Goal: Task Accomplishment & Management: Use online tool/utility

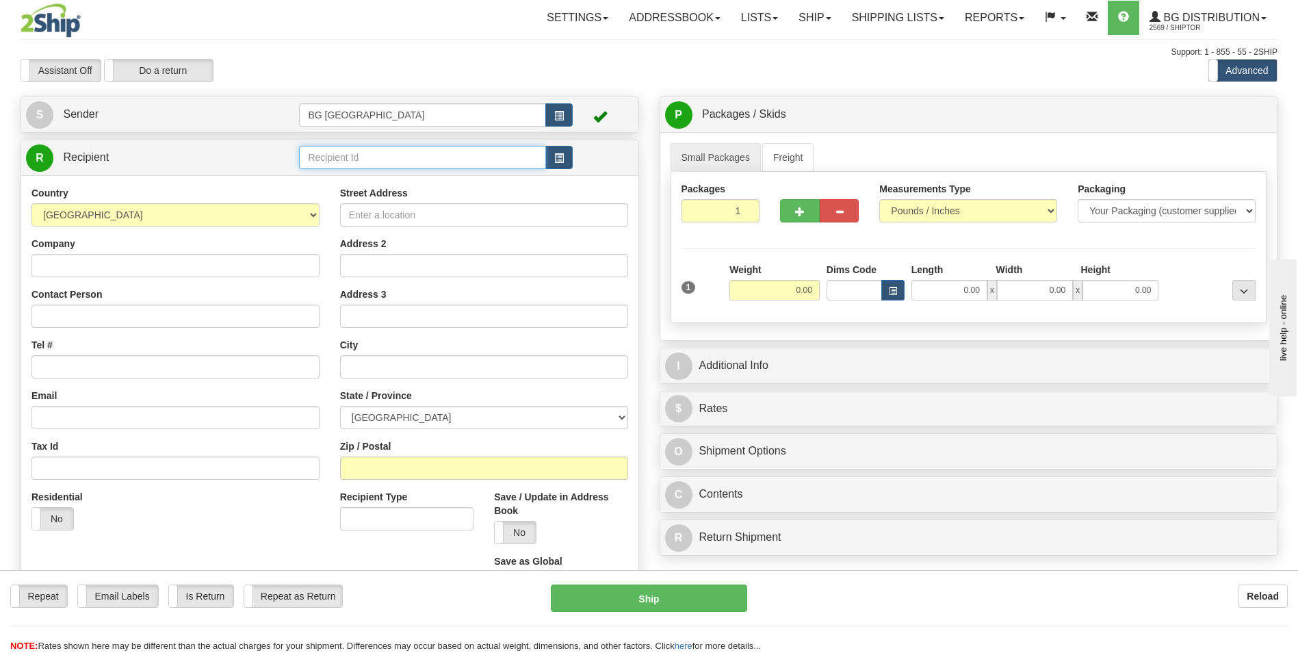
click at [378, 153] on input "text" at bounding box center [422, 157] width 246 height 23
click at [348, 182] on div "60419" at bounding box center [419, 178] width 233 height 15
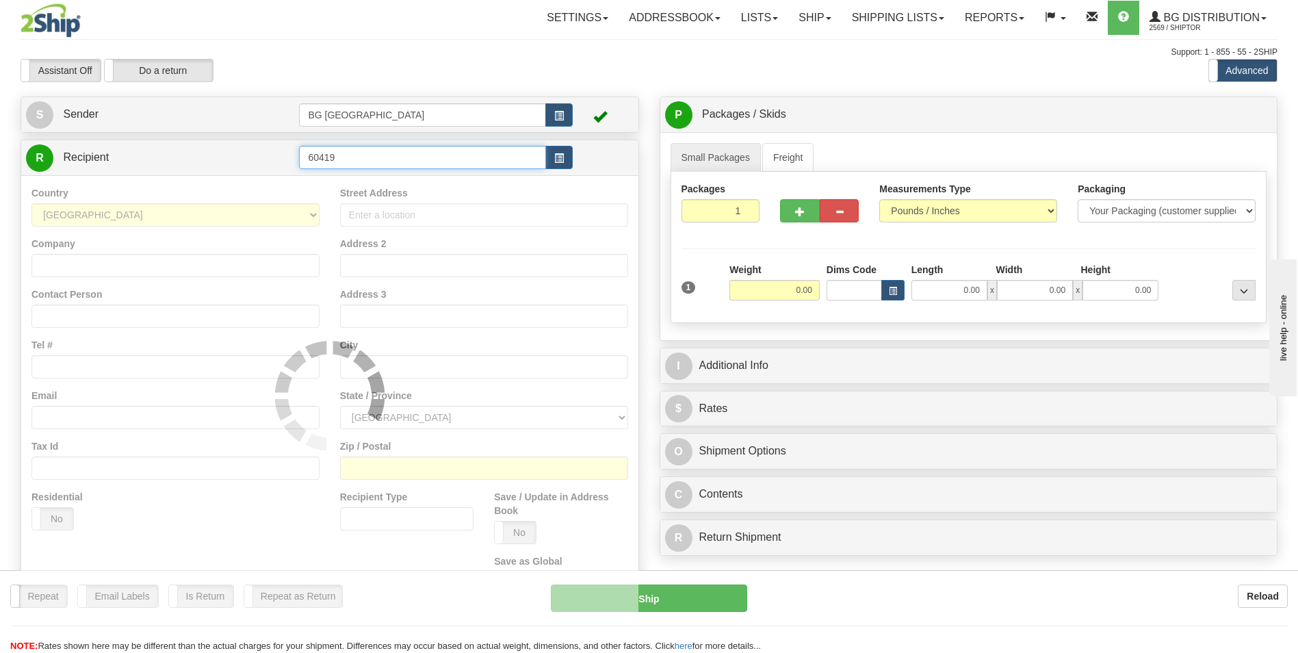
type input "60419"
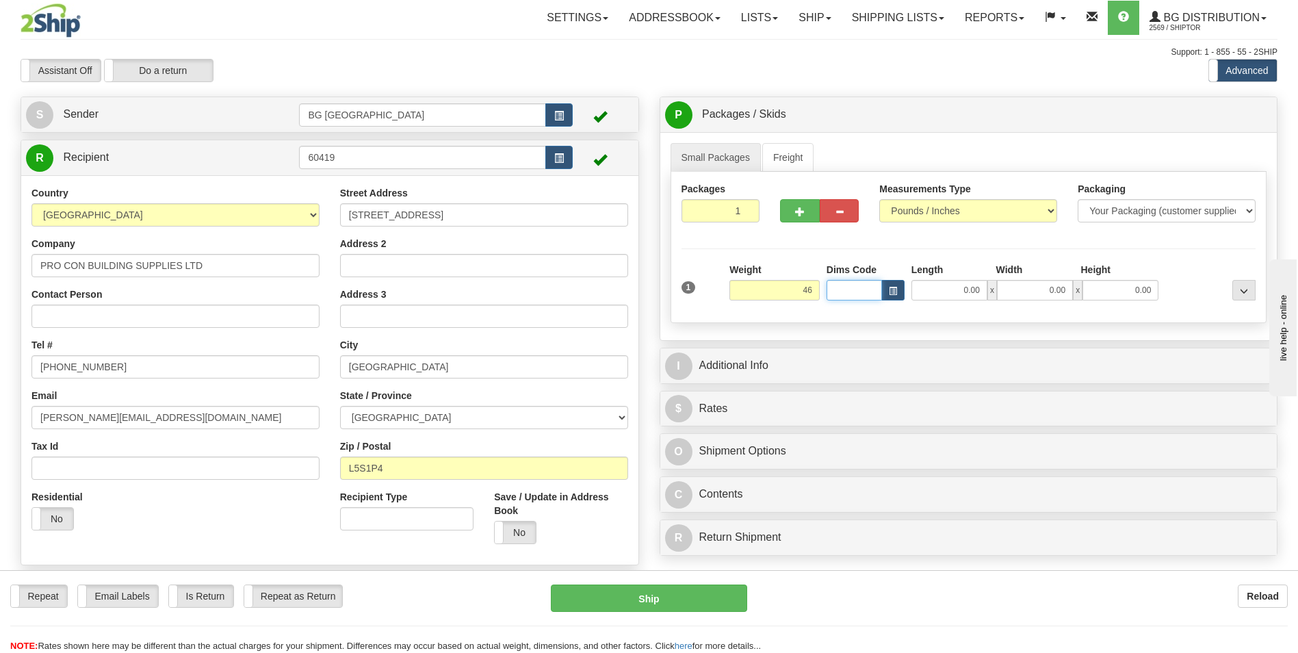
type input "46.00"
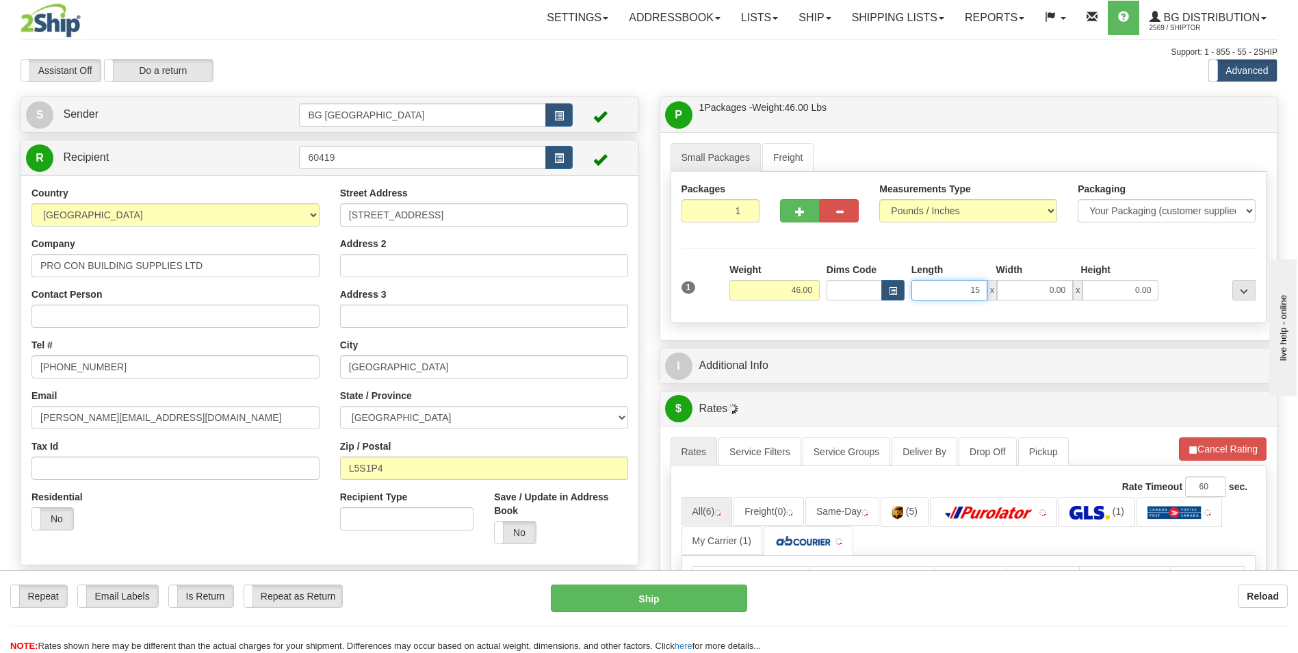
type input "15.00"
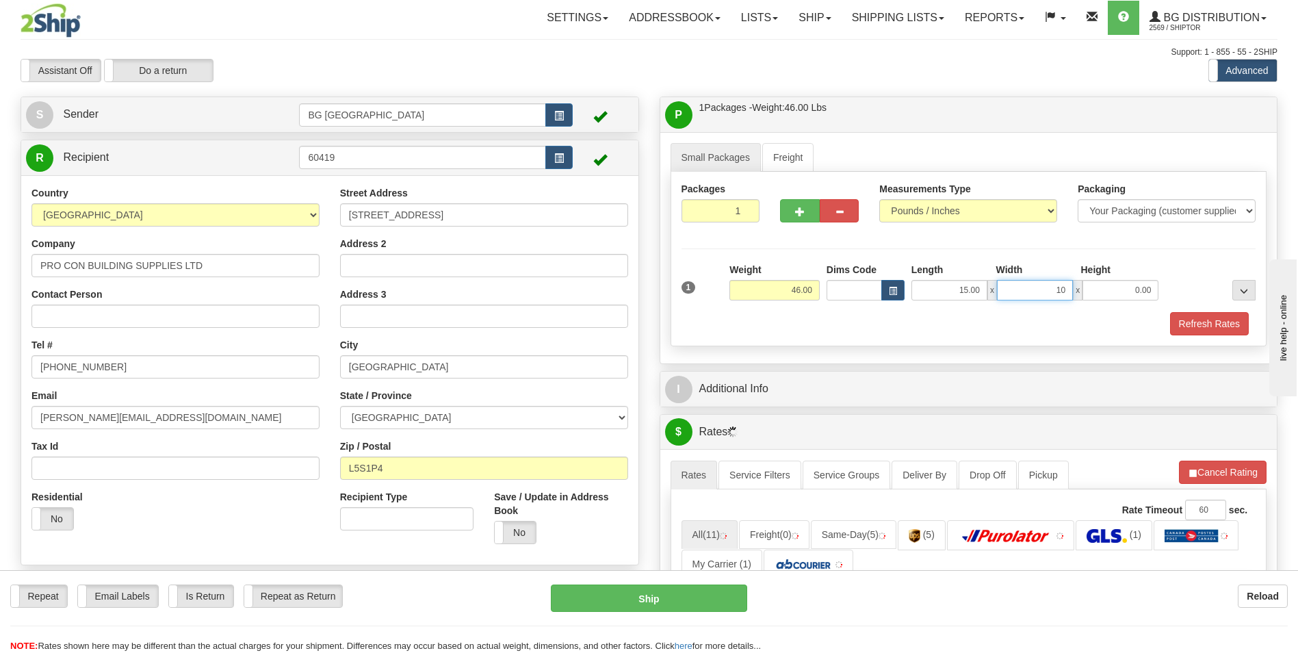
type input "10.00"
click at [792, 207] on button "button" at bounding box center [799, 210] width 39 height 23
type input "2"
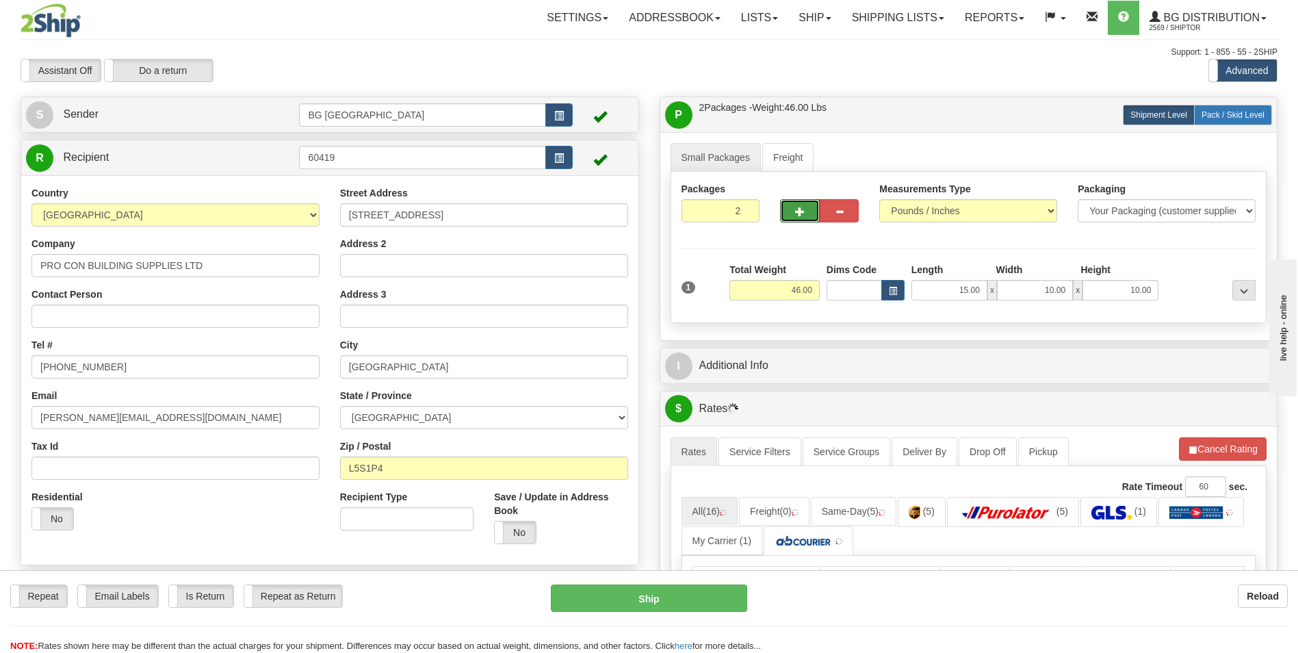
click at [1210, 114] on span "Pack / Skid Level" at bounding box center [1233, 115] width 63 height 10
radio input "true"
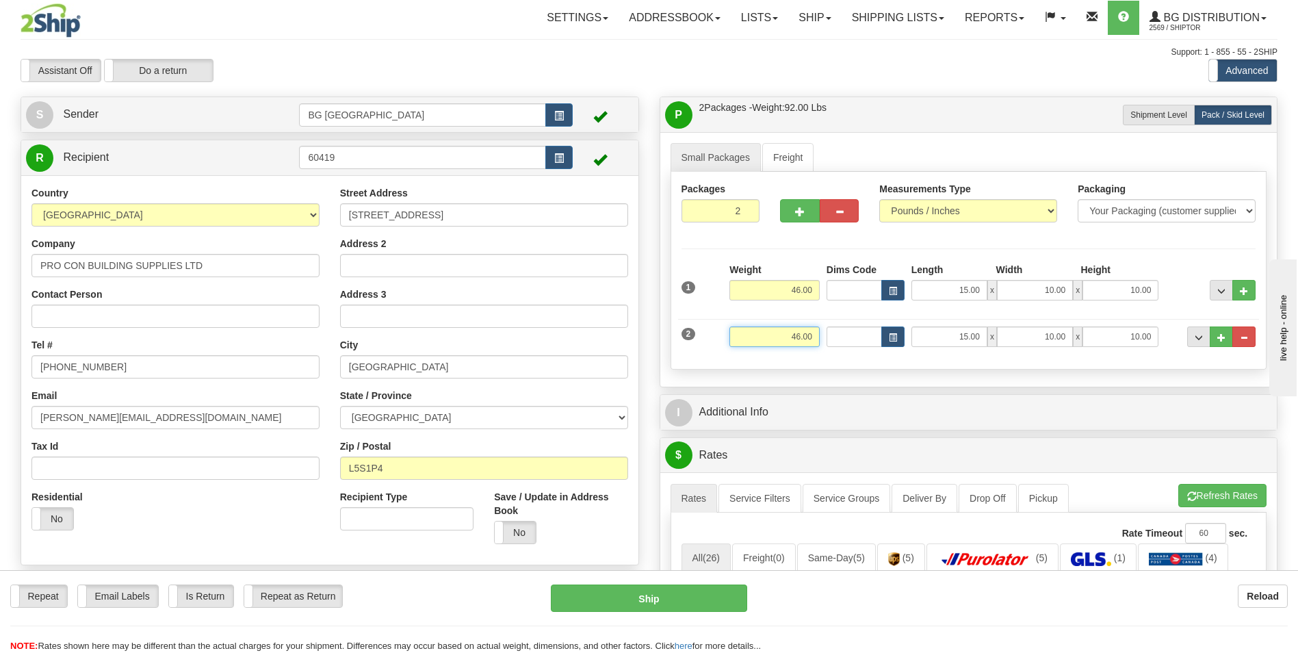
click at [797, 339] on input "46.00" at bounding box center [774, 336] width 90 height 21
type input "3.00"
type input "7.00"
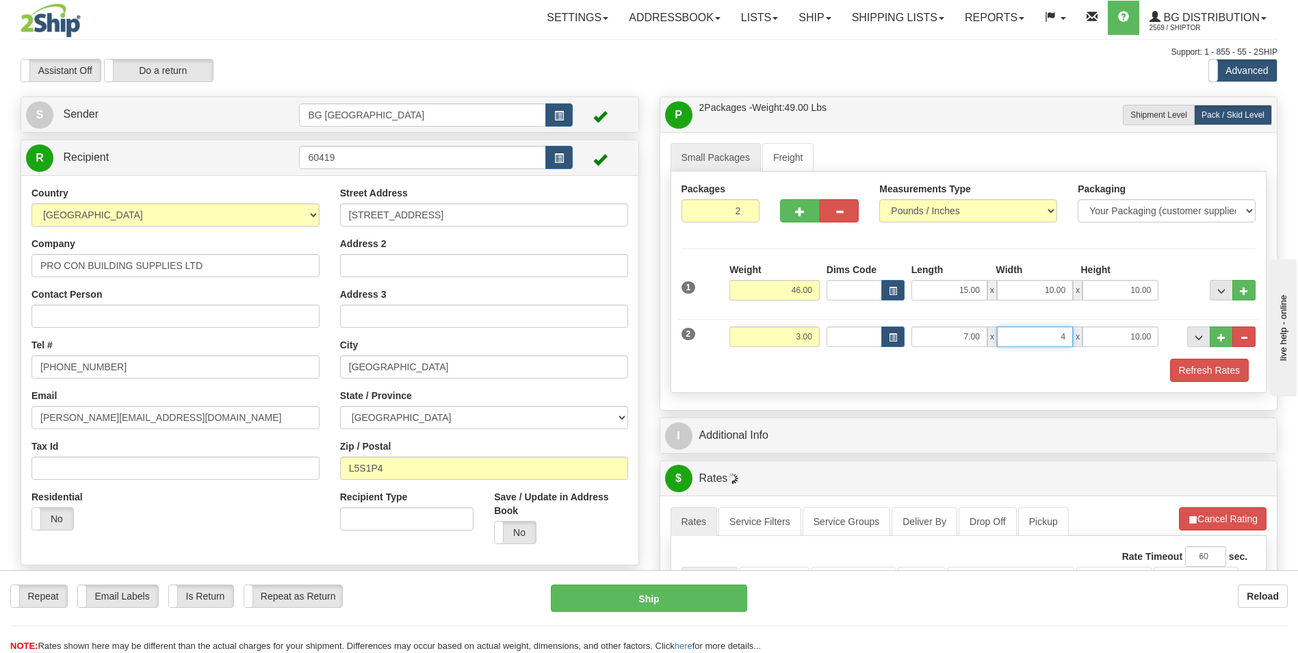
type input "4.00"
type input "3.00"
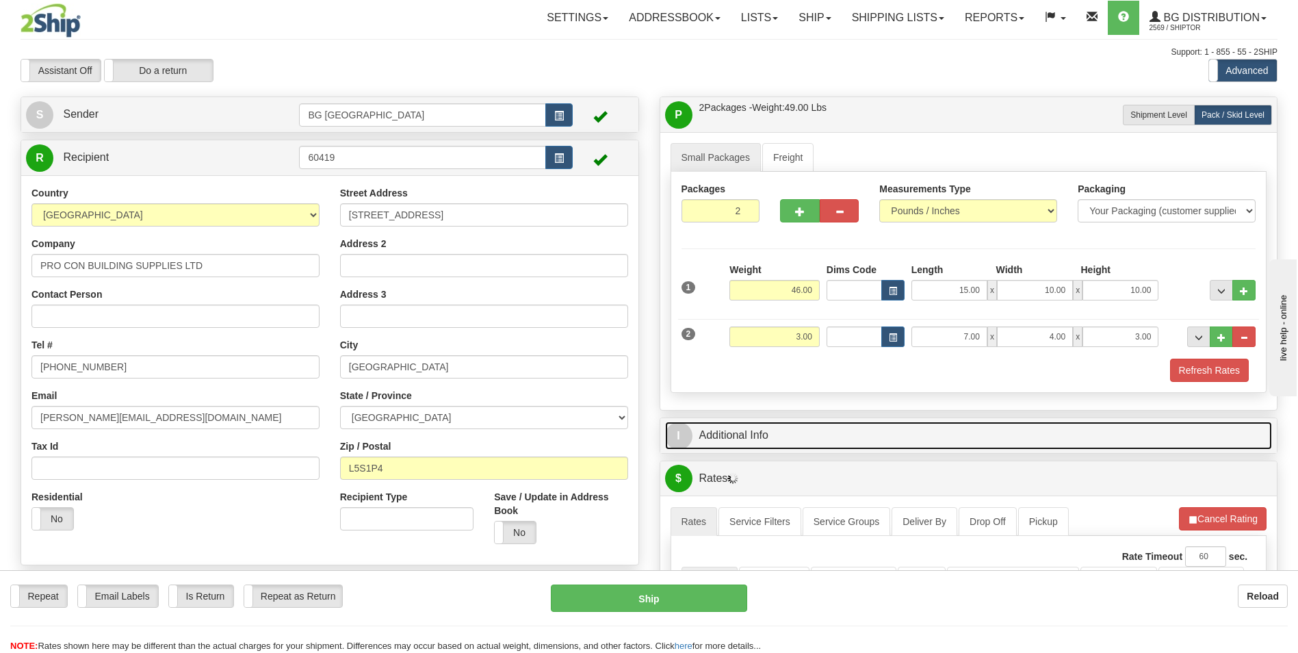
click at [788, 427] on link "I Additional Info" at bounding box center [969, 436] width 608 height 28
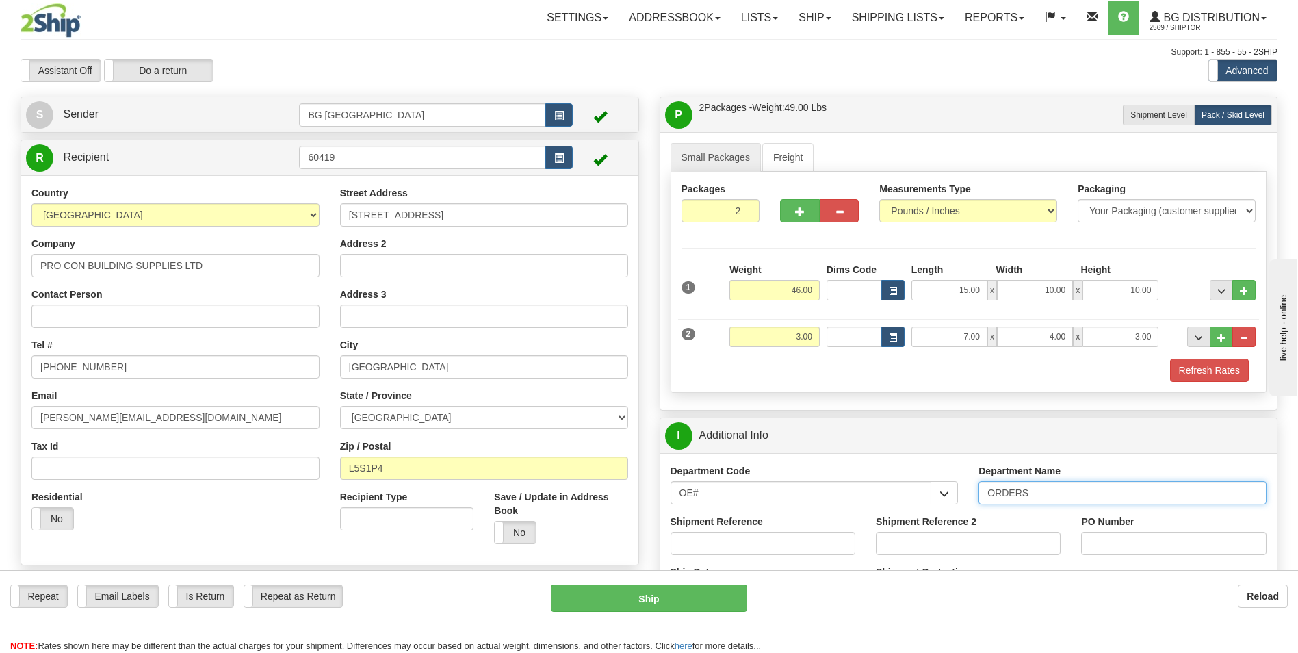
click at [1089, 498] on input "ORDERS" at bounding box center [1123, 492] width 288 height 23
type input "70178608-02"
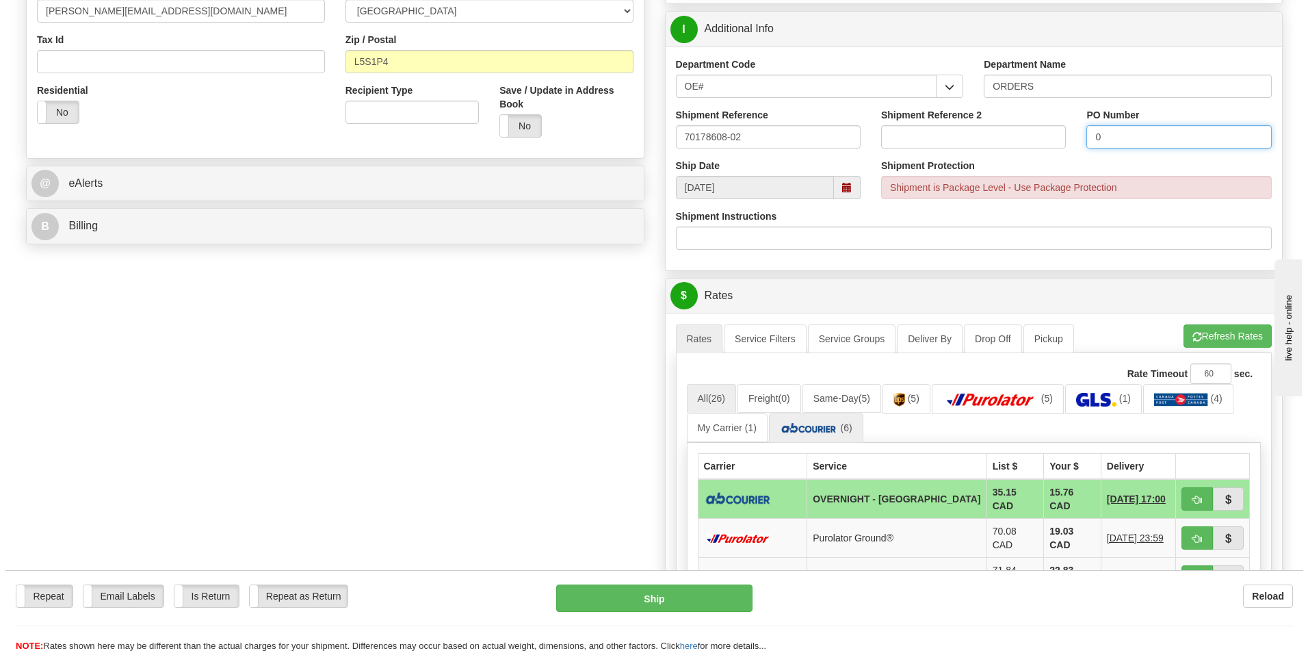
scroll to position [411, 0]
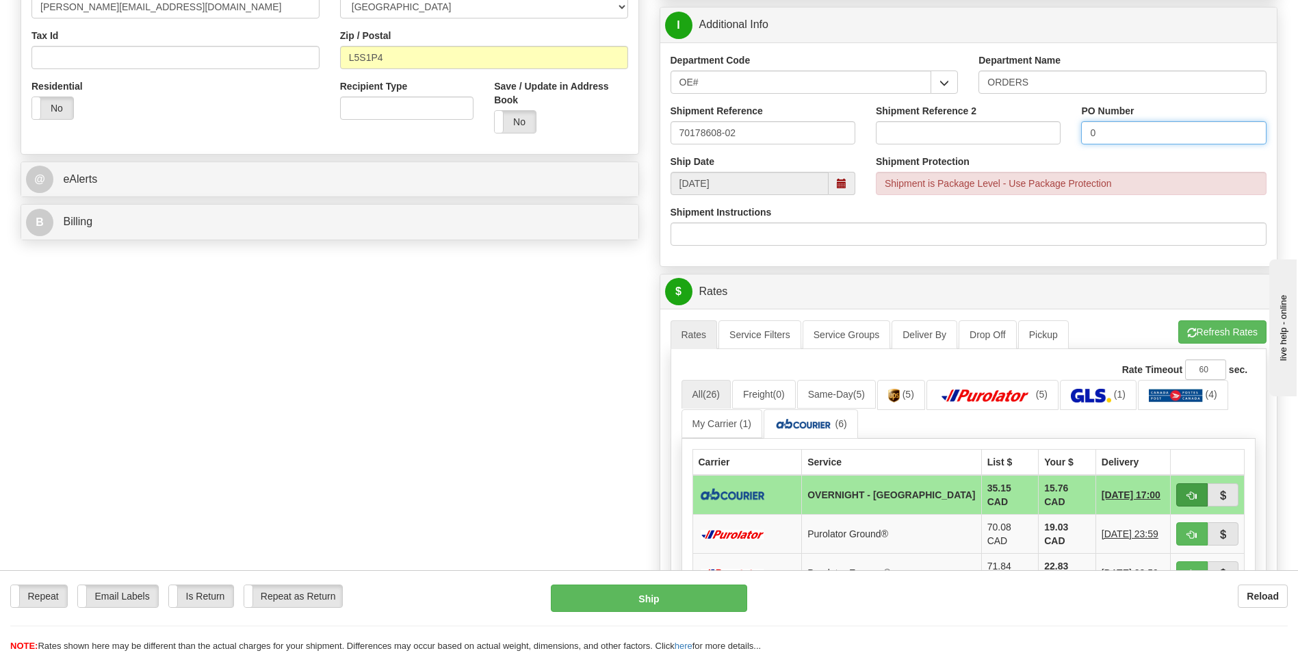
type input "0"
click at [1187, 495] on span "button" at bounding box center [1192, 495] width 10 height 9
type input "4"
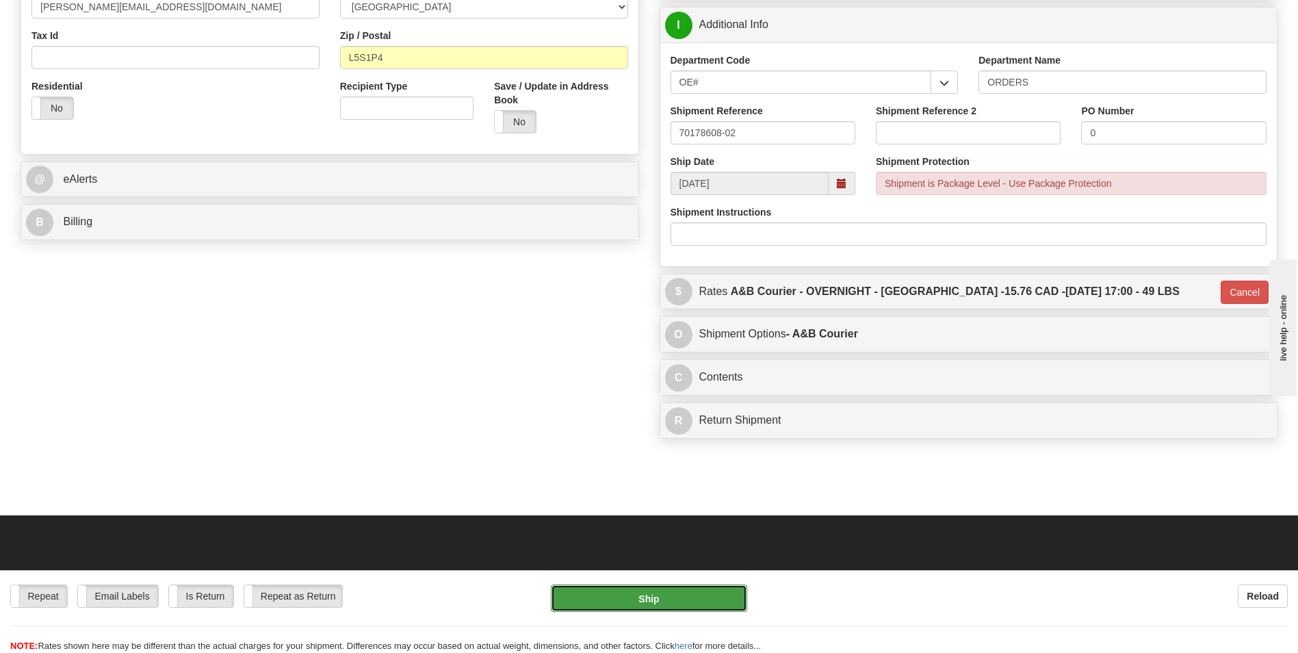
click at [735, 597] on button "Ship" at bounding box center [649, 597] width 196 height 27
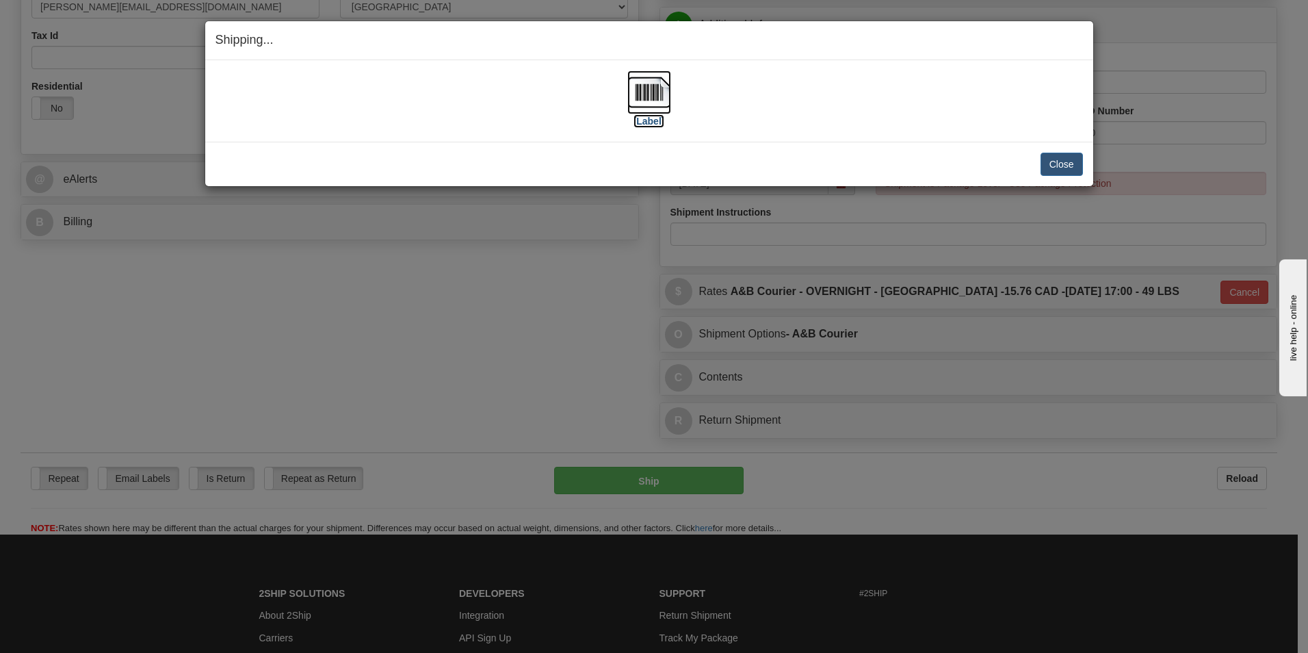
click at [651, 94] on img at bounding box center [649, 92] width 44 height 44
click at [1057, 165] on button "Close" at bounding box center [1062, 164] width 42 height 23
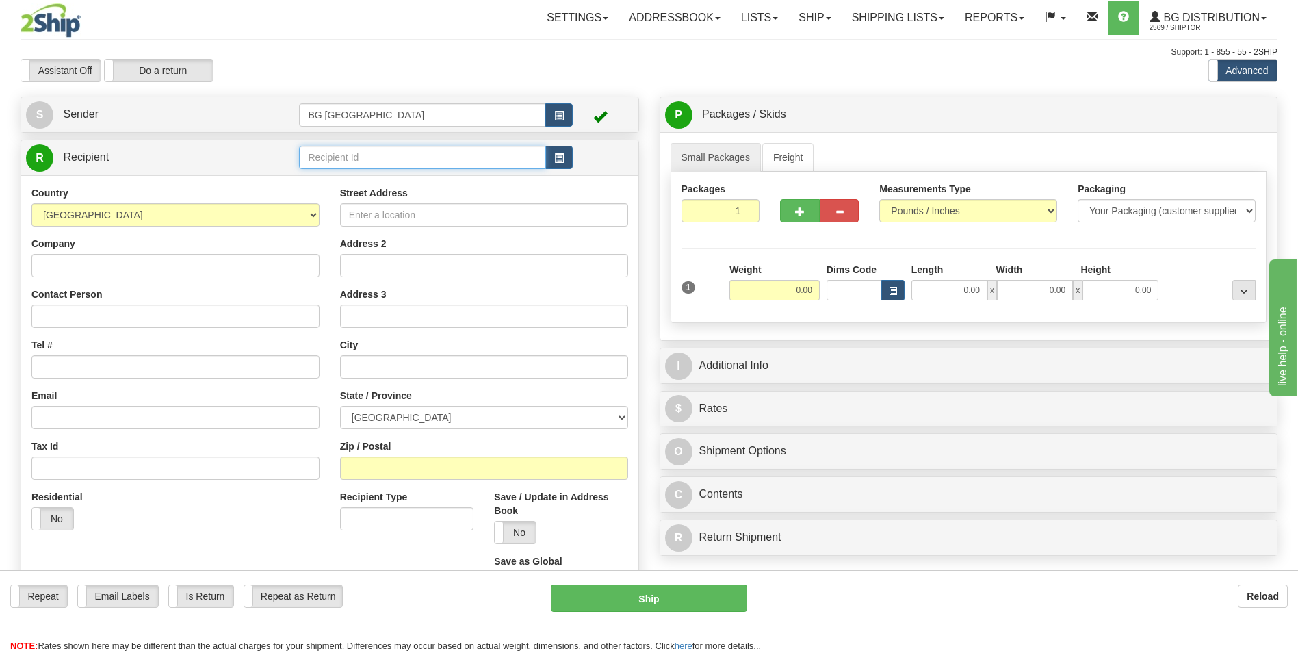
click at [374, 164] on input "text" at bounding box center [422, 157] width 246 height 23
click at [355, 169] on ul "60628" at bounding box center [422, 178] width 246 height 19
click at [349, 176] on div "60628" at bounding box center [419, 178] width 233 height 15
type input "60628"
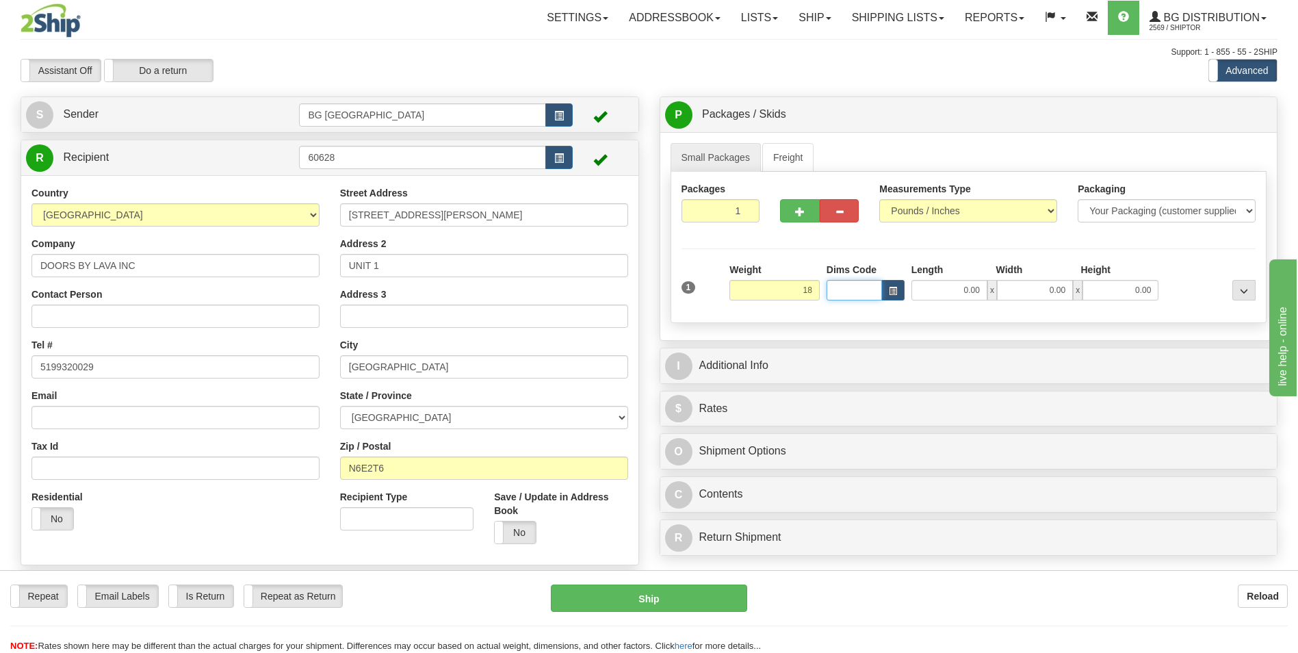
type input "18.00"
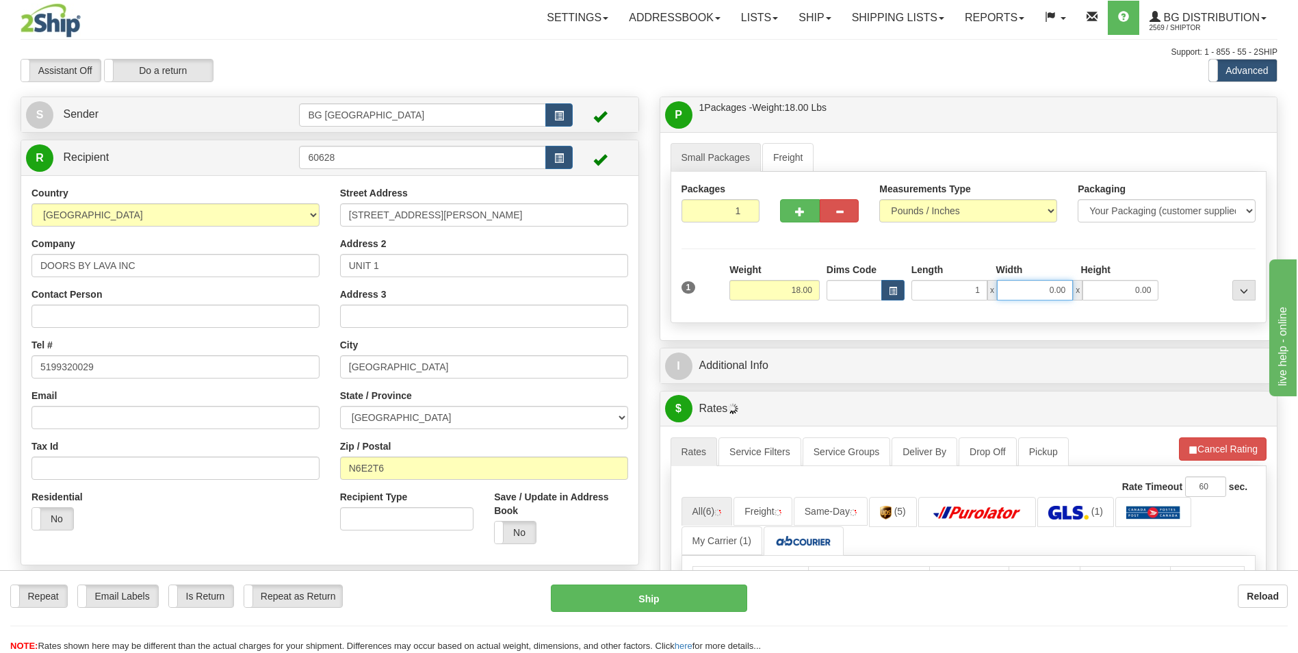
type input "1.00"
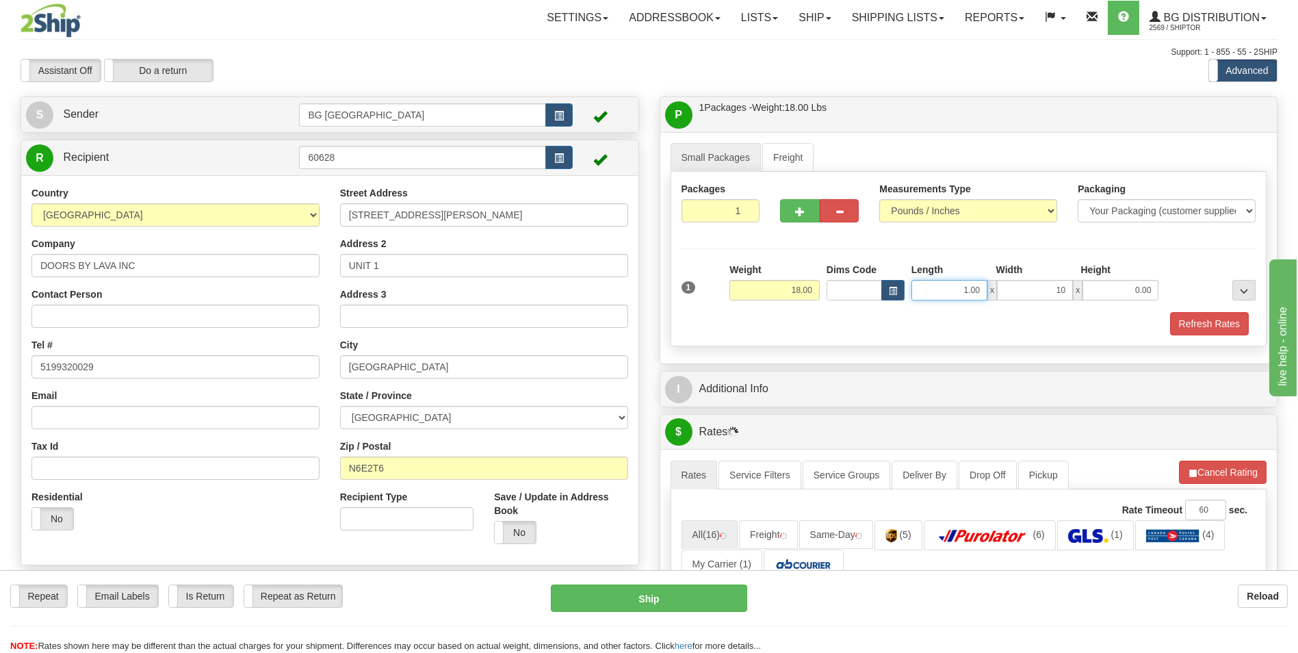
type input "10.00"
click at [952, 288] on input "1.00" at bounding box center [949, 290] width 76 height 21
type input "15.00"
type input "10.00"
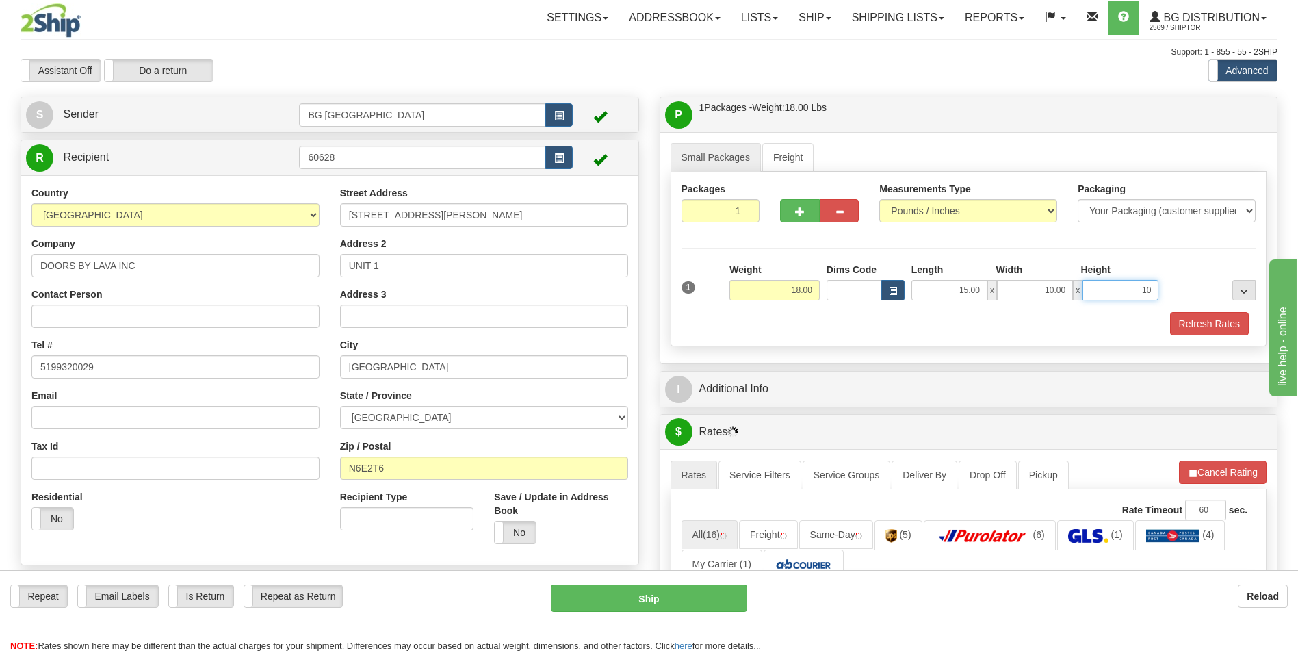
type input "10.00"
click at [792, 212] on button "button" at bounding box center [799, 210] width 39 height 23
type input "2"
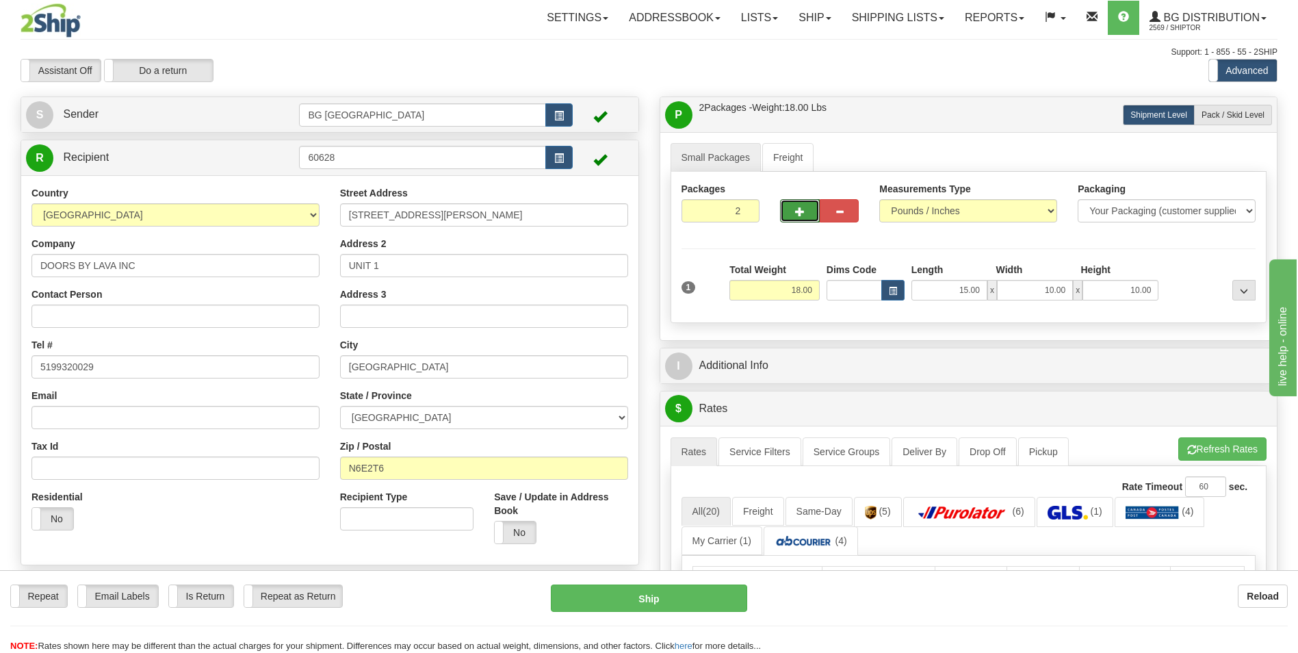
drag, startPoint x: 1232, startPoint y: 117, endPoint x: 1180, endPoint y: 144, distance: 58.5
click at [1232, 117] on span "Pack / Skid Level" at bounding box center [1233, 115] width 63 height 10
radio input "true"
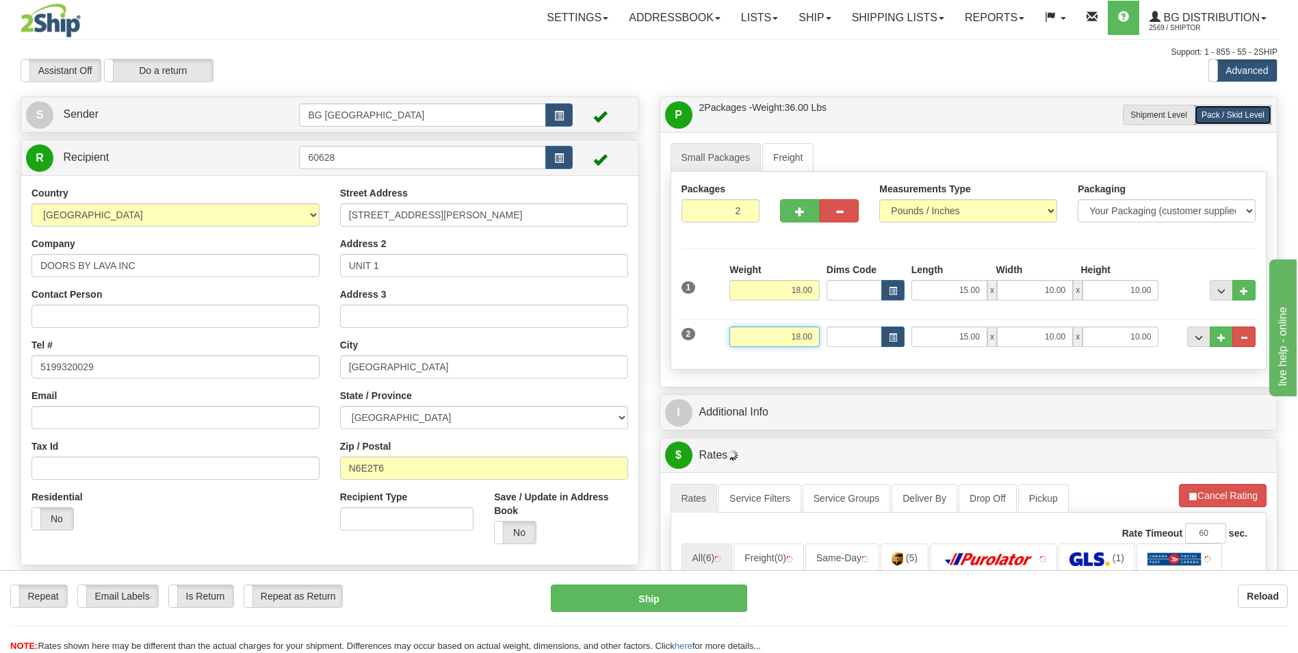
click at [790, 332] on input "18.00" at bounding box center [774, 336] width 90 height 21
type input "25.00"
type input "40.00"
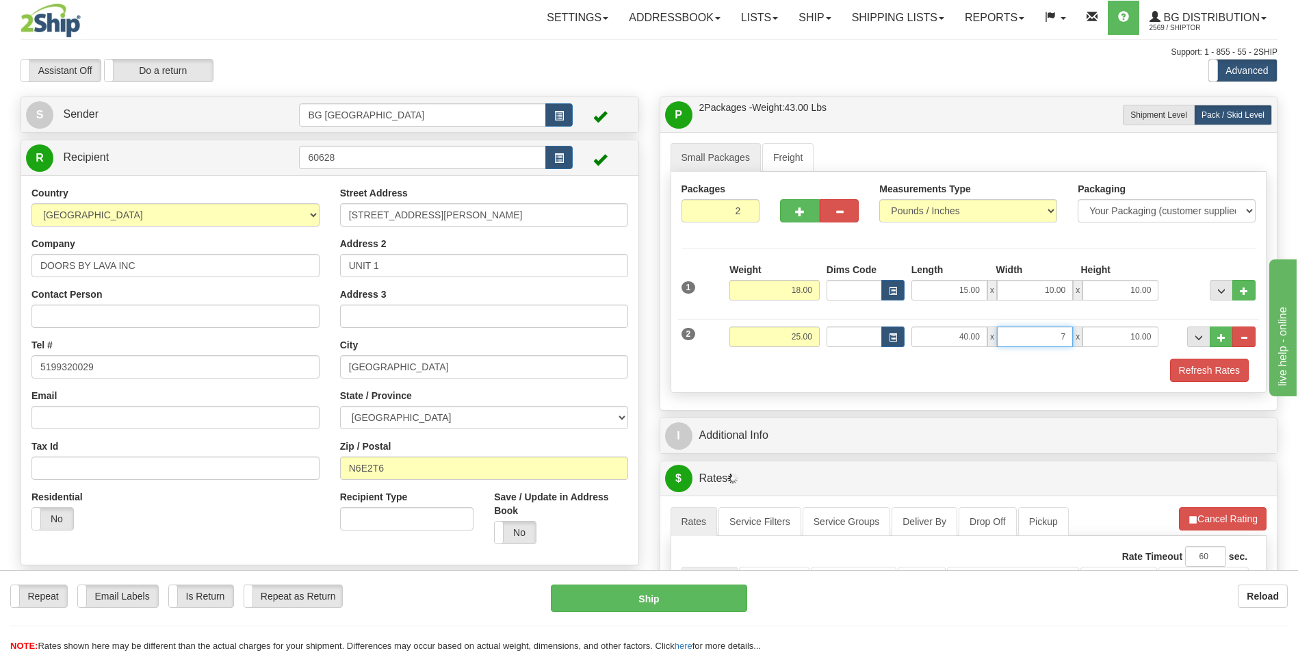
type input "7.00"
type input "4.00"
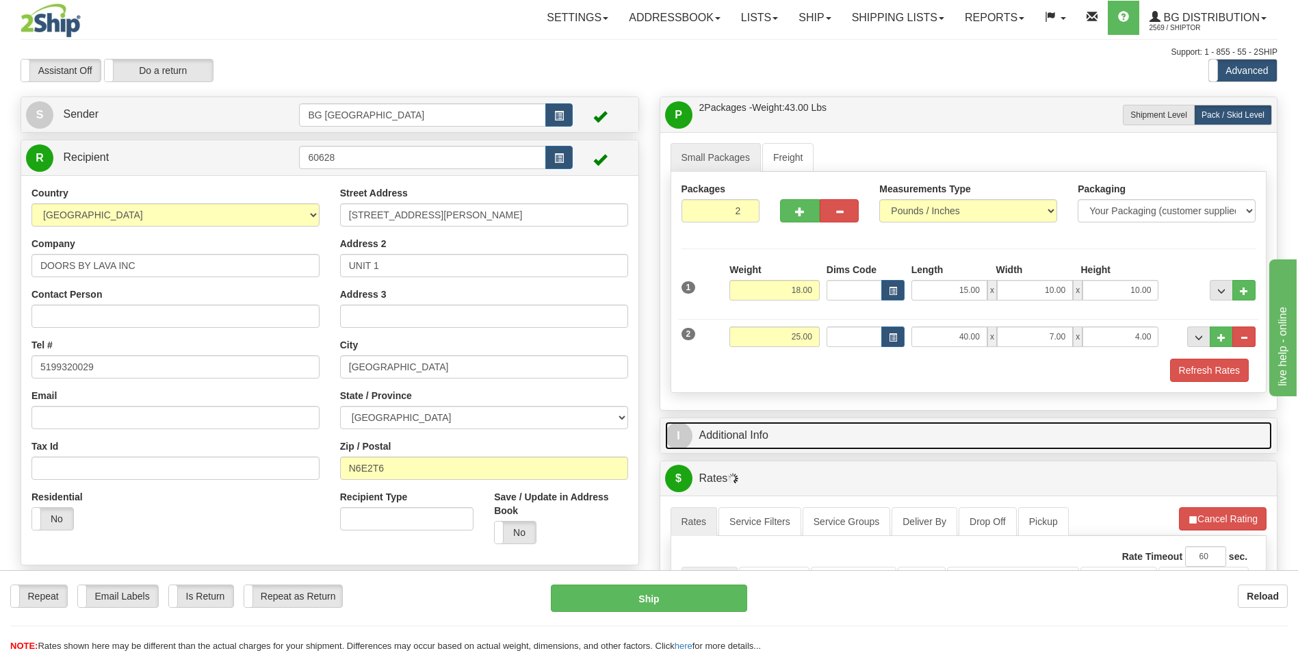
click at [759, 438] on link "I Additional Info" at bounding box center [969, 436] width 608 height 28
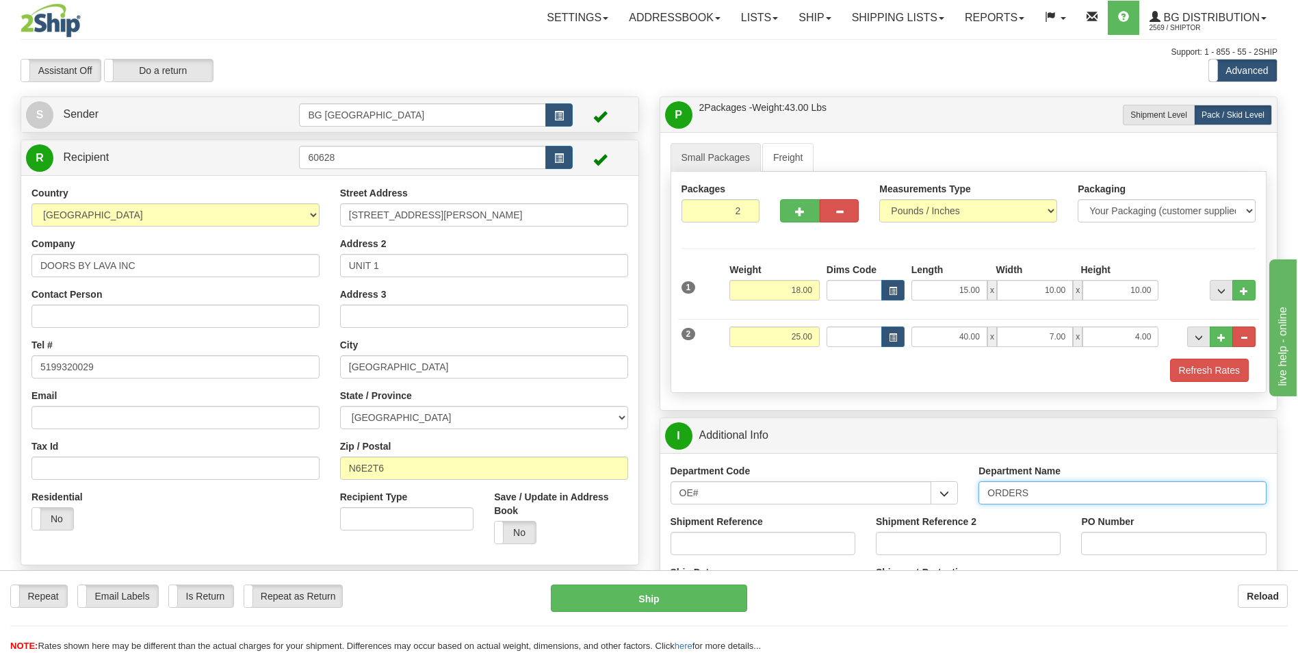
click at [1062, 490] on input "ORDERS" at bounding box center [1123, 492] width 288 height 23
type input "70182541-00"
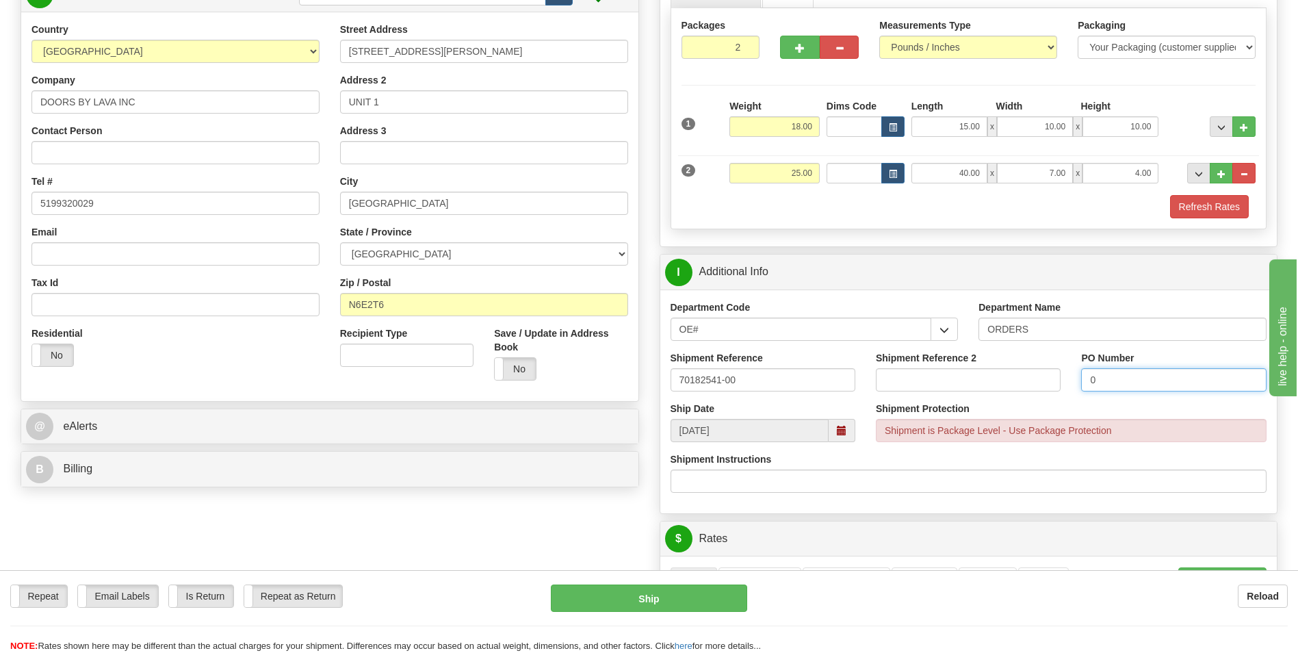
scroll to position [342, 0]
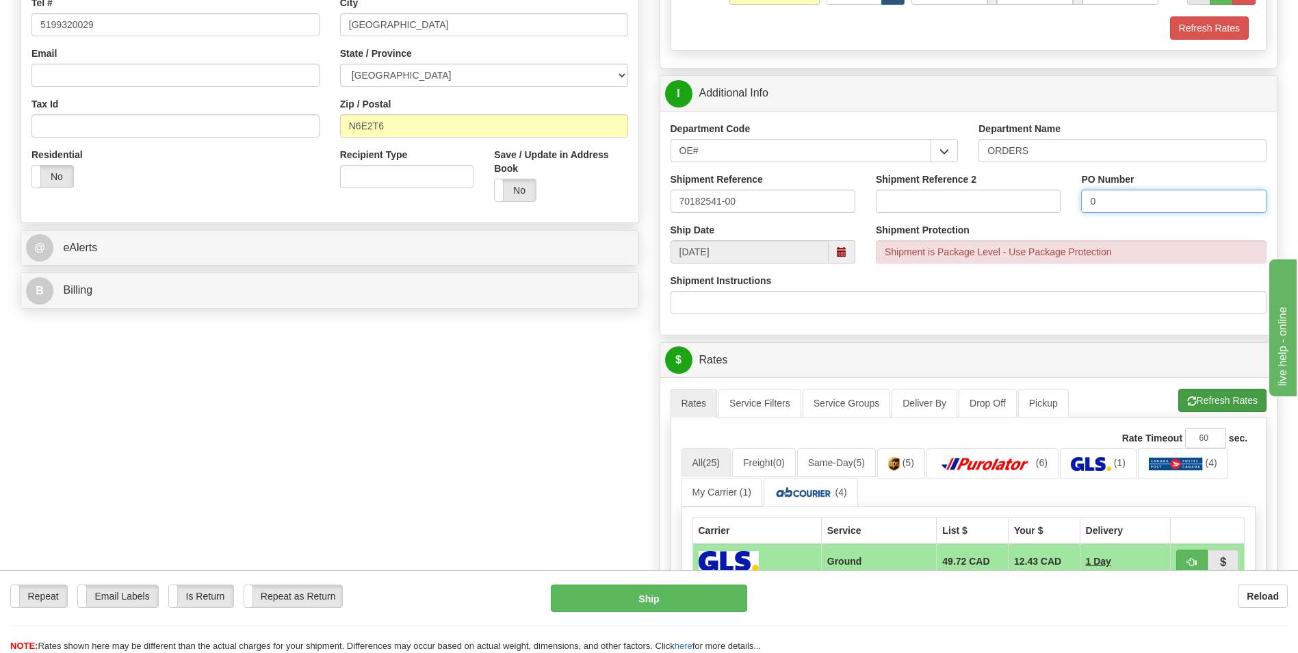
type input "0"
click at [1178, 406] on button "Refresh Rates" at bounding box center [1222, 400] width 88 height 23
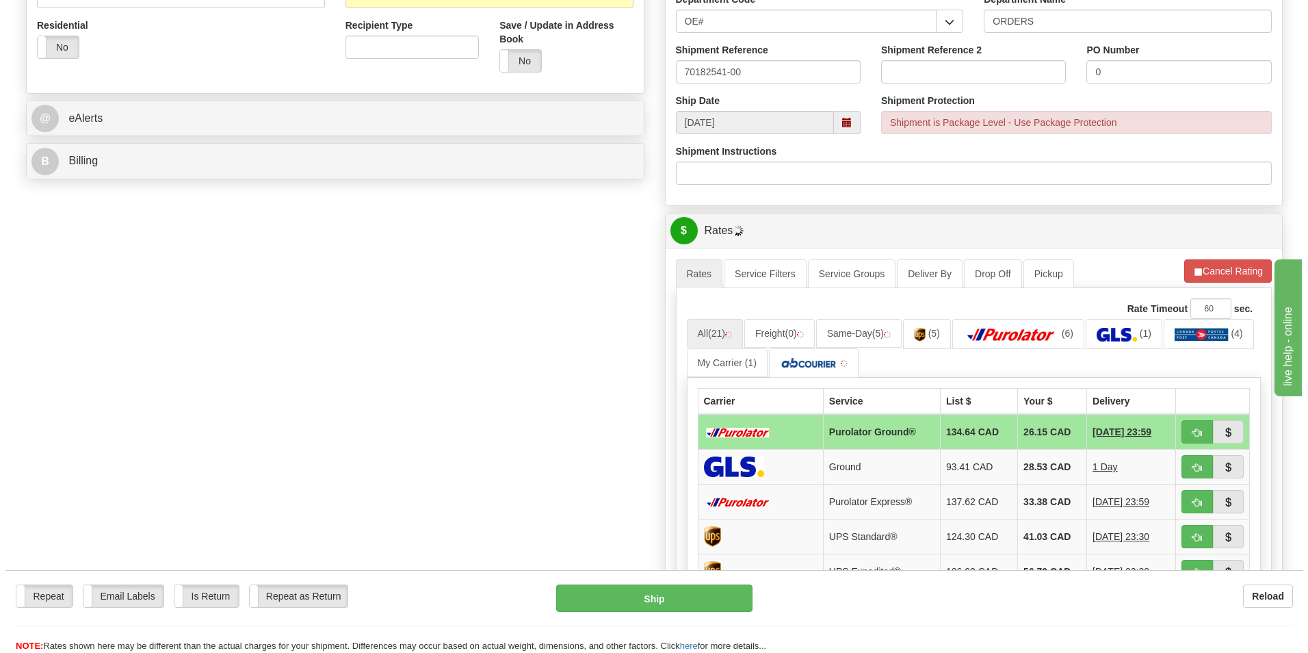
scroll to position [479, 0]
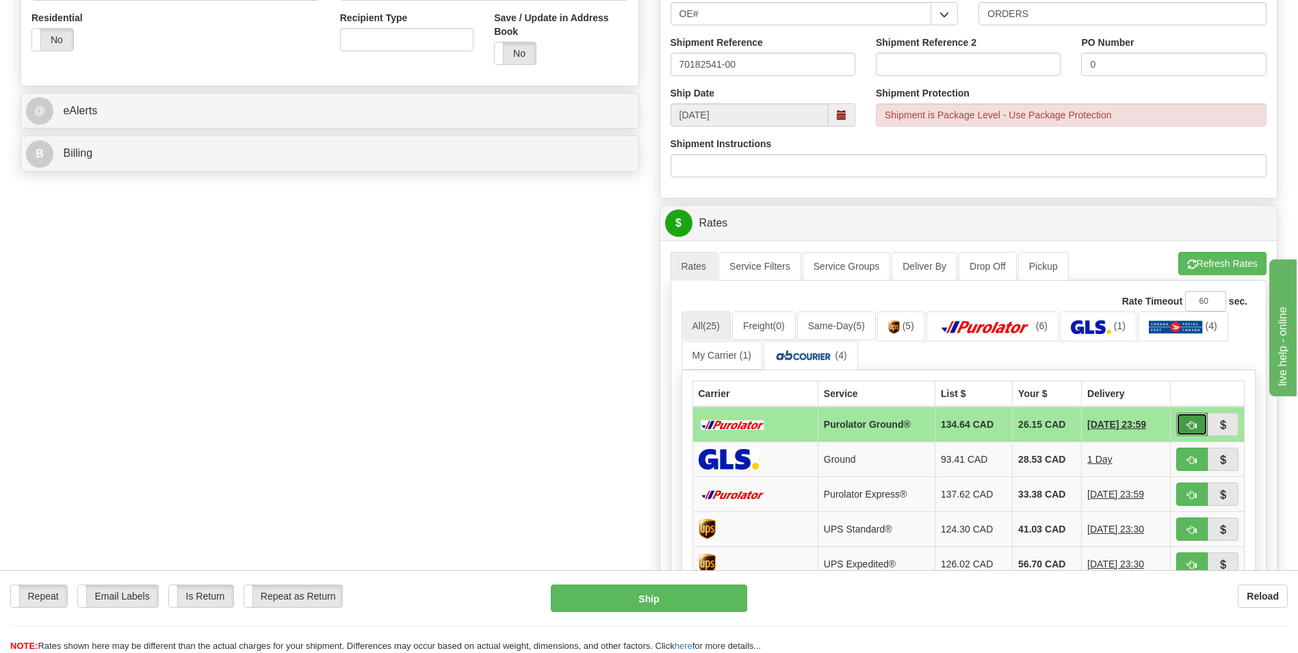
click at [1187, 422] on span "button" at bounding box center [1192, 425] width 10 height 9
type input "260"
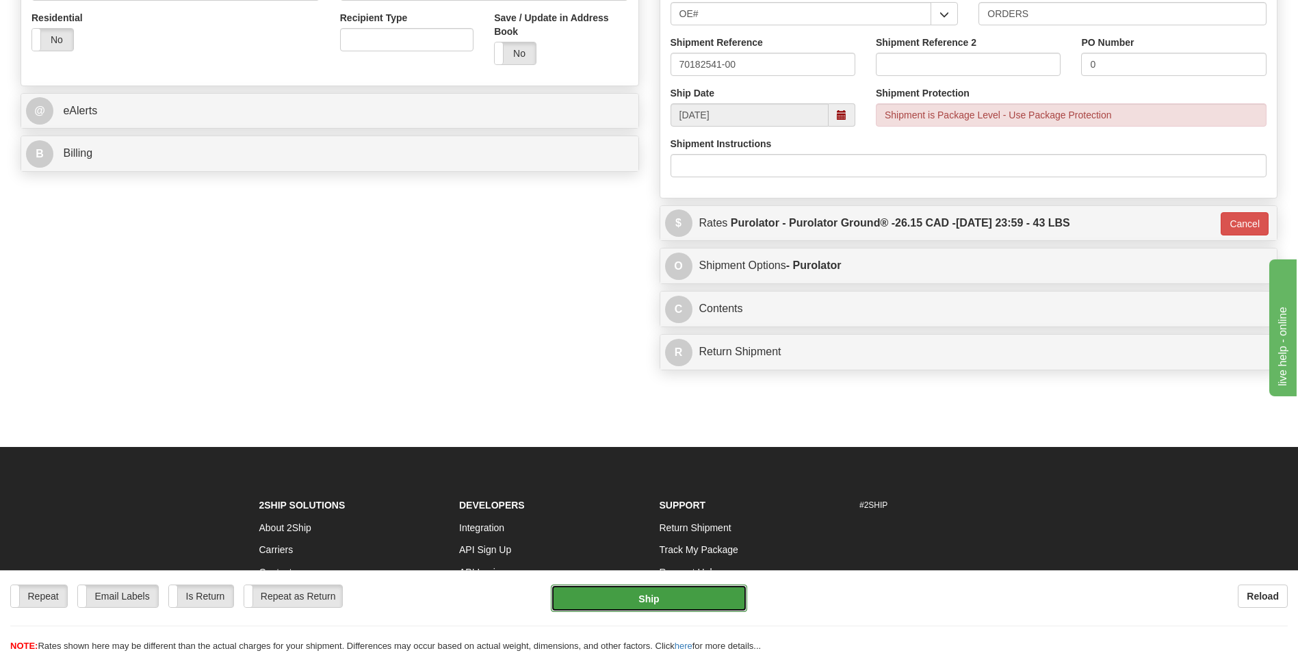
click at [721, 595] on button "Ship" at bounding box center [649, 597] width 196 height 27
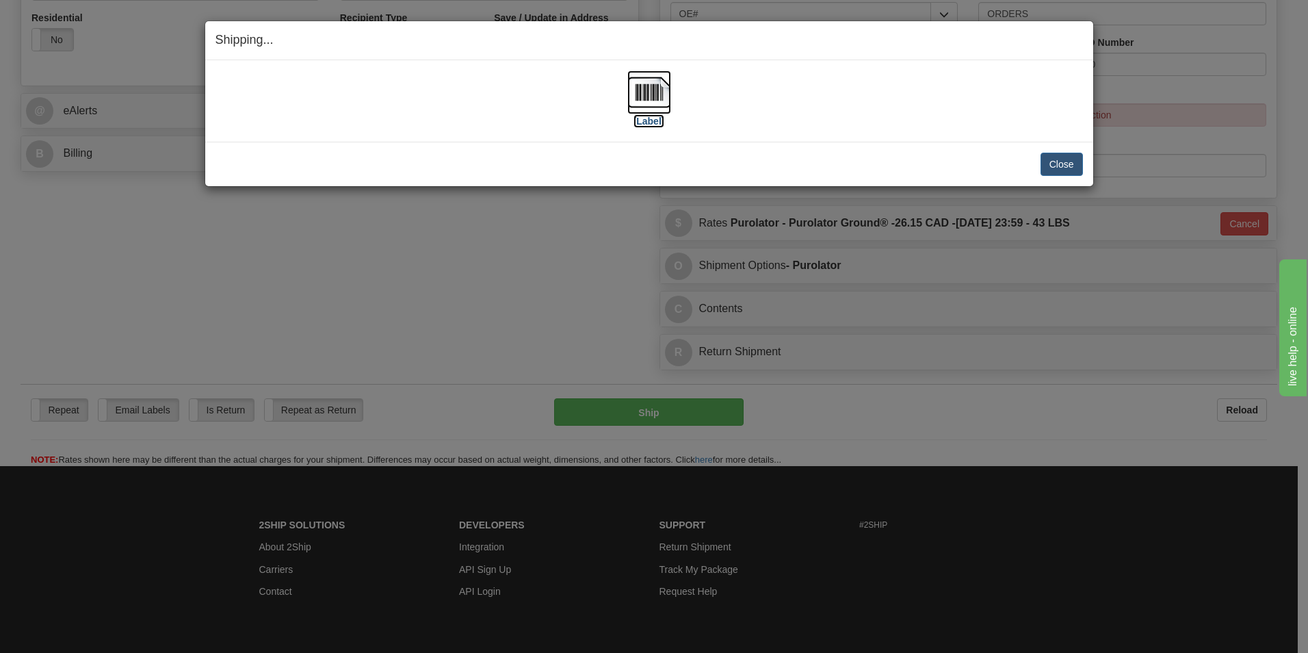
click at [645, 90] on img at bounding box center [649, 92] width 44 height 44
click at [1057, 165] on button "Close" at bounding box center [1062, 164] width 42 height 23
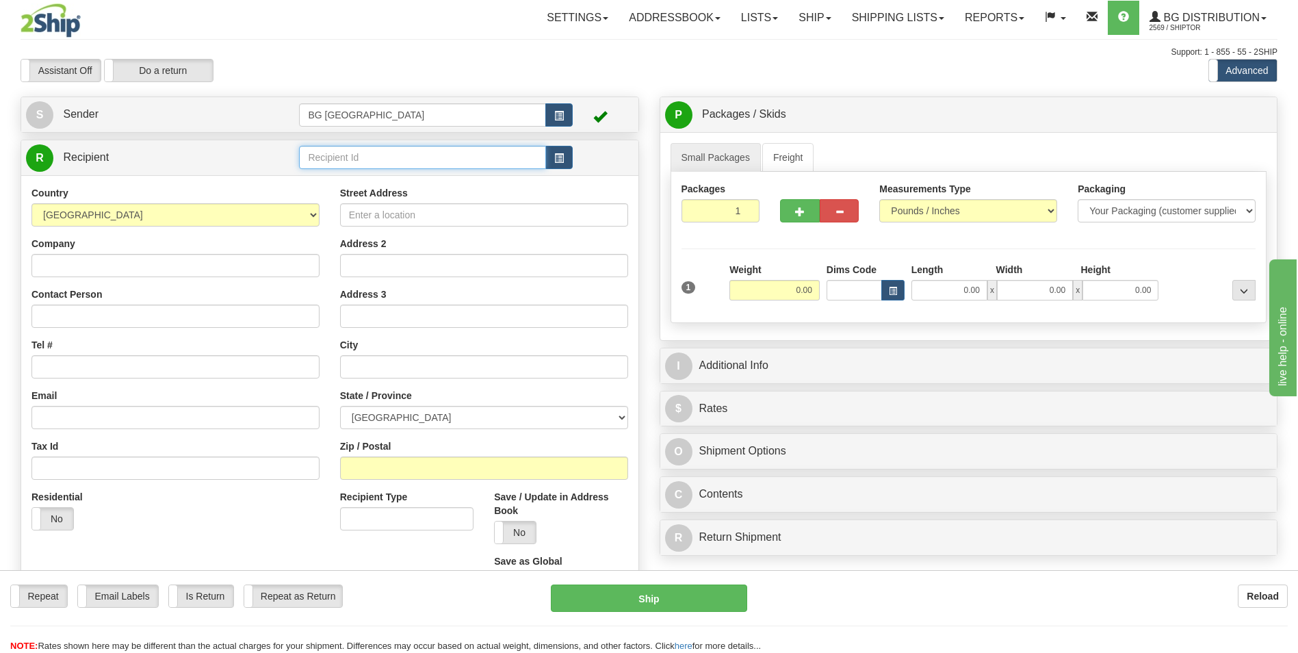
click at [370, 166] on input "text" at bounding box center [422, 157] width 246 height 23
click at [346, 176] on div "60020" at bounding box center [419, 178] width 233 height 15
type input "60020"
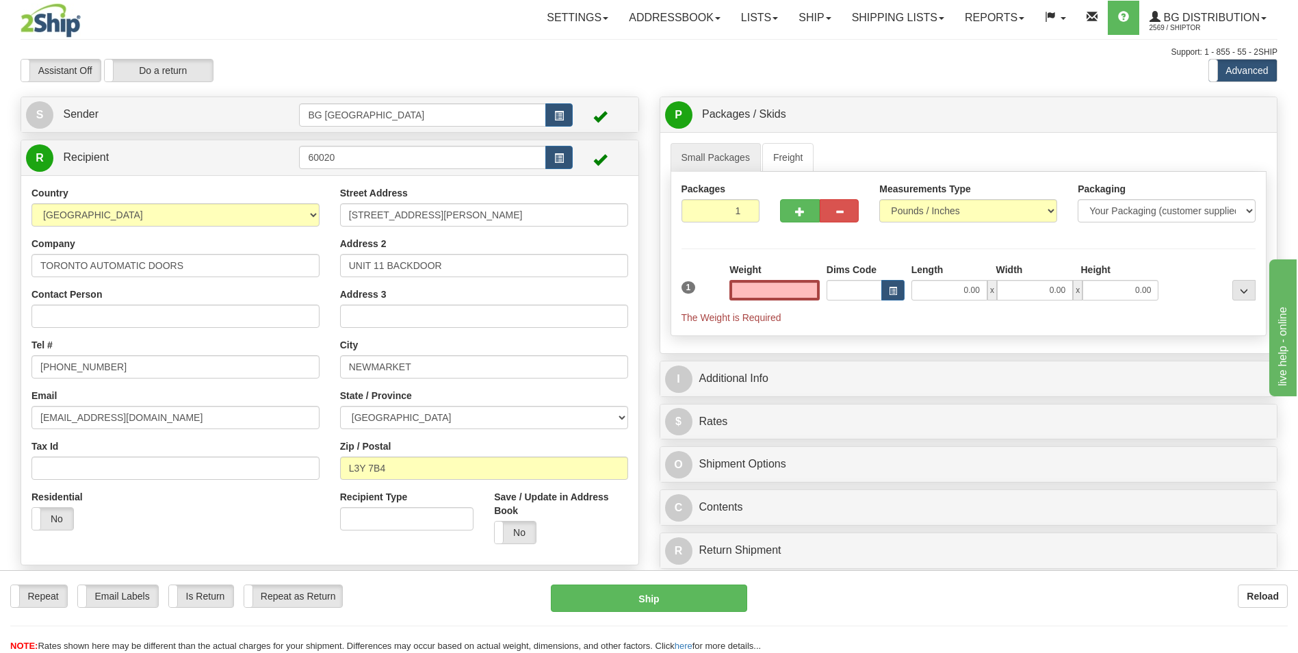
type input "0.00"
click at [456, 221] on input "320 HARRY WALKER PKWY N" at bounding box center [484, 214] width 288 height 23
paste input "81139 Kinburn Line"
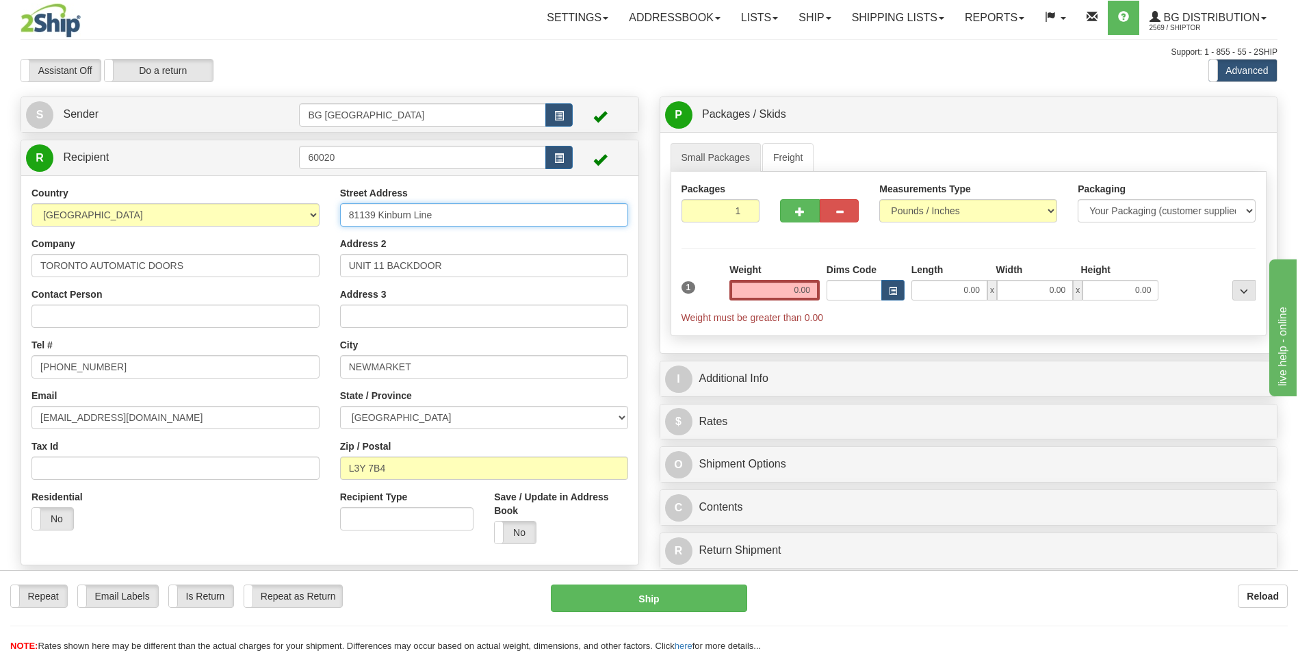
type input "81139 Kinburn Line"
click at [426, 265] on input "UNIT 11 BACKDOOR" at bounding box center [484, 265] width 288 height 23
click at [367, 374] on input "NEWMARKET" at bounding box center [484, 366] width 288 height 23
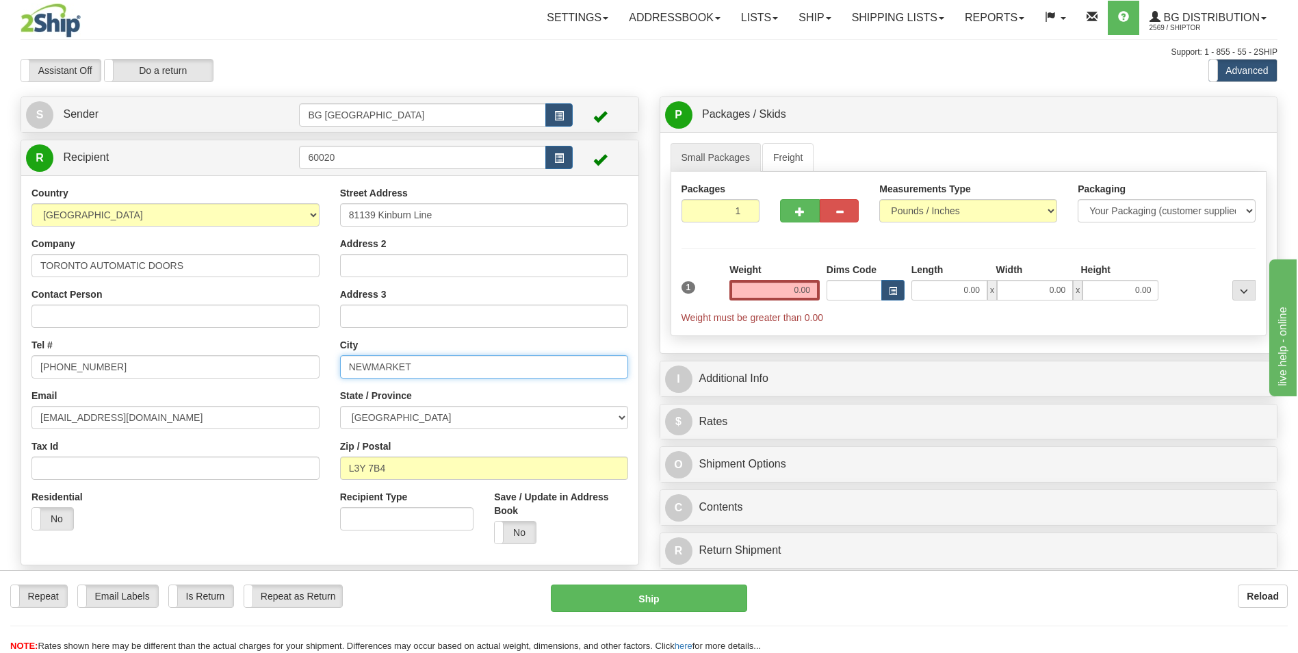
click at [367, 374] on input "NEWMARKET" at bounding box center [484, 366] width 288 height 23
paste input "Clinton"
type input "Clinton"
click at [388, 469] on input "L3Y 7B4" at bounding box center [484, 467] width 288 height 23
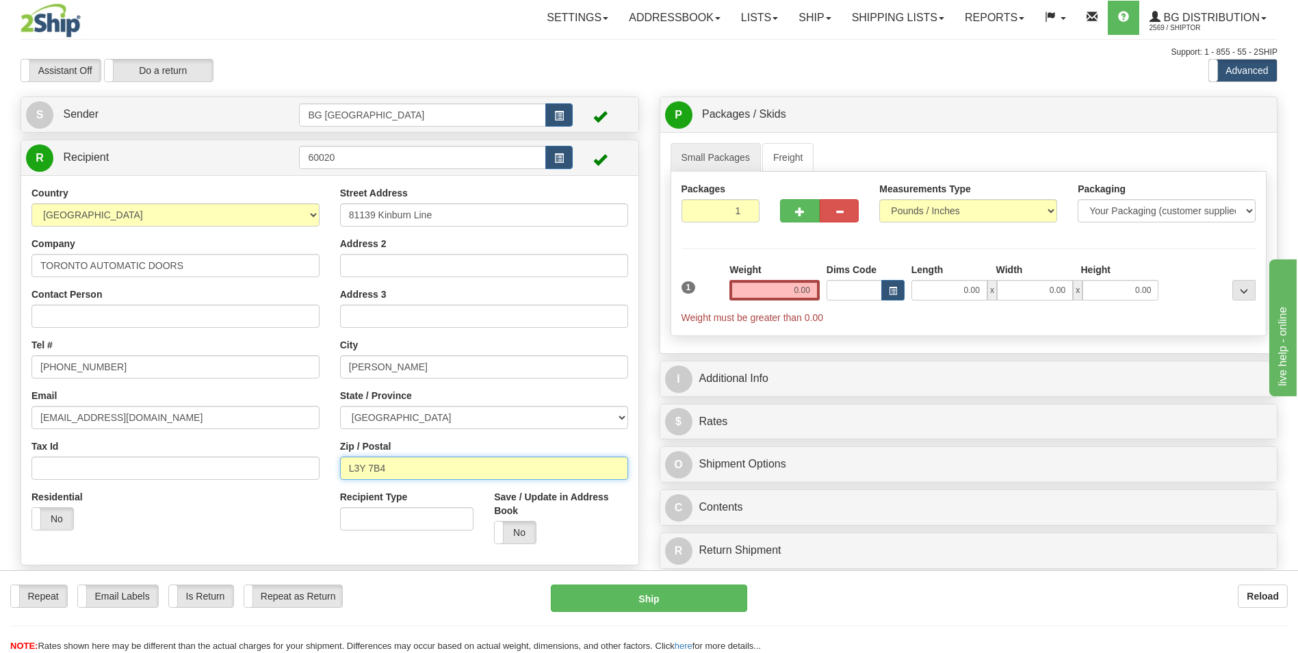
click at [388, 469] on input "L3Y 7B4" at bounding box center [484, 467] width 288 height 23
paste input "N0M1L0"
type input "N0M1L0"
click at [758, 288] on input "0.00" at bounding box center [774, 290] width 90 height 21
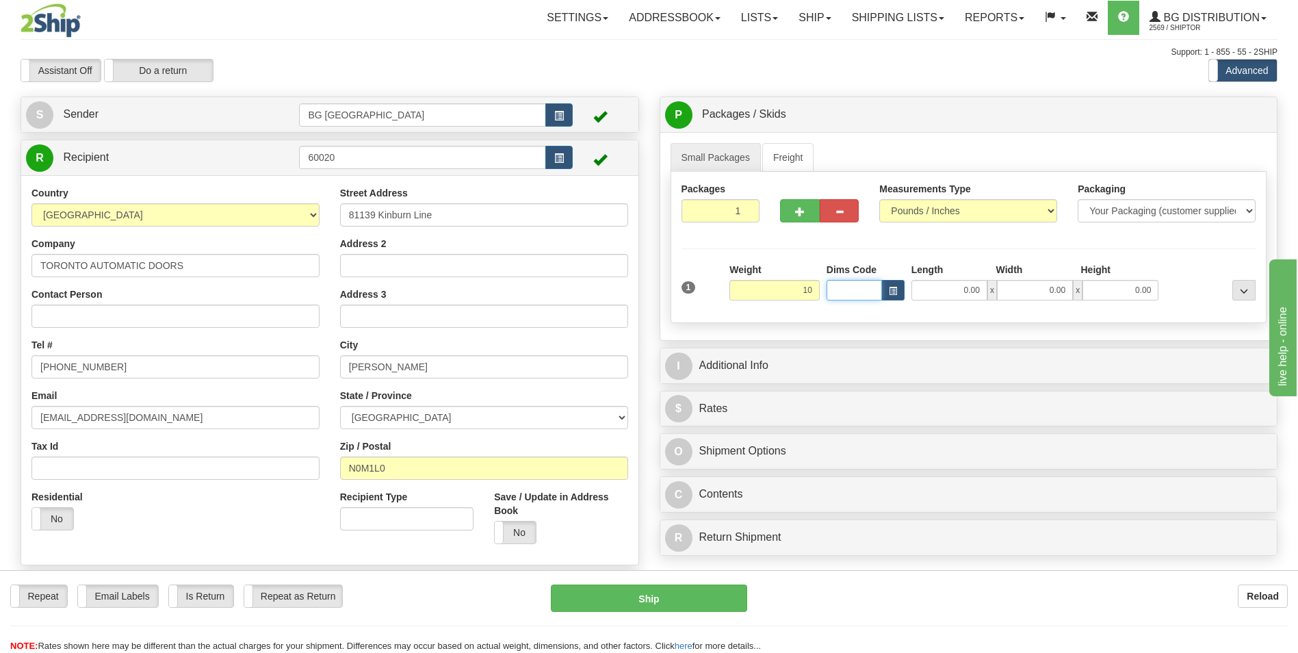
type input "10.00"
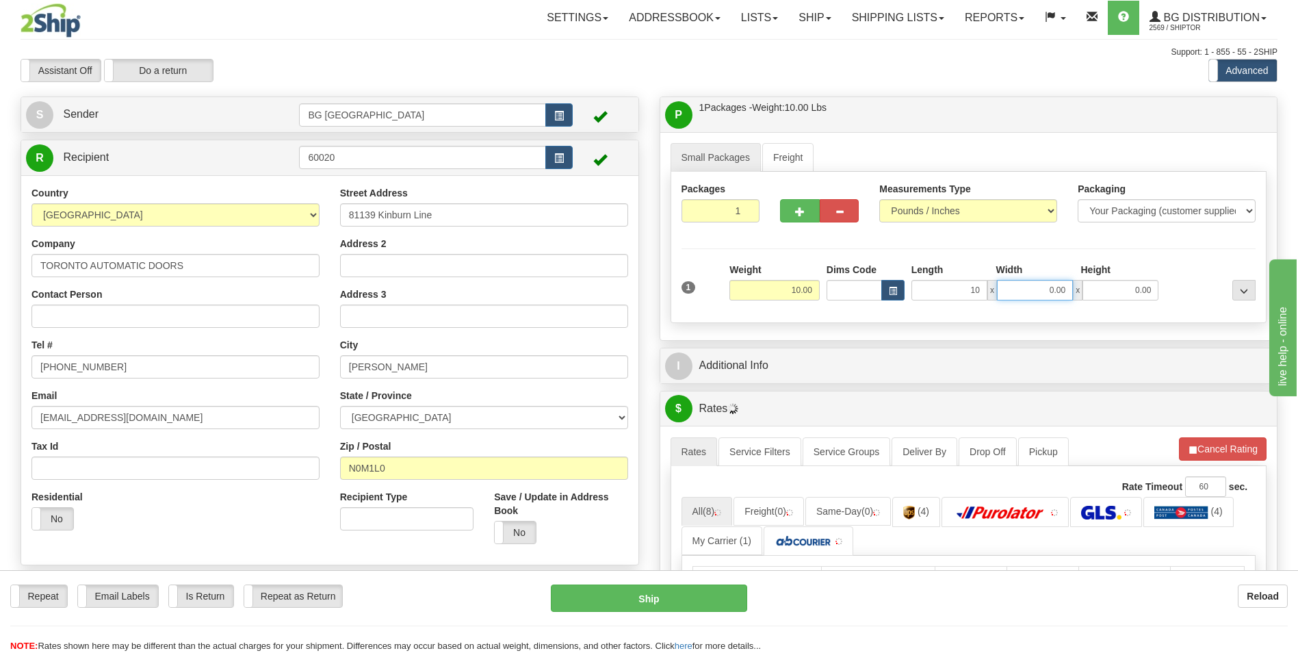
type input "10.00"
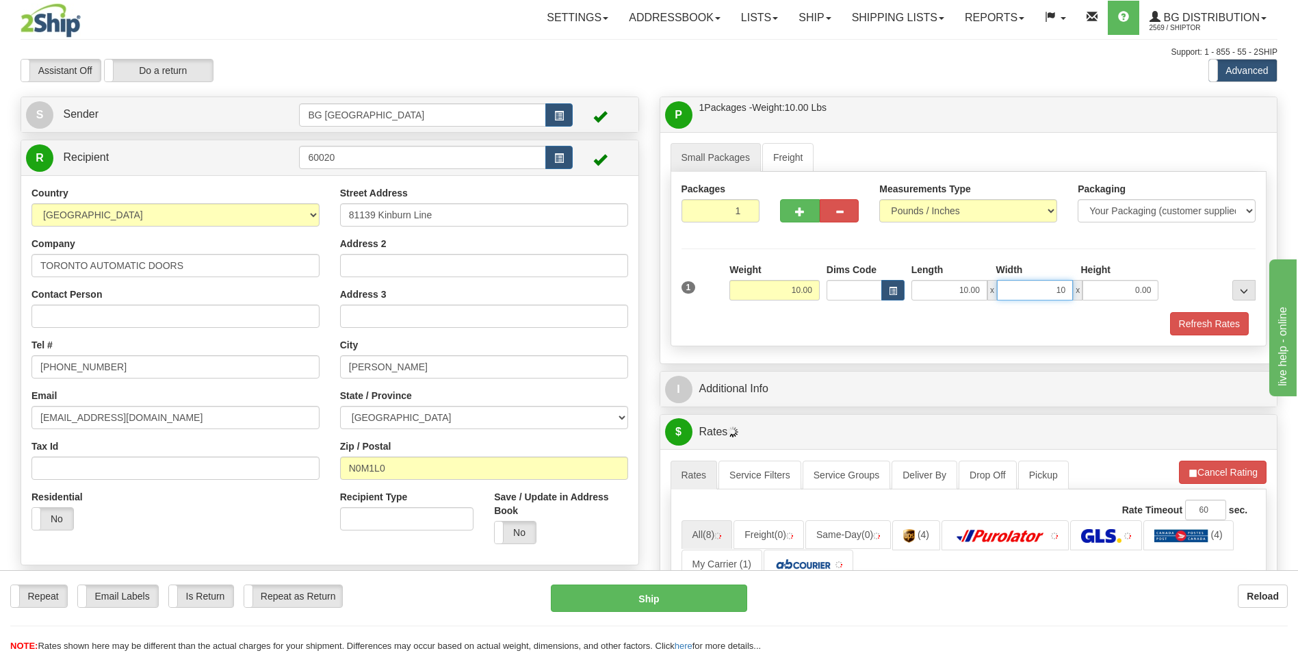
type input "10.00"
type input "15.00"
click at [724, 372] on div "I Additional Info" at bounding box center [968, 389] width 617 height 35
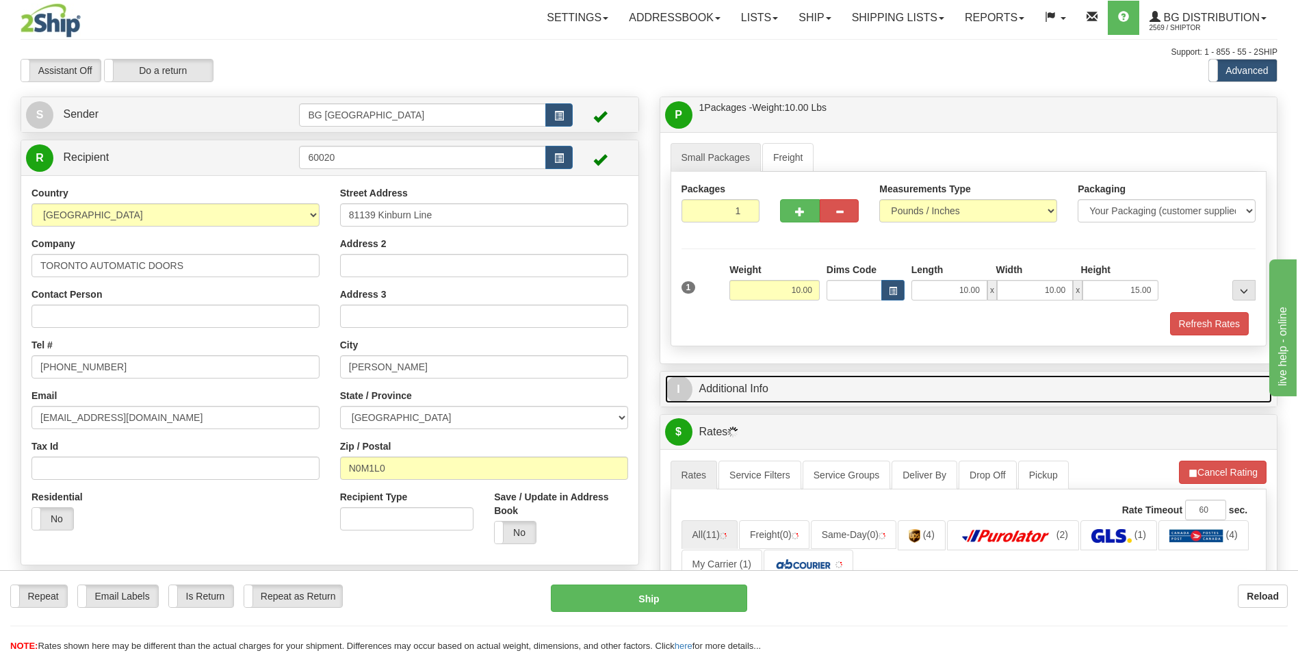
click at [725, 385] on link "I Additional Info" at bounding box center [969, 389] width 608 height 28
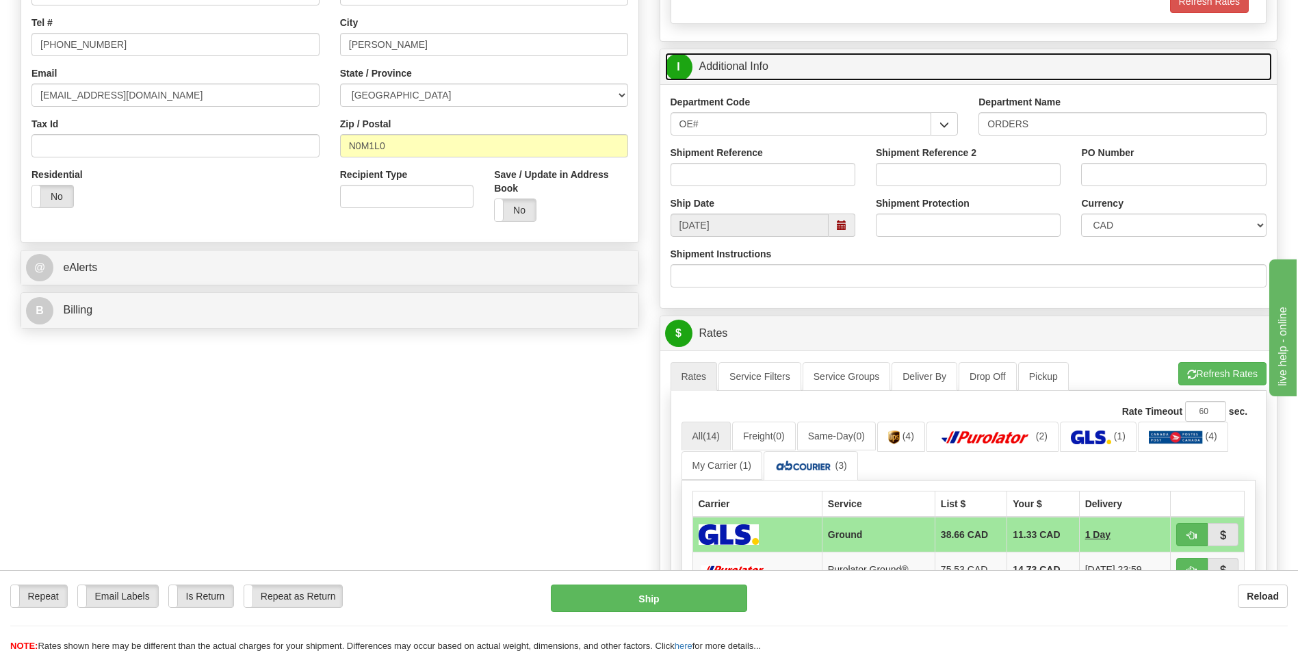
scroll to position [342, 0]
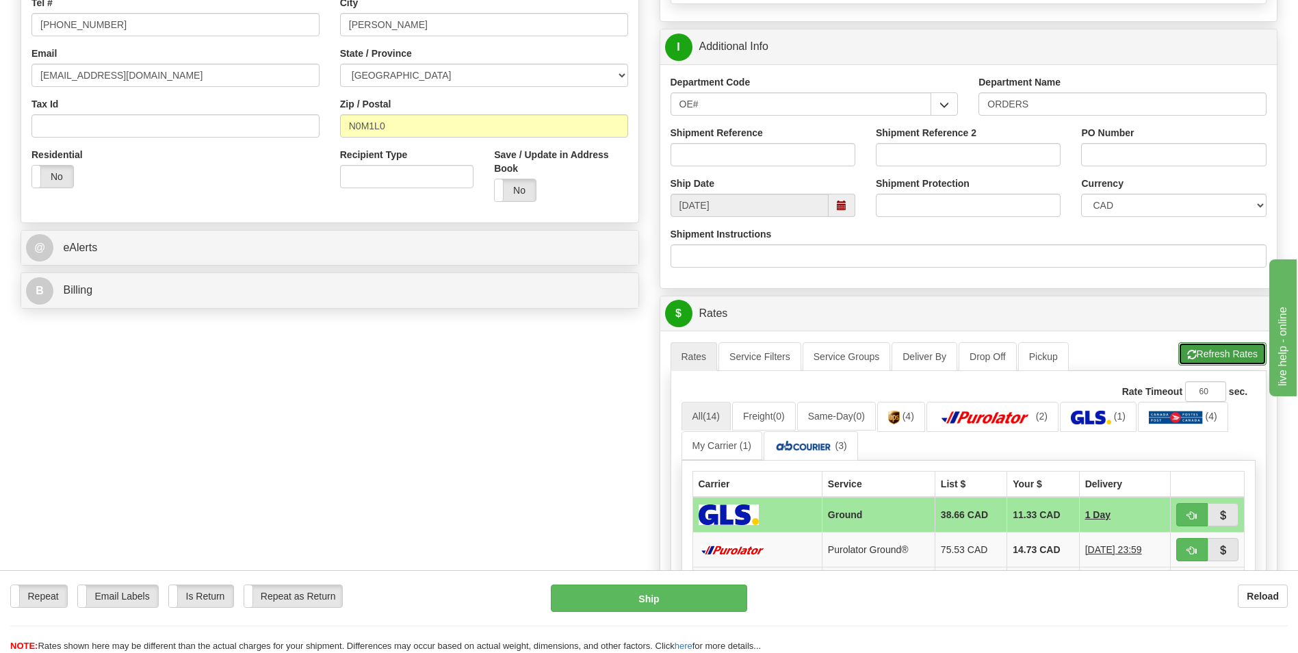
click at [1201, 356] on button "Refresh Rates" at bounding box center [1222, 353] width 88 height 23
click at [1189, 345] on button "Refresh Rates" at bounding box center [1222, 353] width 88 height 23
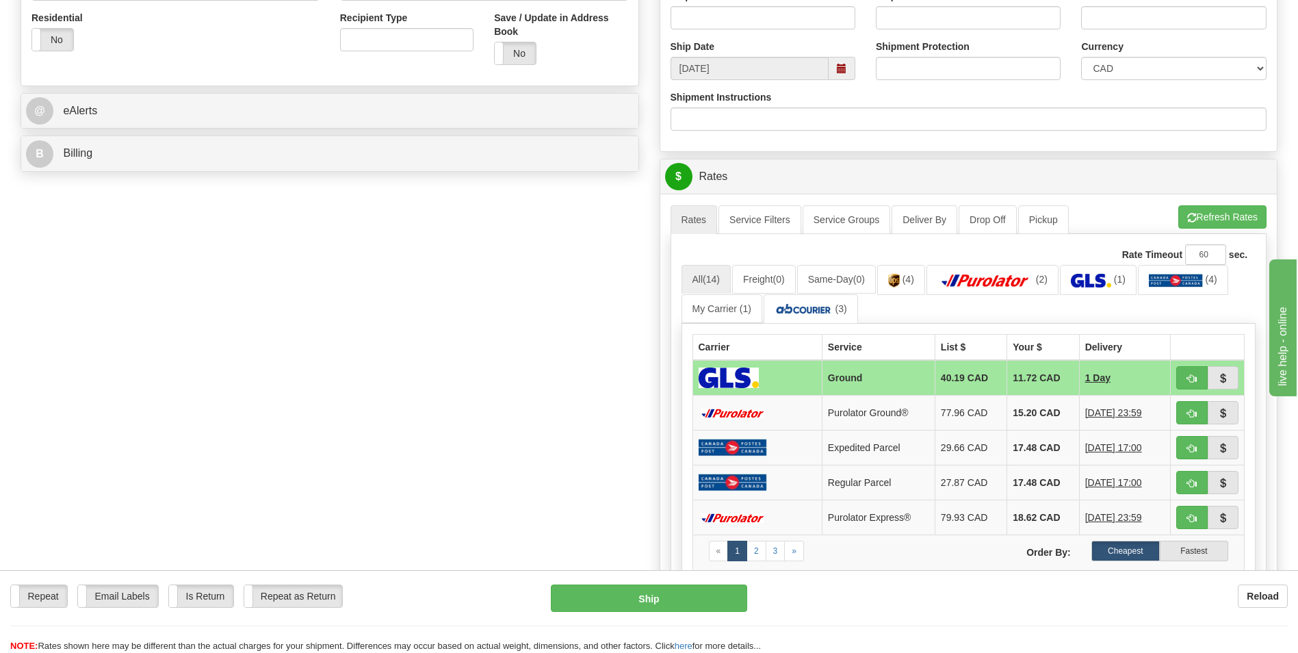
scroll to position [0, 0]
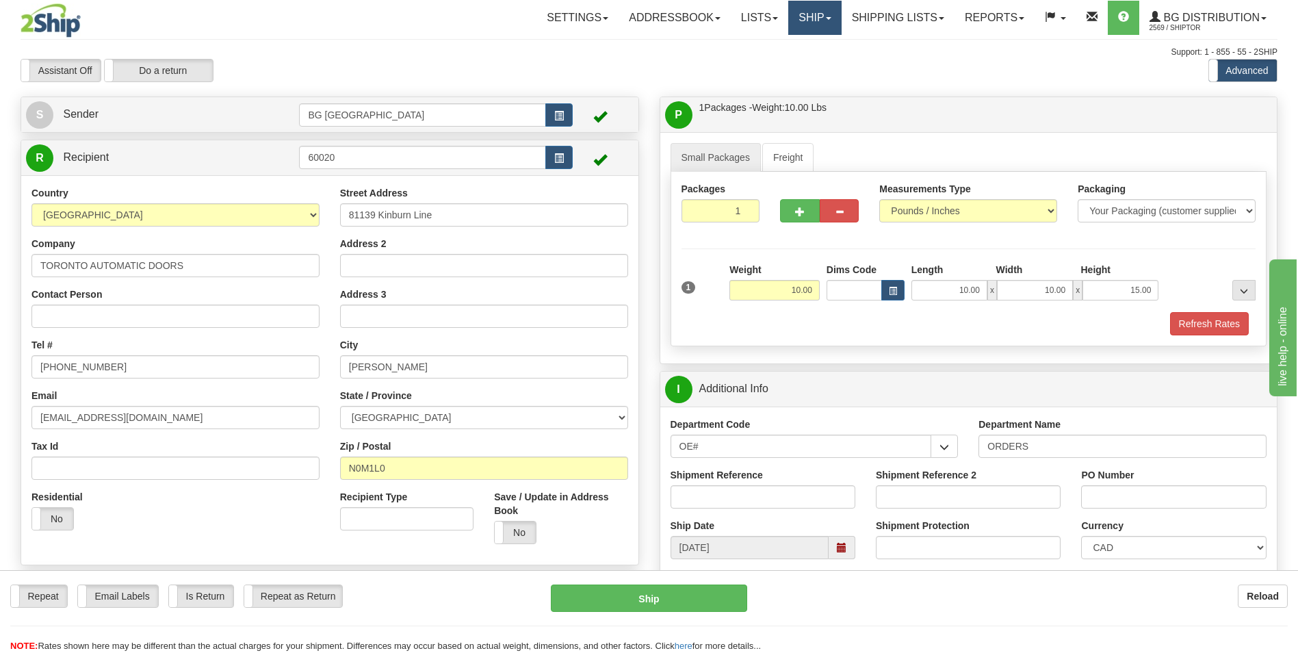
click at [797, 21] on link "Ship" at bounding box center [814, 18] width 53 height 34
click at [785, 54] on link "Ship Screen" at bounding box center [787, 48] width 108 height 18
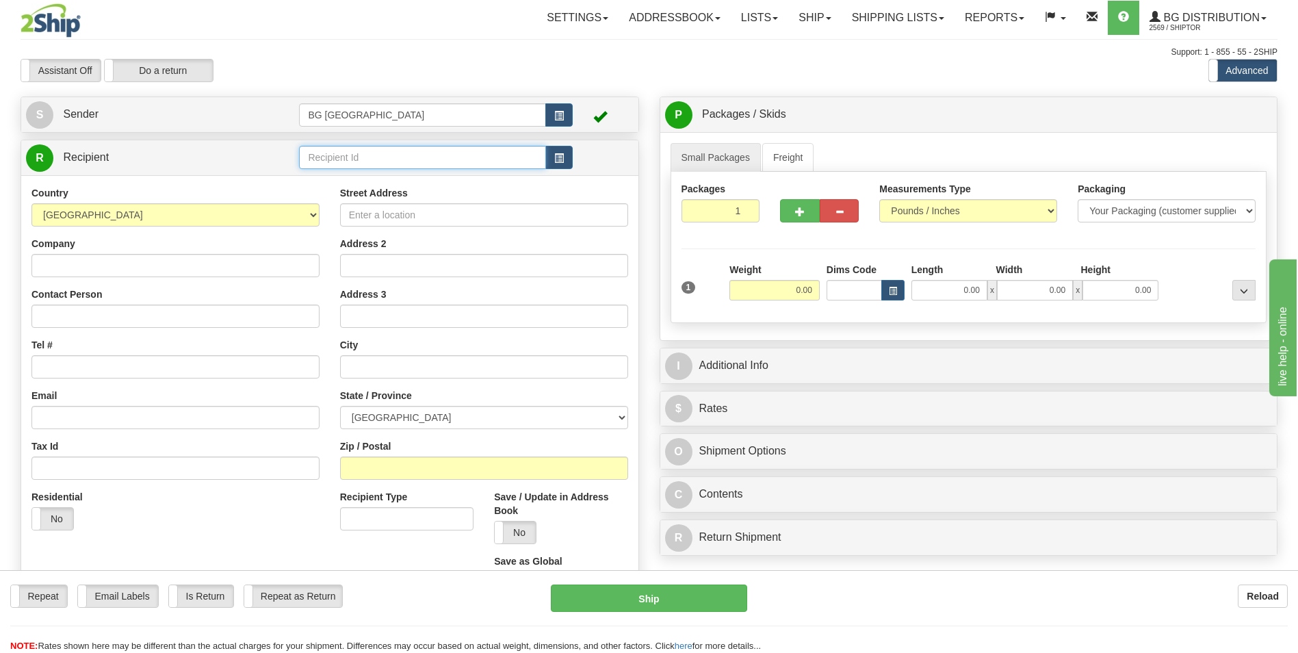
click at [432, 157] on input "text" at bounding box center [422, 157] width 246 height 23
click at [379, 181] on div "60006" at bounding box center [419, 178] width 233 height 15
type input "60006"
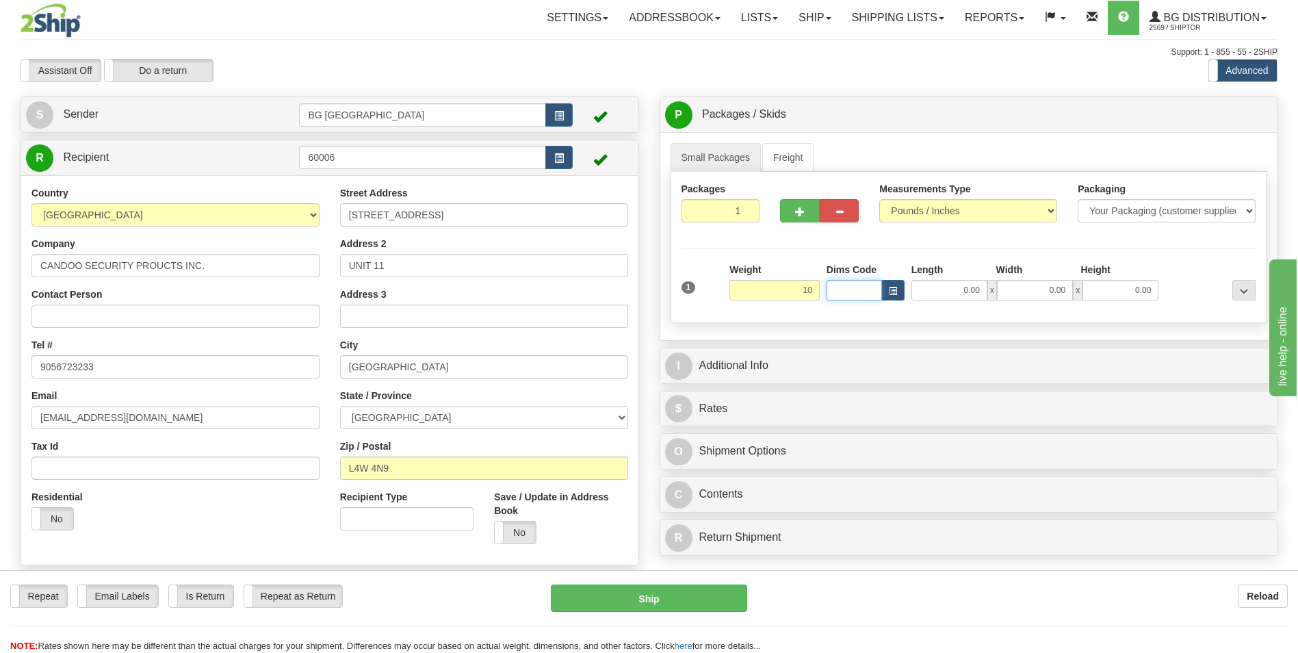
type input "10.00"
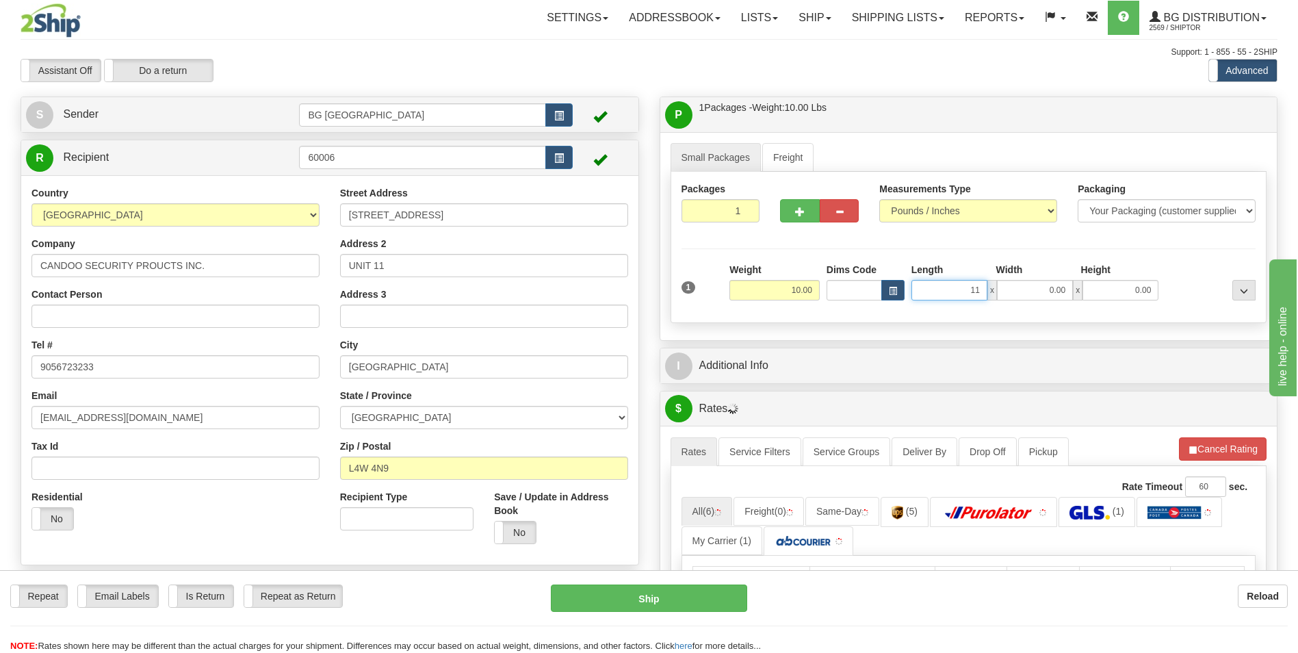
type input "11.00"
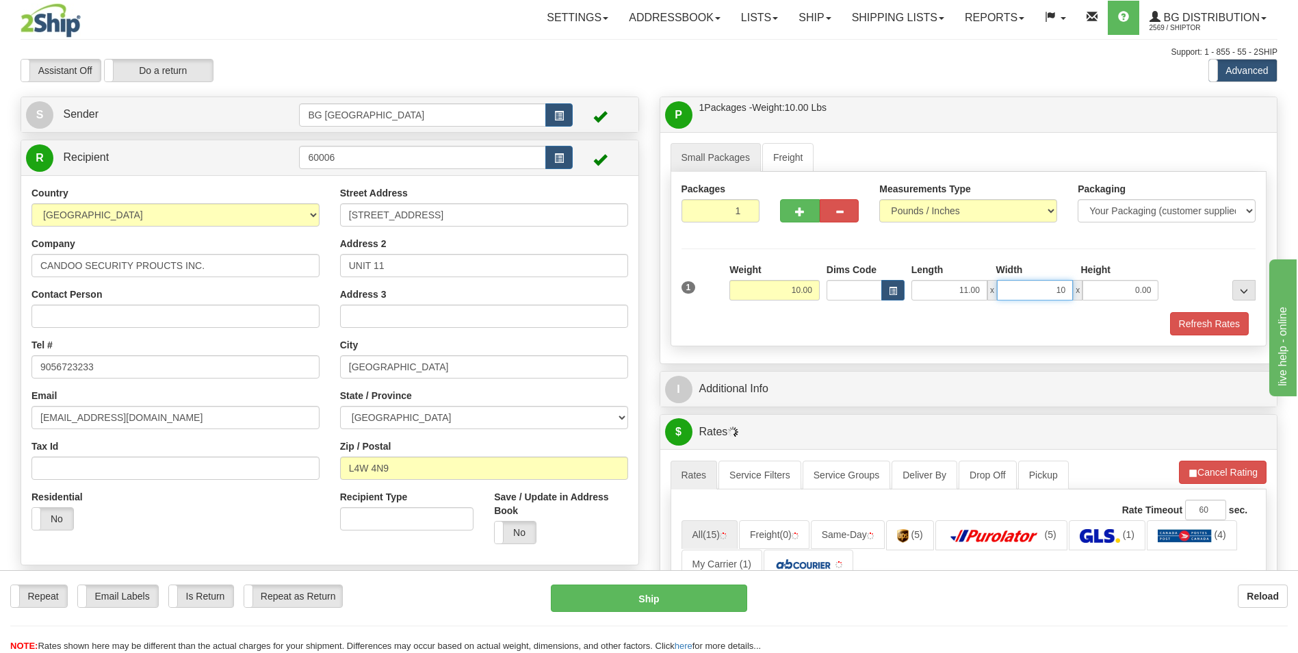
type input "10.00"
type input "7.00"
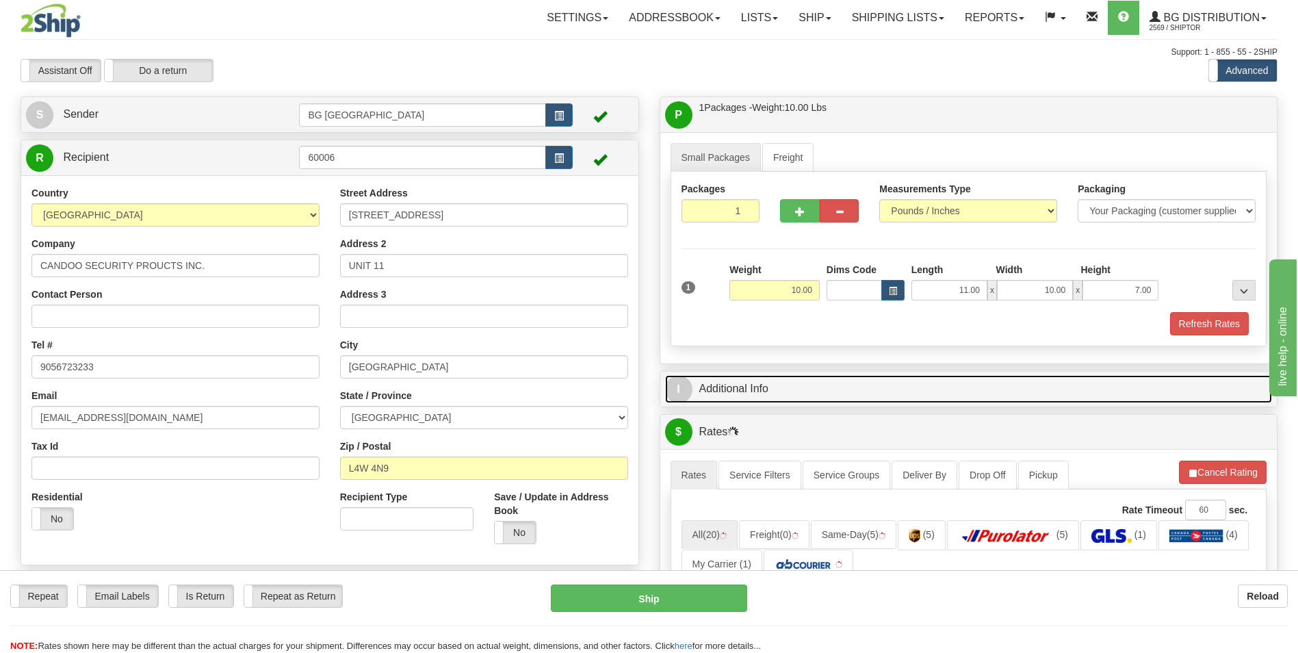
click at [740, 387] on link "I Additional Info" at bounding box center [969, 389] width 608 height 28
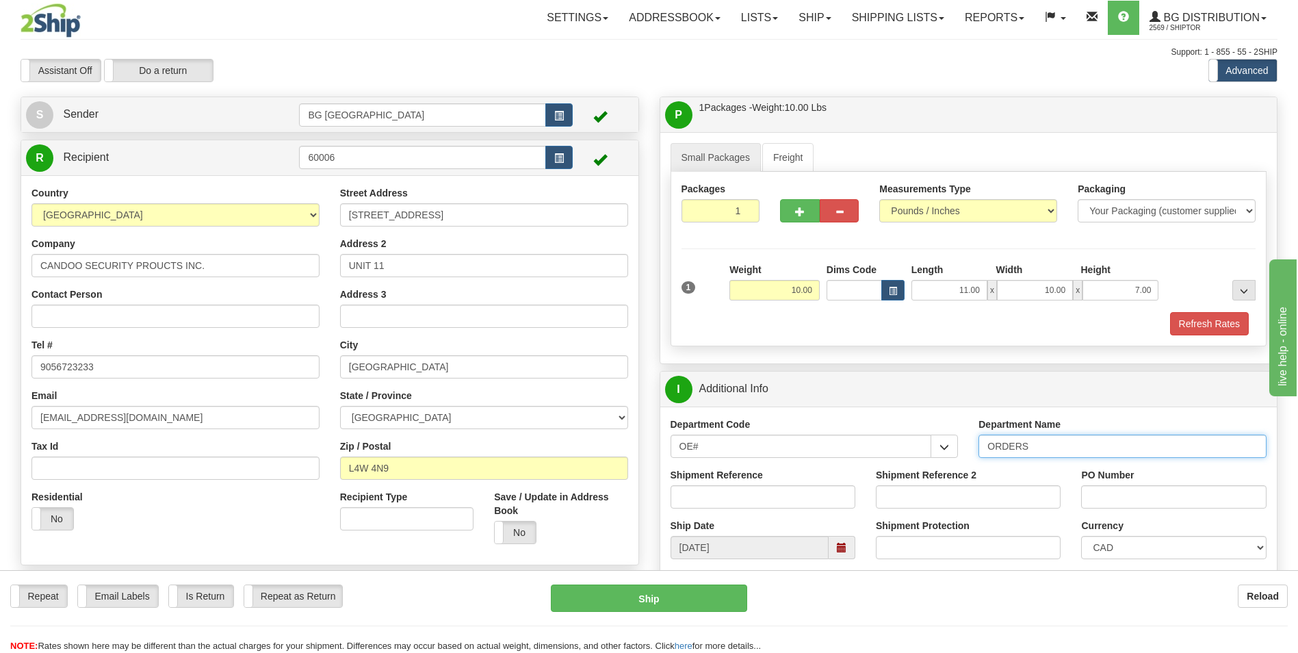
click at [1050, 448] on input "ORDERS" at bounding box center [1123, 446] width 288 height 23
type input "70182547-00"
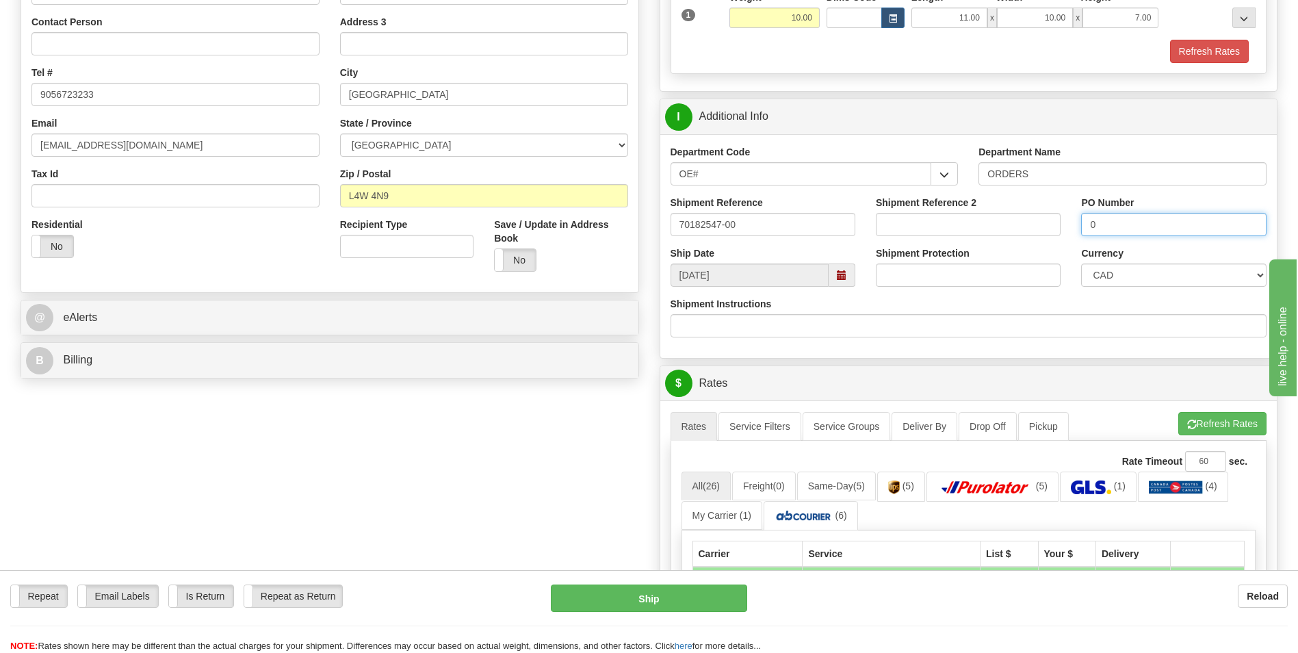
scroll to position [274, 0]
type input "0"
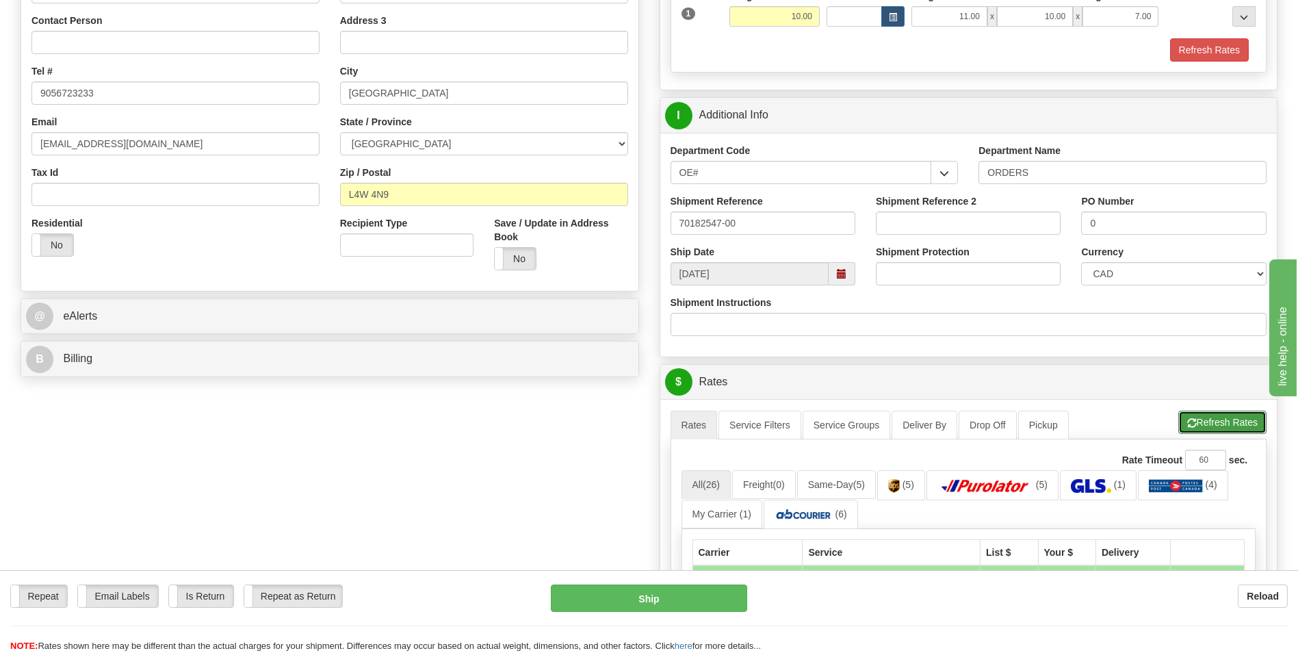
click at [1197, 428] on button "Refresh Rates" at bounding box center [1222, 422] width 88 height 23
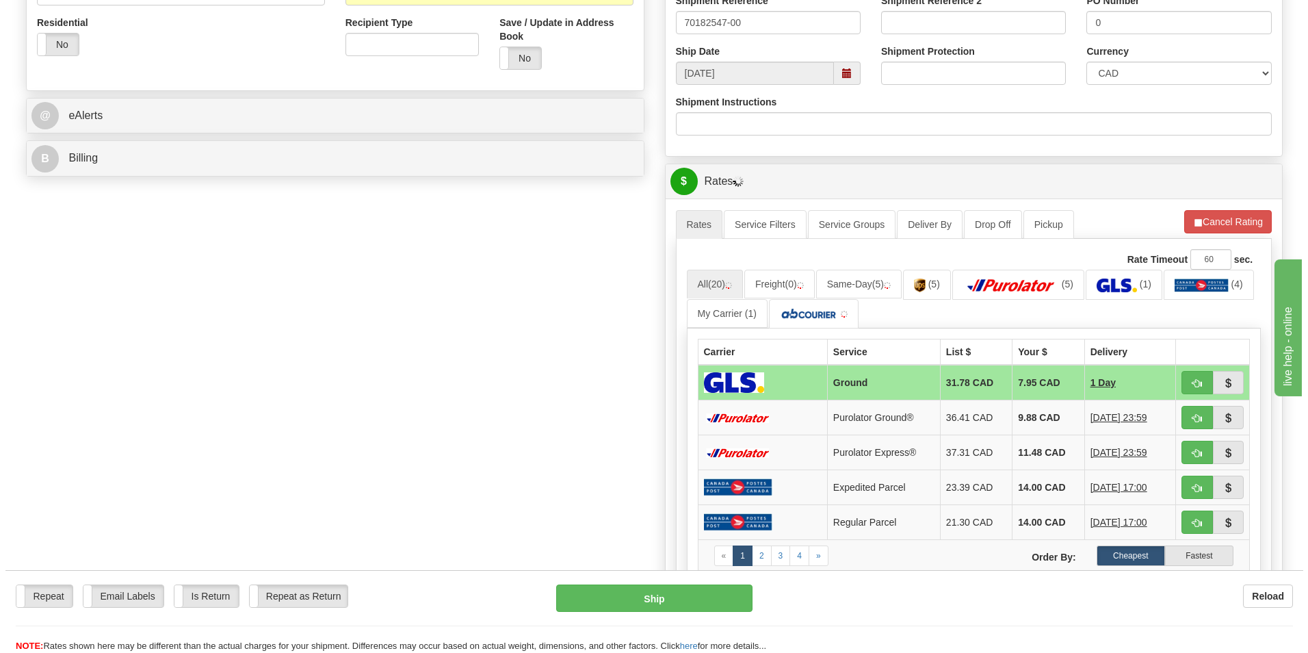
scroll to position [479, 0]
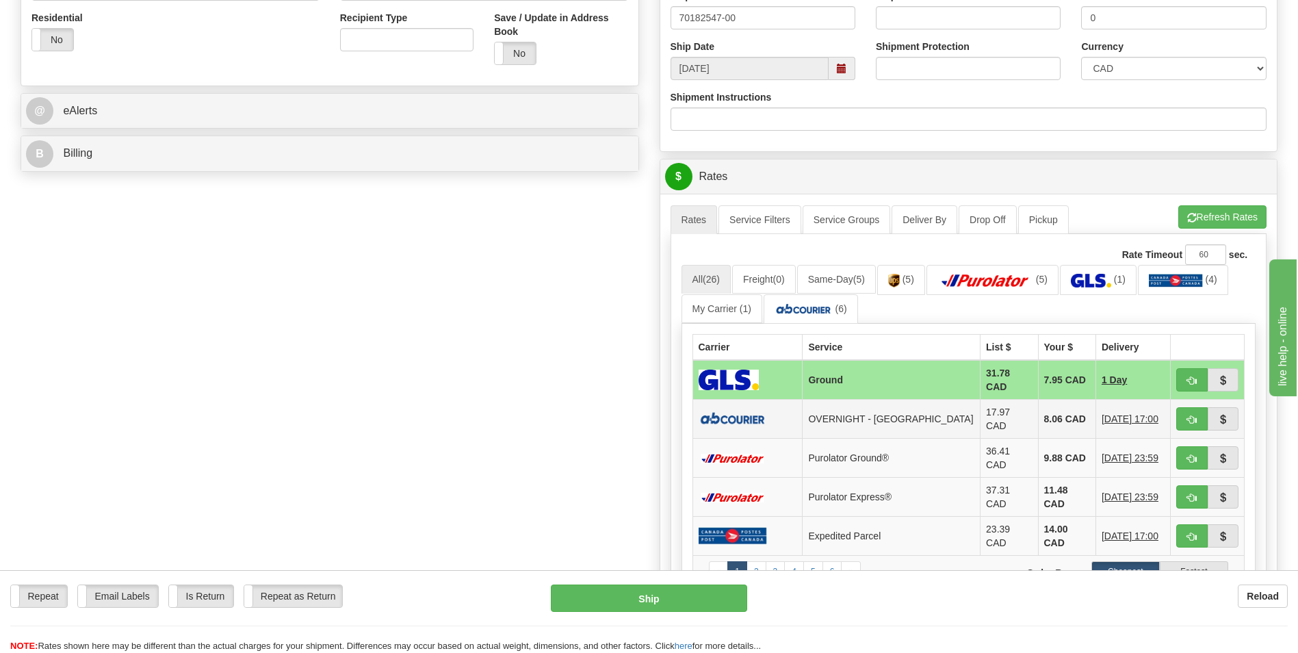
click at [1048, 402] on td "8.06 CAD" at bounding box center [1066, 419] width 57 height 39
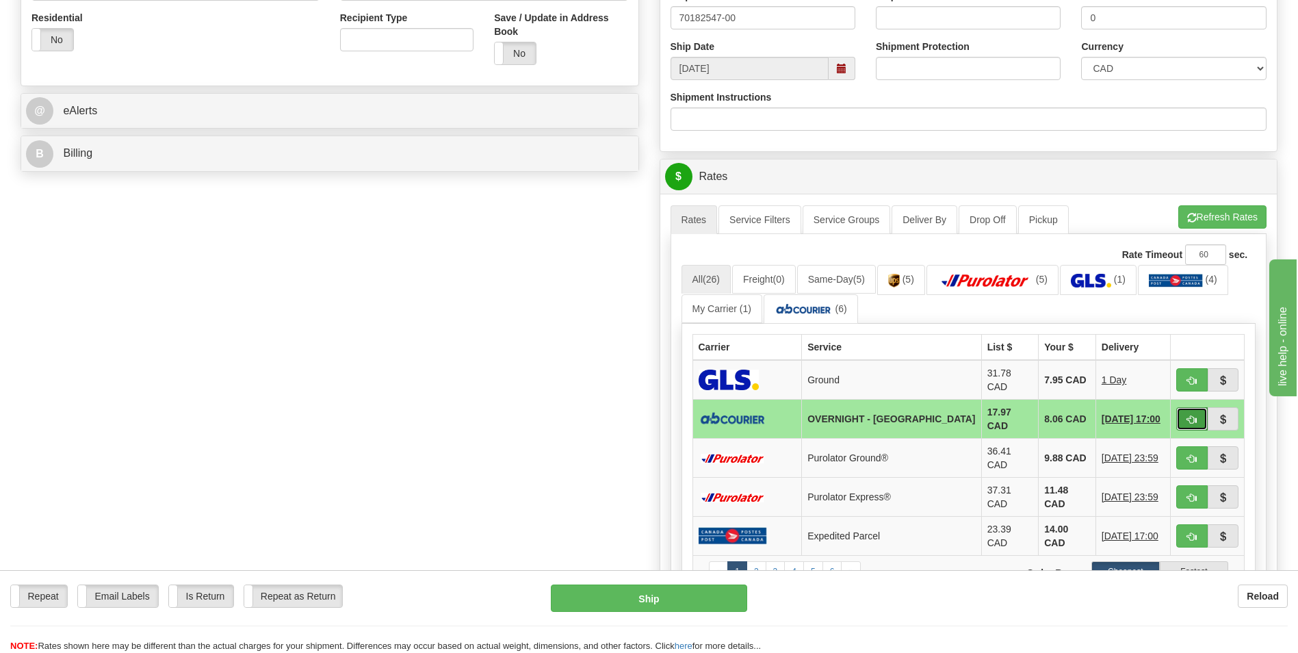
click at [1184, 416] on button "button" at bounding box center [1191, 418] width 31 height 23
type input "4"
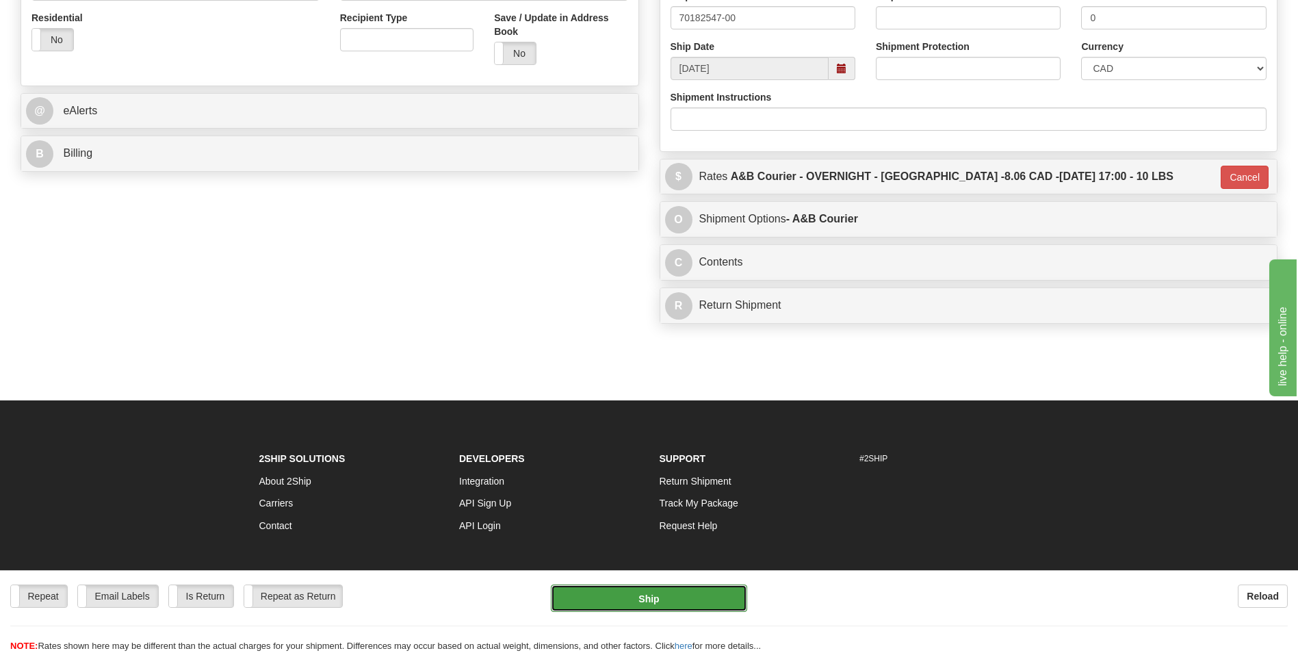
click at [653, 600] on button "Ship" at bounding box center [649, 597] width 196 height 27
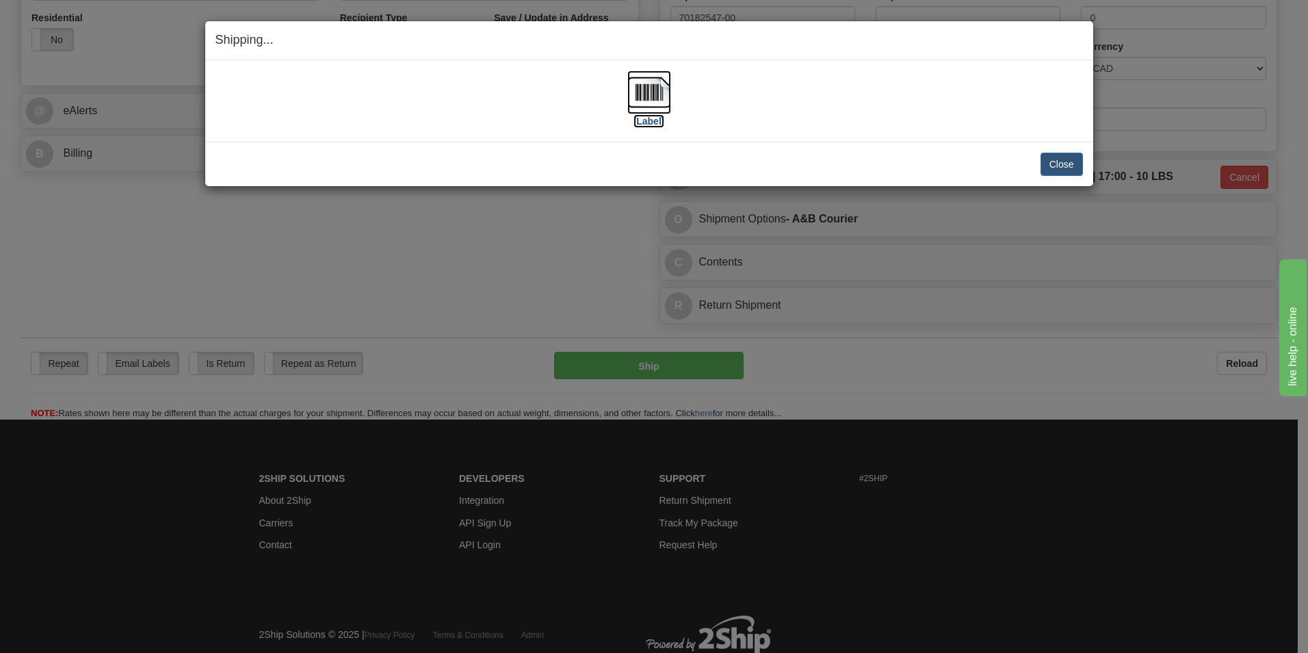
click at [636, 92] on img at bounding box center [649, 92] width 44 height 44
click at [1074, 159] on button "Close" at bounding box center [1062, 164] width 42 height 23
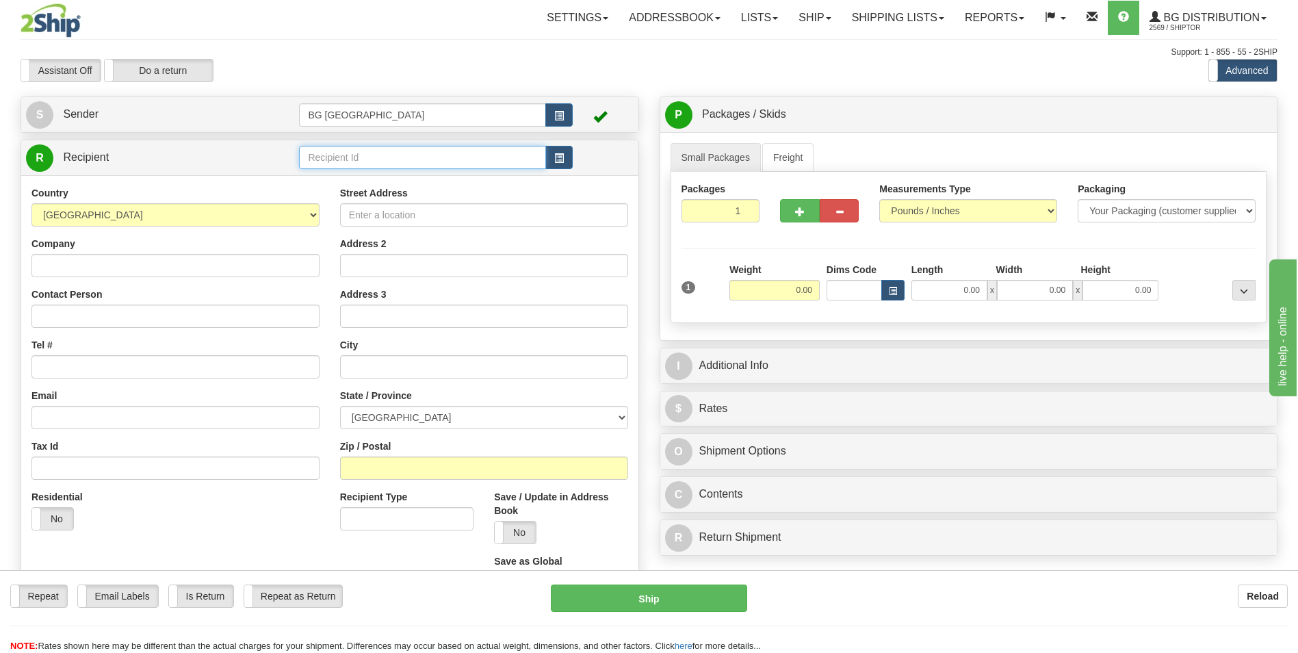
click at [363, 157] on input "text" at bounding box center [422, 157] width 246 height 23
click at [347, 172] on div "60040" at bounding box center [419, 178] width 233 height 15
type input "60040"
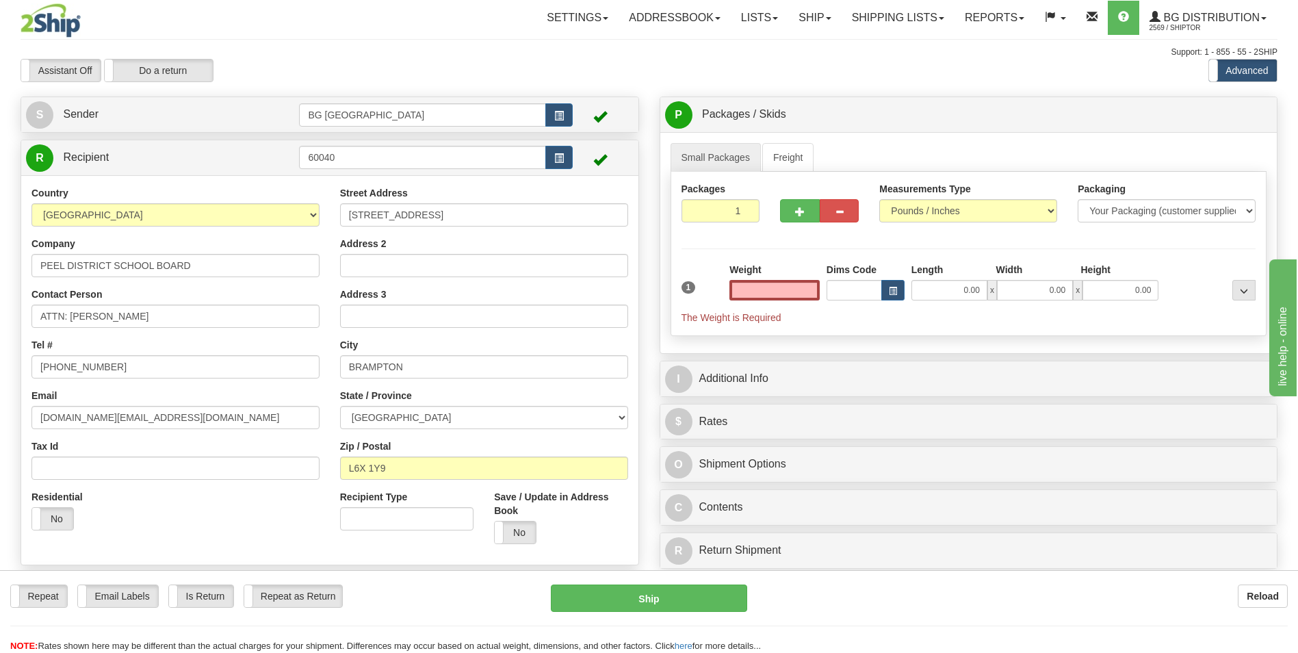
type input "0.00"
click at [177, 305] on input "ATTN: [PERSON_NAME]" at bounding box center [175, 316] width 288 height 23
paste input "[PERSON_NAME]"
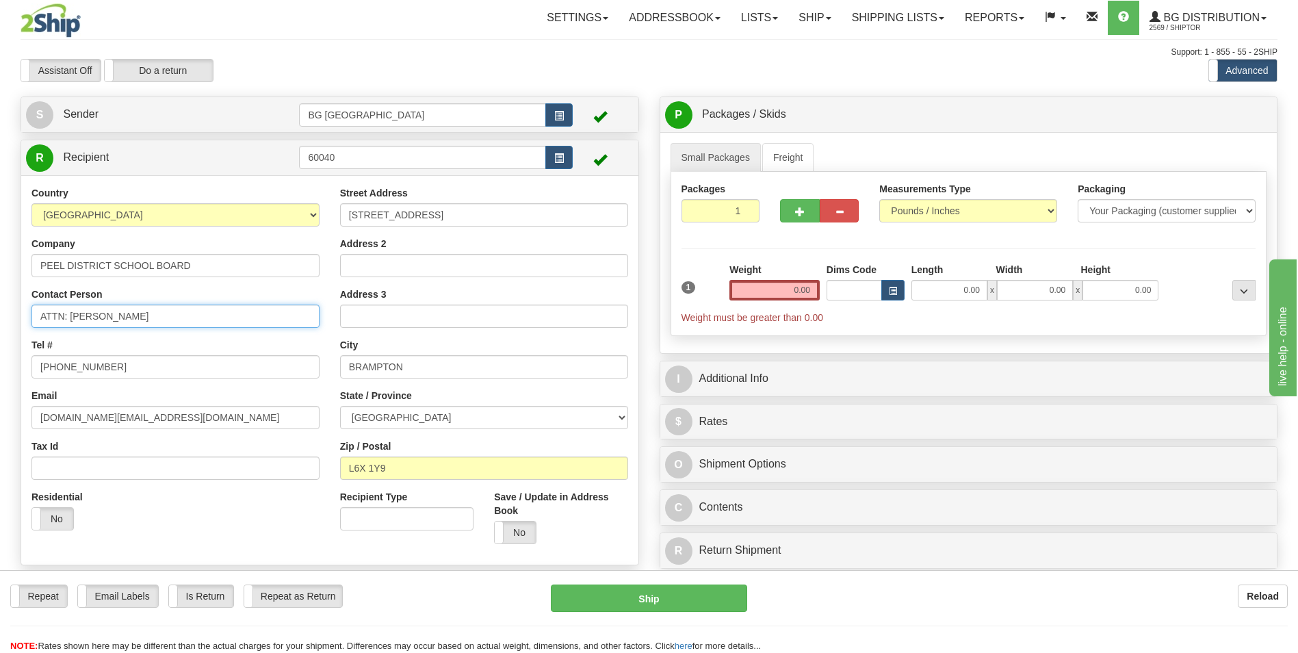
type input "ATTN: [PERSON_NAME]"
click at [461, 214] on input "[STREET_ADDRESS]" at bounding box center [484, 214] width 288 height 23
paste input "[STREET_ADDRESS]"
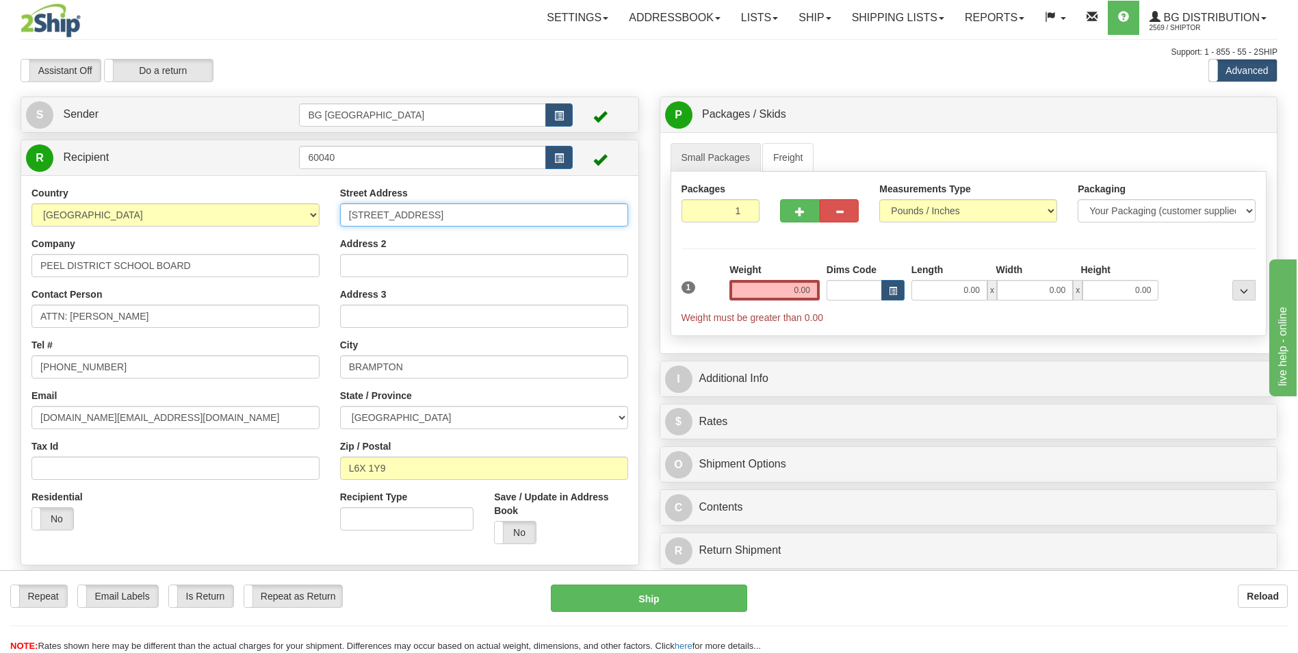
type input "[STREET_ADDRESS]"
click at [359, 363] on input "BRAMPTON" at bounding box center [484, 366] width 288 height 23
paste input "[GEOGRAPHIC_DATA]"
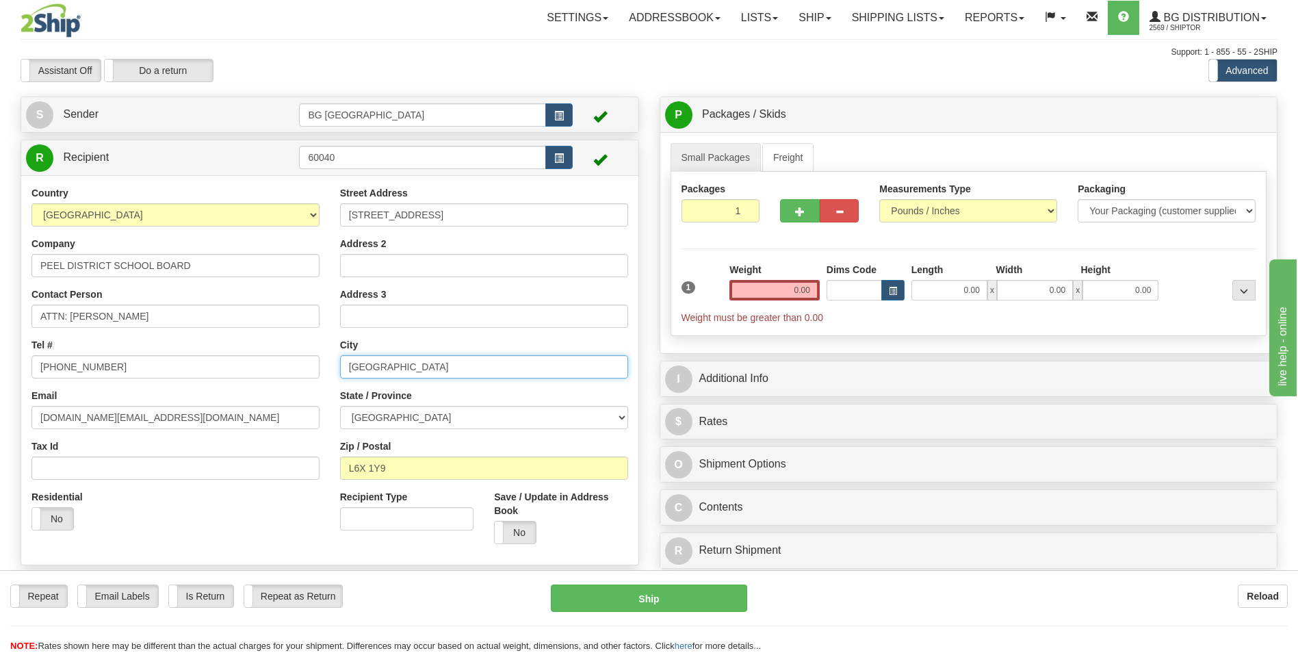
type input "[GEOGRAPHIC_DATA]"
click at [398, 464] on input "L6X 1Y9" at bounding box center [484, 467] width 288 height 23
paste input "5C 2T"
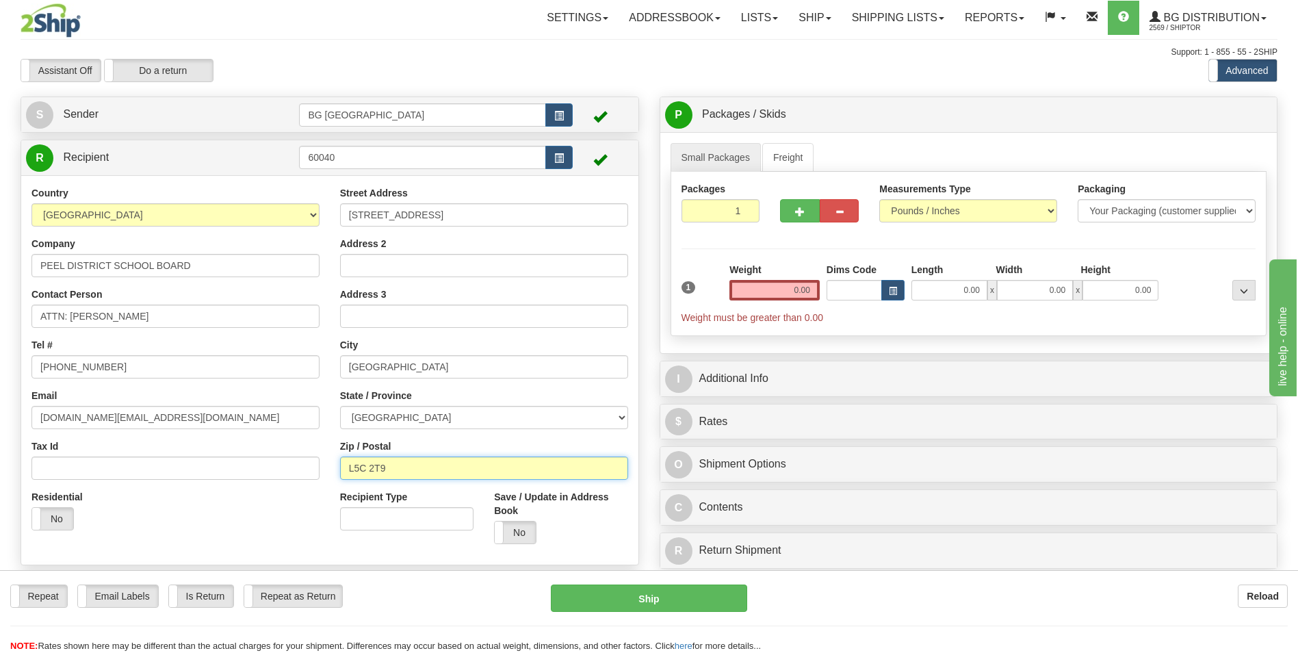
type input "L5C 2T9"
click at [752, 289] on input "0.00" at bounding box center [774, 290] width 90 height 21
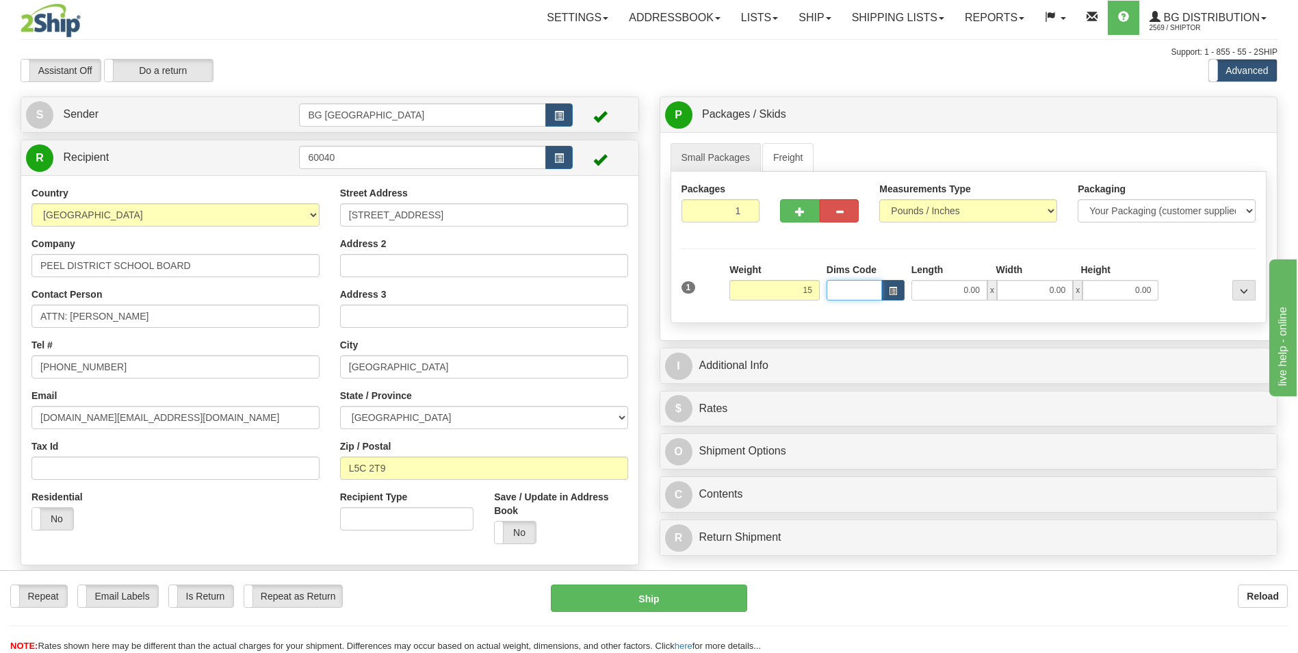
type input "15.00"
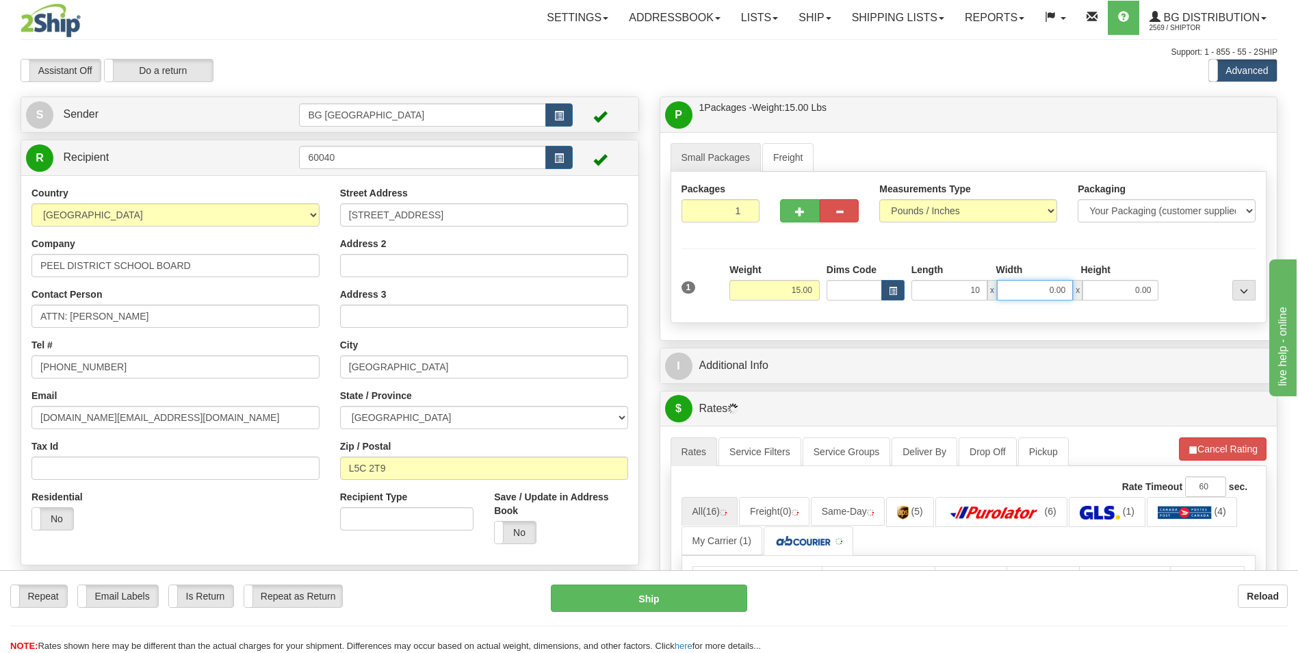
type input "10.00"
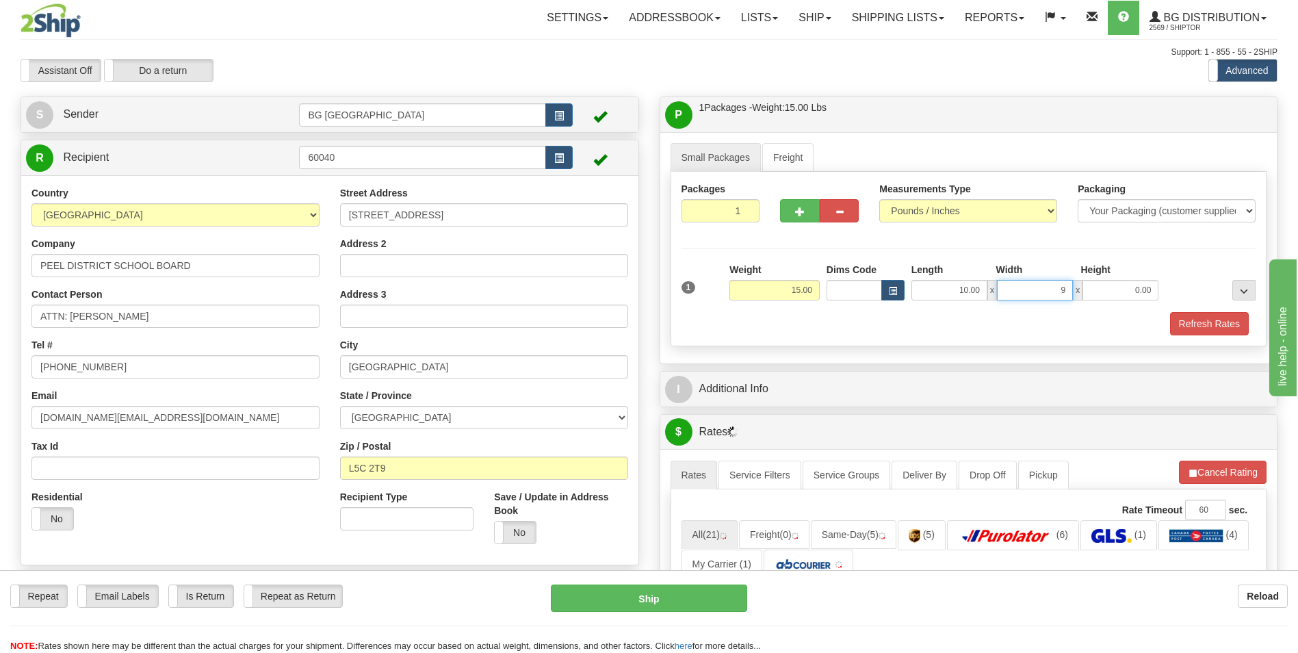
type input "9.00"
click at [801, 208] on span "button" at bounding box center [800, 211] width 10 height 9
type input "2"
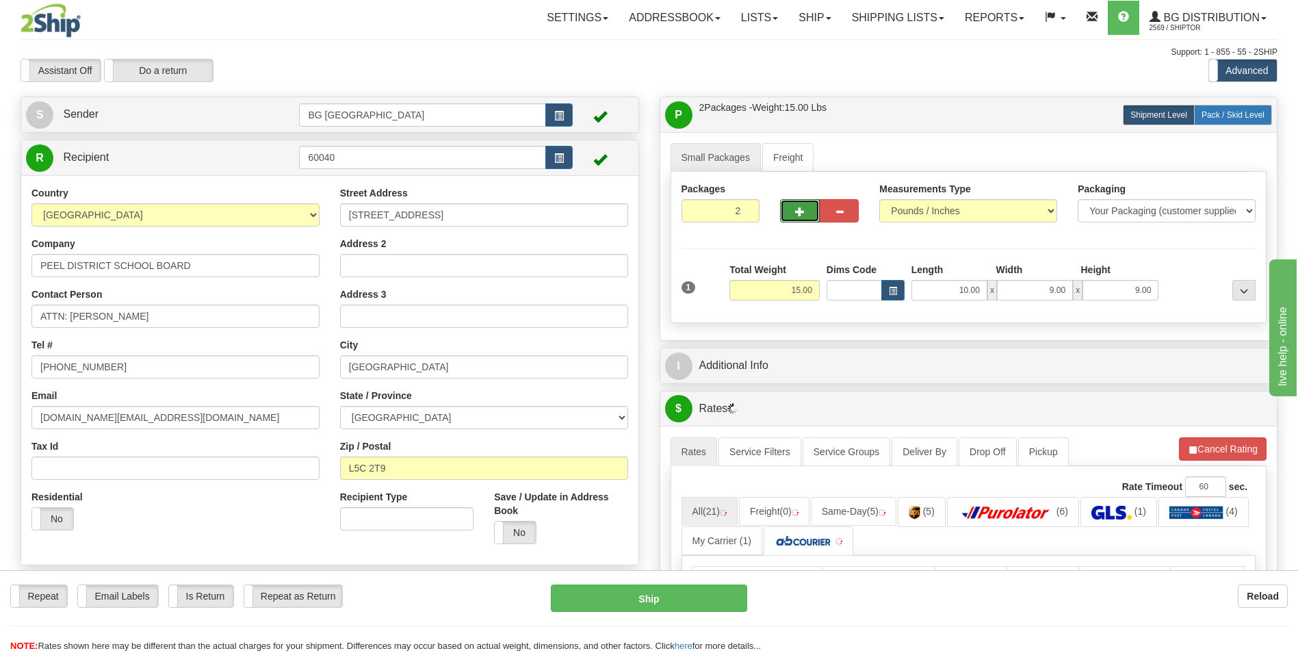
click at [1224, 120] on label "Pack / Skid Level Pack.." at bounding box center [1233, 115] width 78 height 21
radio input "true"
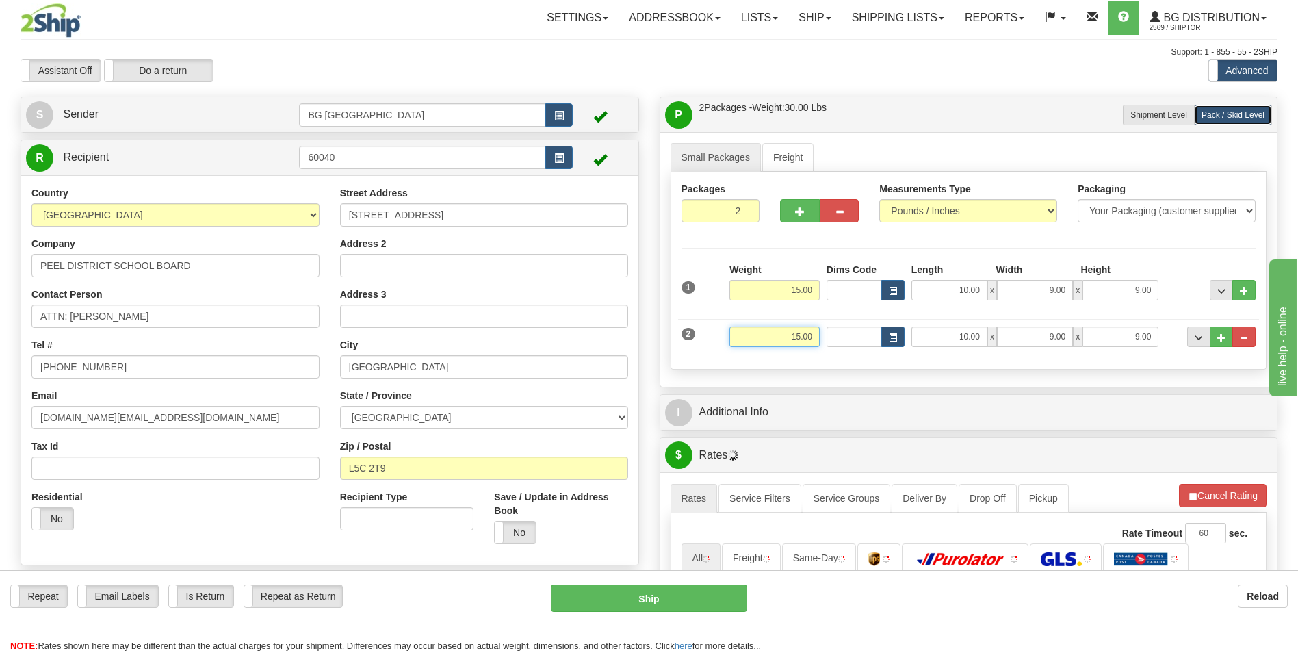
click at [773, 338] on input "15.00" at bounding box center [774, 336] width 90 height 21
type input "10.00"
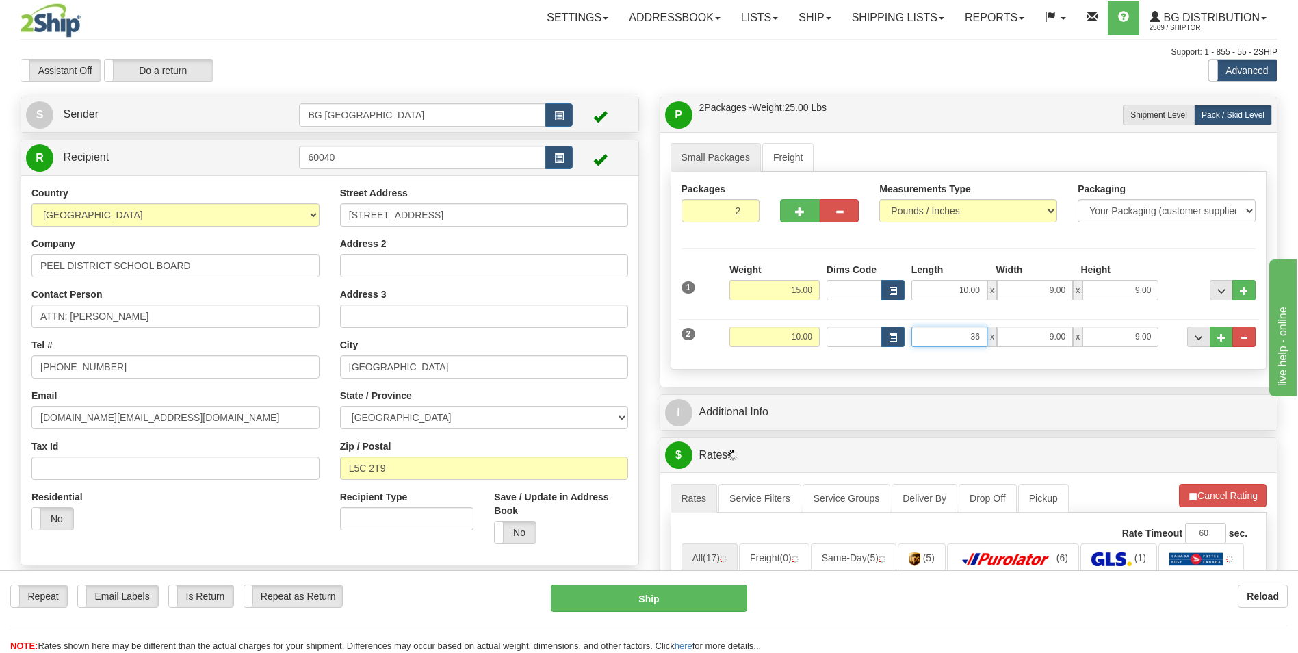
type input "36.00"
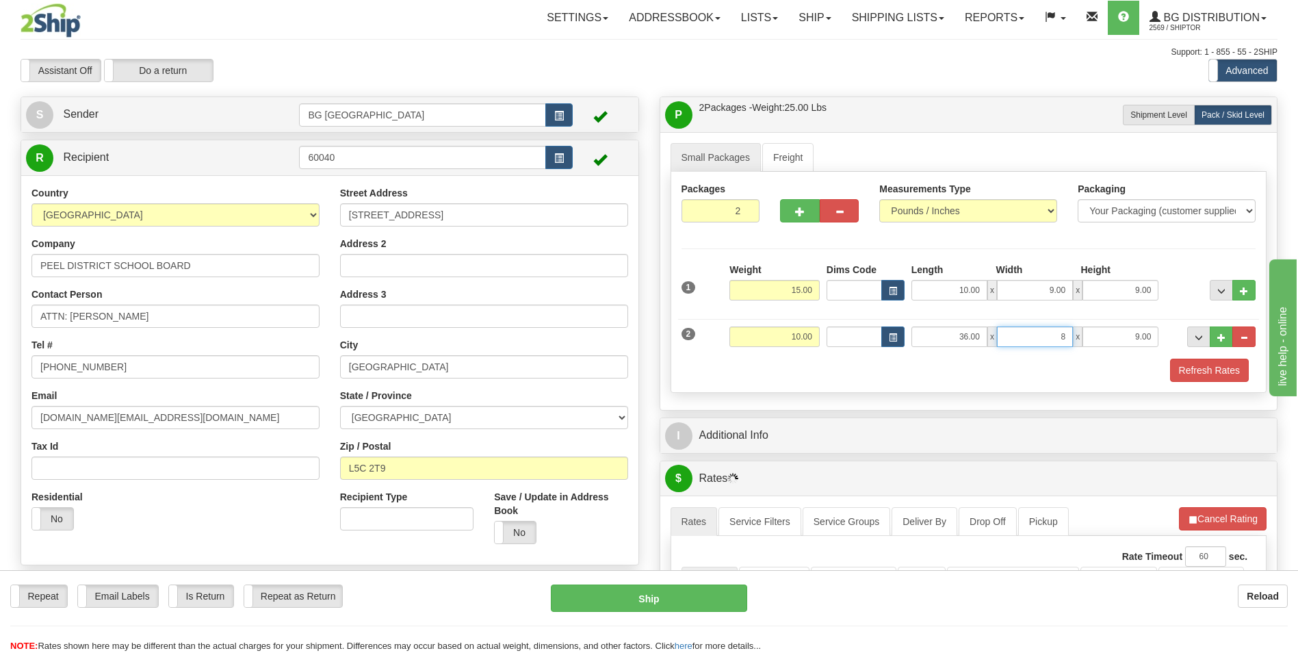
type input "8.00"
type input "2.00"
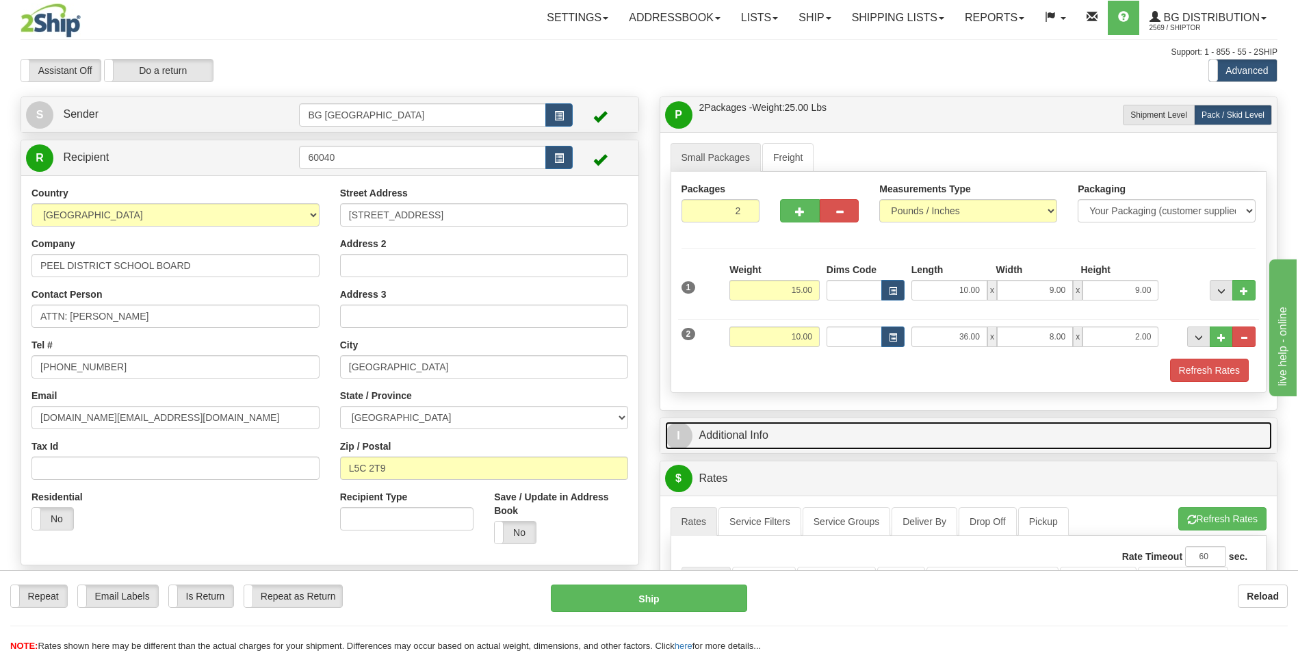
click at [747, 428] on link "I Additional Info" at bounding box center [969, 436] width 608 height 28
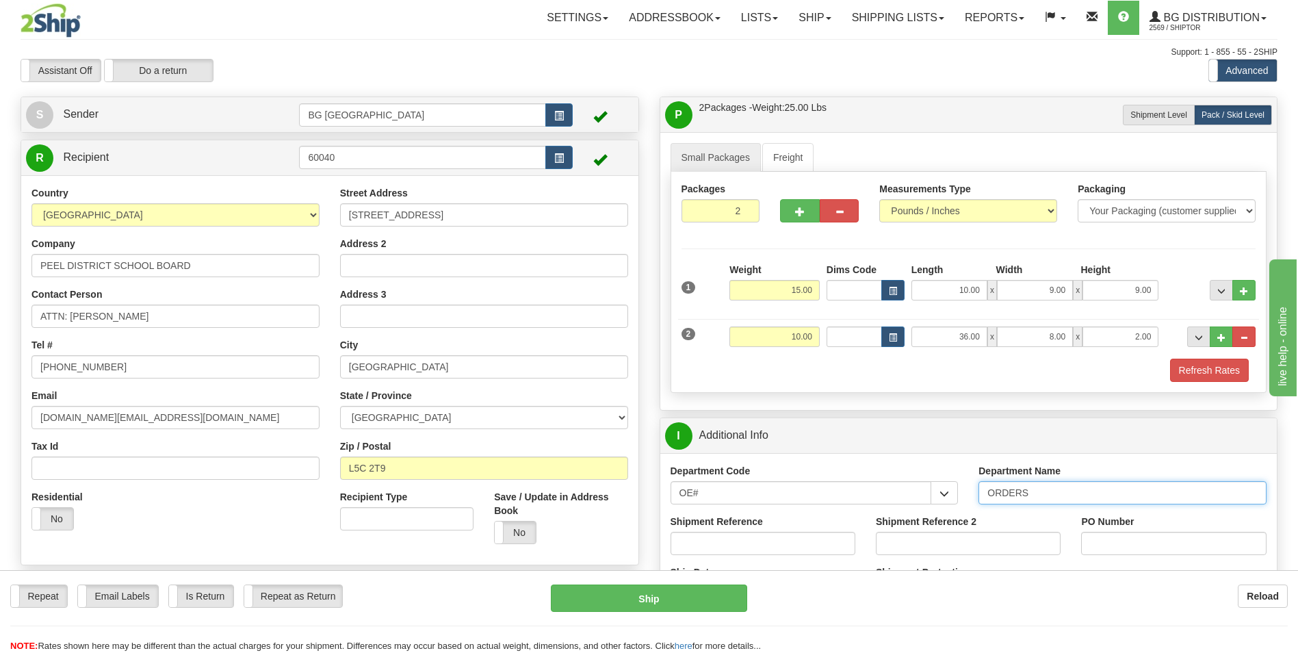
click at [1041, 497] on input "ORDERS" at bounding box center [1123, 492] width 288 height 23
type input "70181928-00"
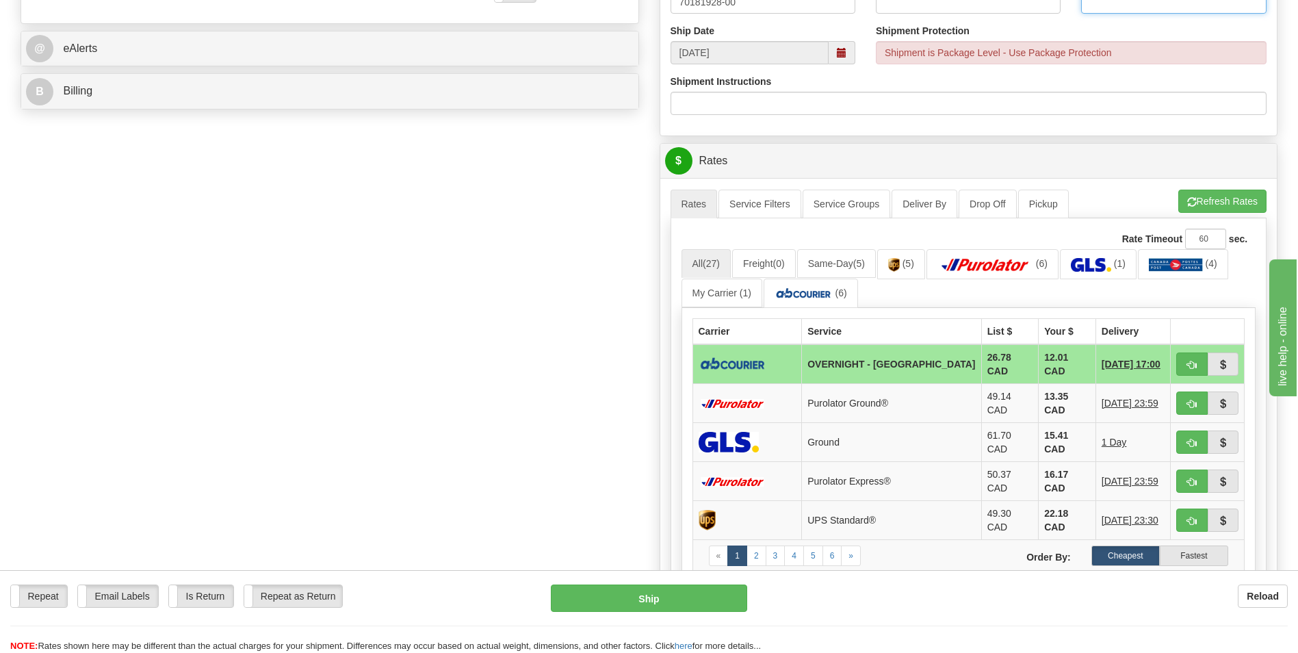
scroll to position [547, 0]
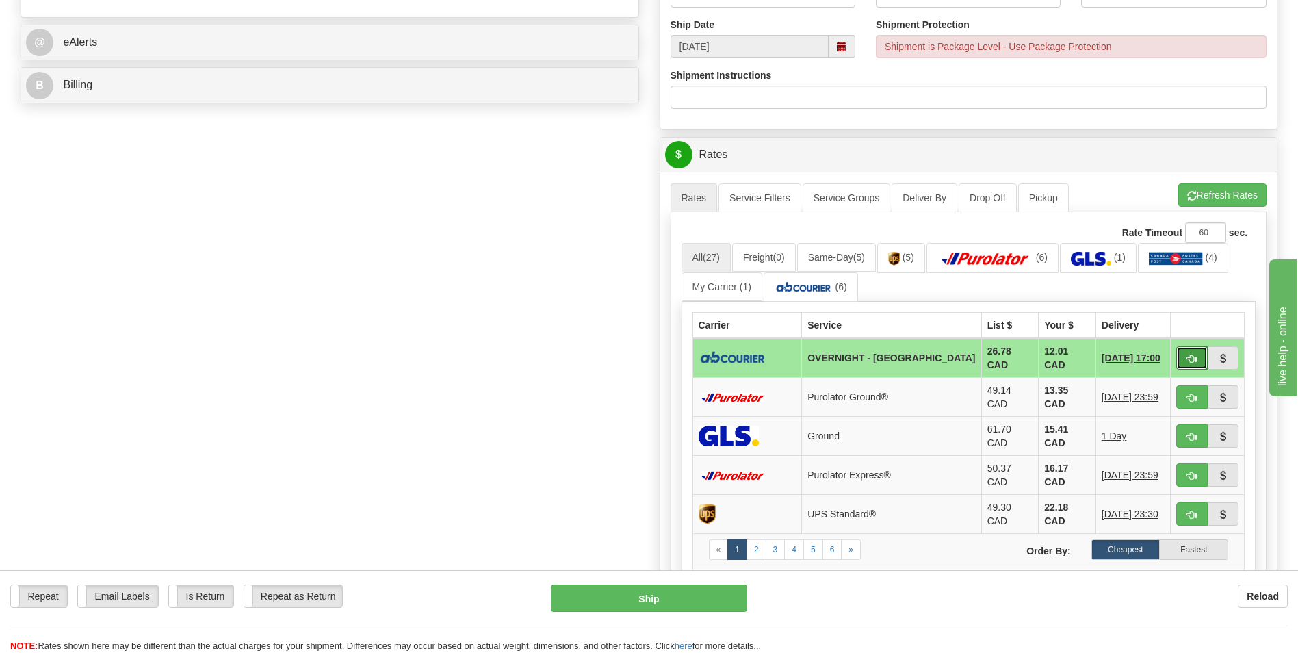
click at [1193, 361] on span "button" at bounding box center [1192, 358] width 10 height 9
type input "4"
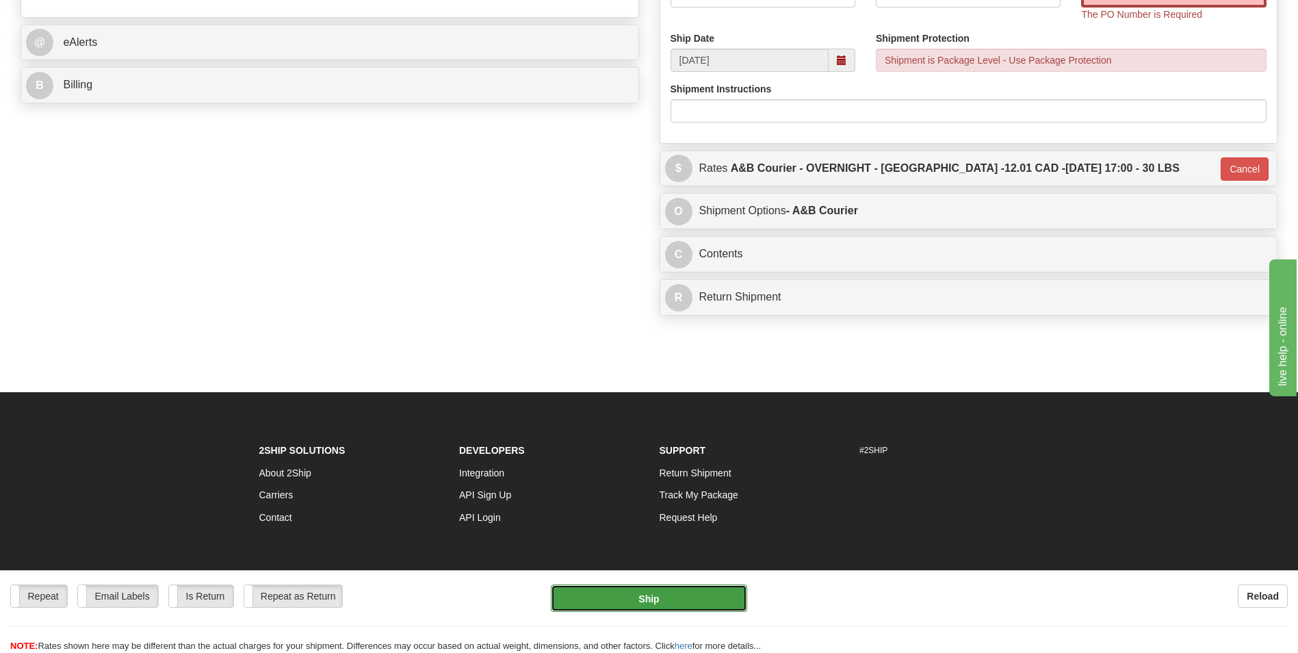
click at [631, 587] on button "Ship" at bounding box center [649, 597] width 196 height 27
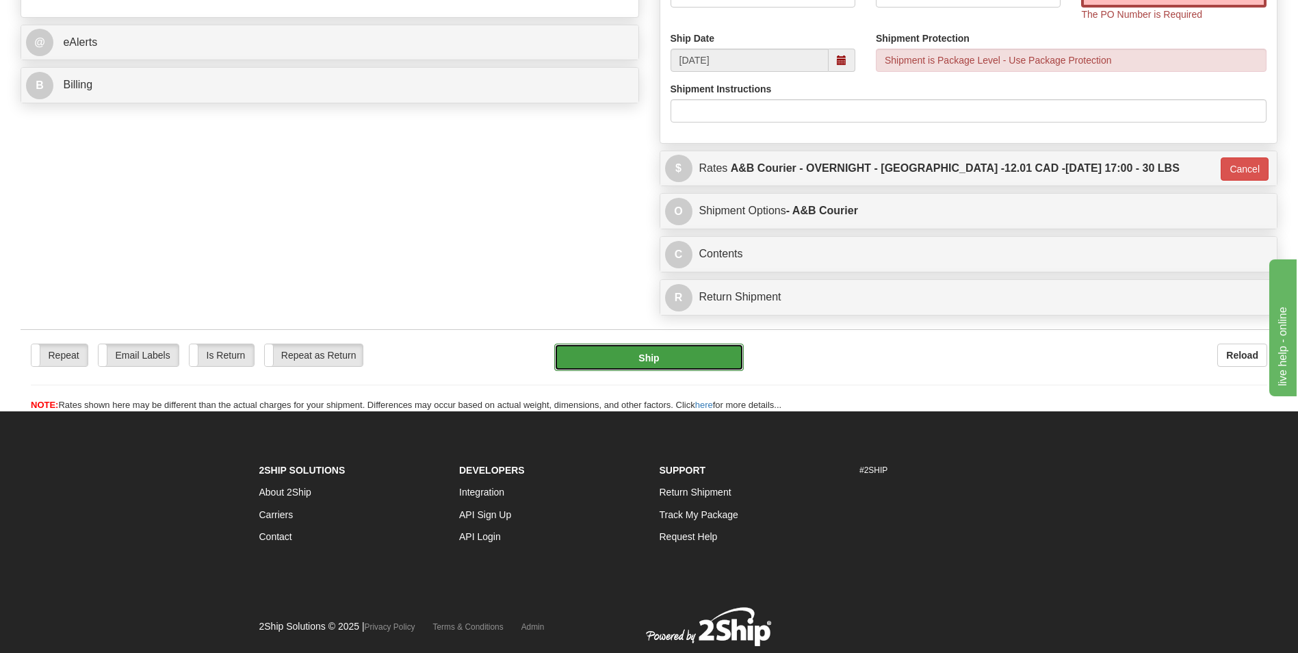
click at [616, 357] on button "Ship" at bounding box center [648, 357] width 189 height 27
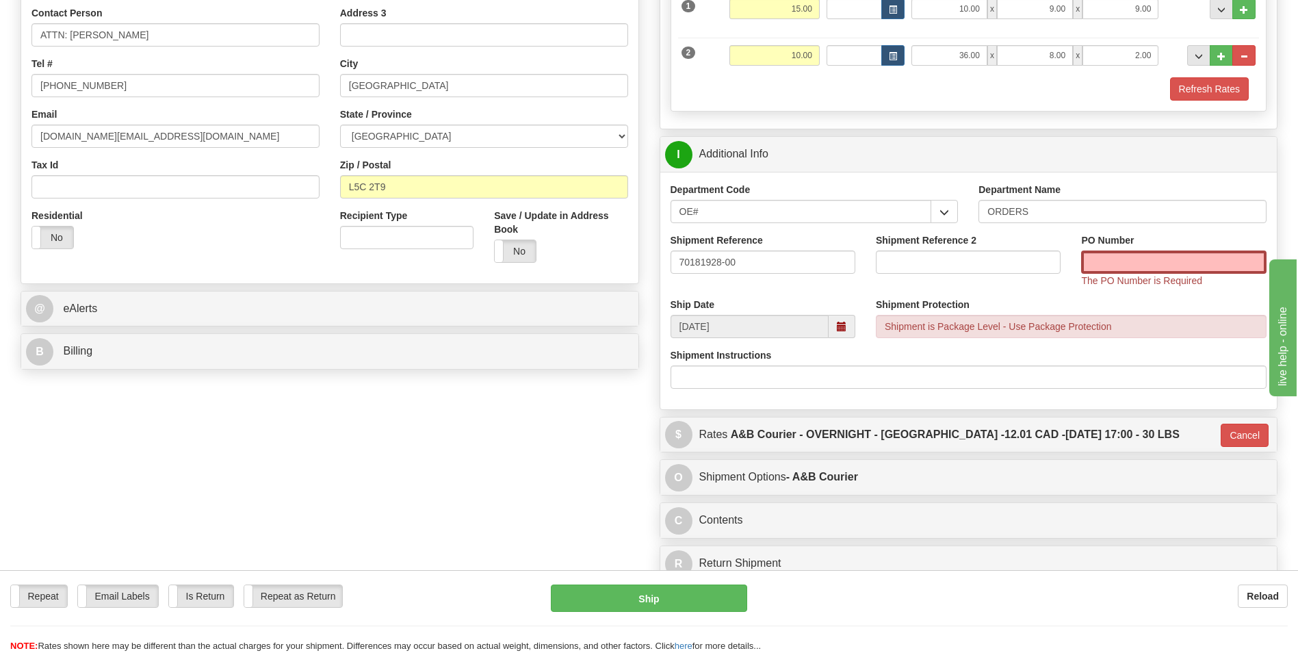
scroll to position [274, 0]
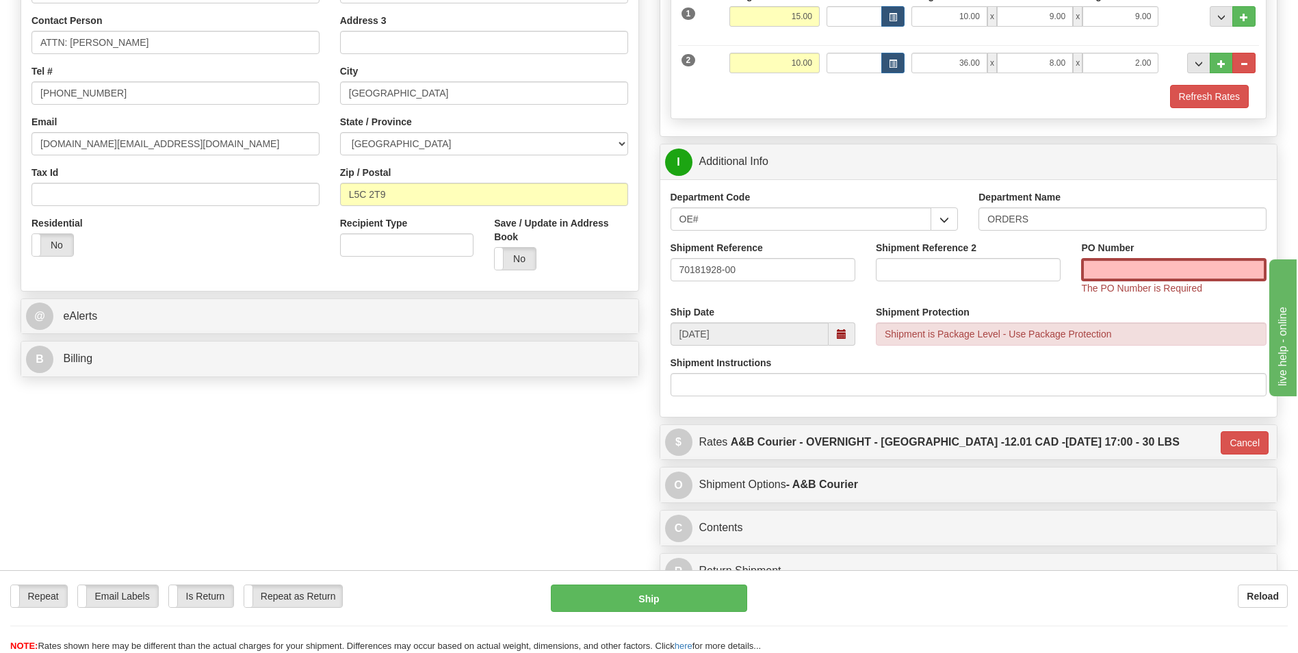
click at [1126, 257] on div "PO Number The PO Number is Required" at bounding box center [1173, 268] width 185 height 54
click at [1107, 269] on input "PO Number" at bounding box center [1173, 269] width 185 height 23
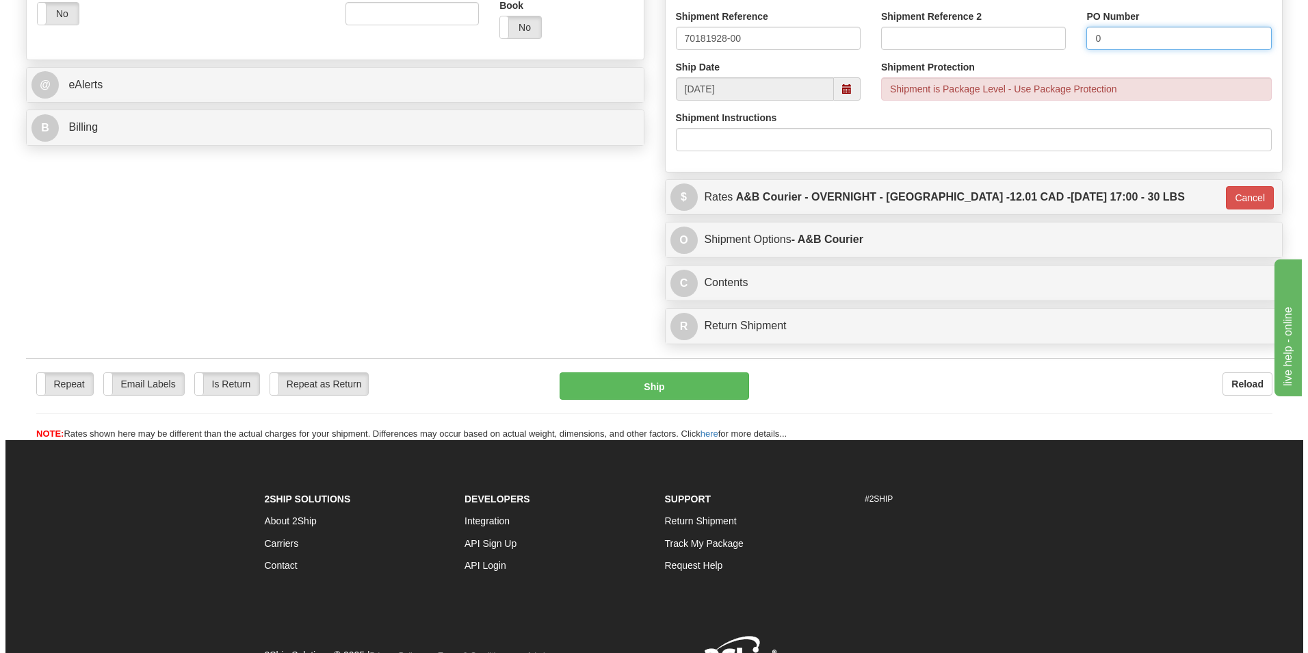
scroll to position [576, 0]
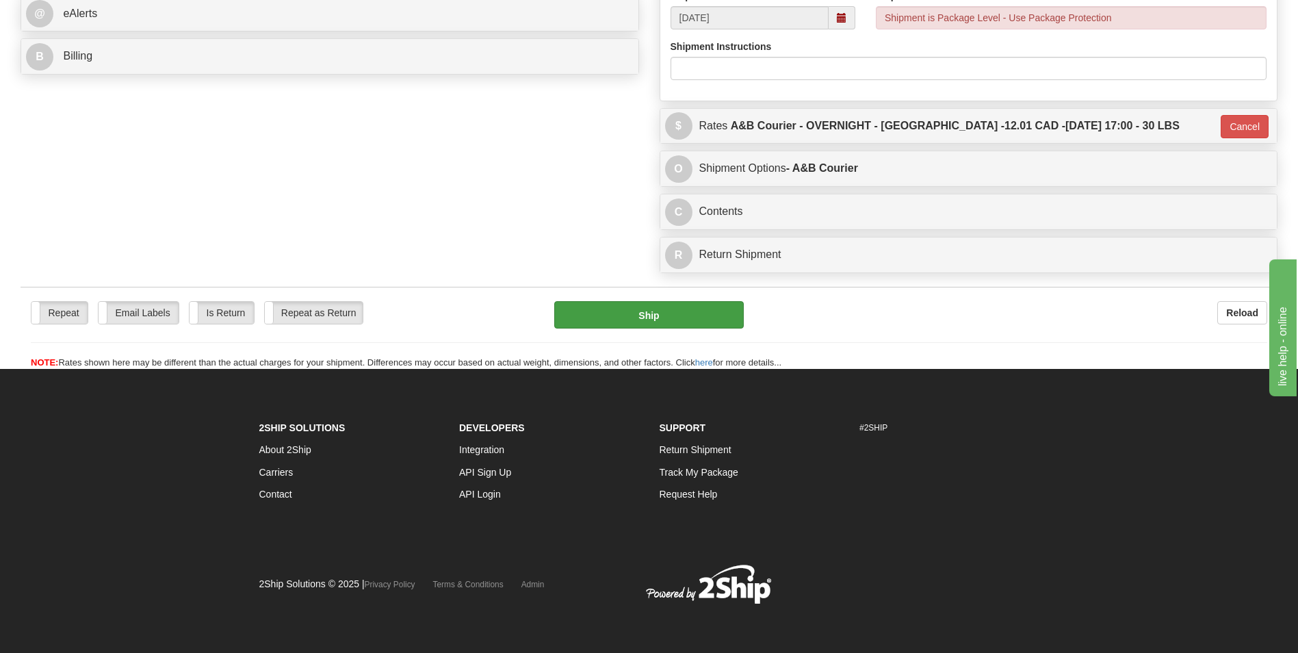
type input "0"
click at [694, 324] on button "Ship" at bounding box center [648, 314] width 189 height 27
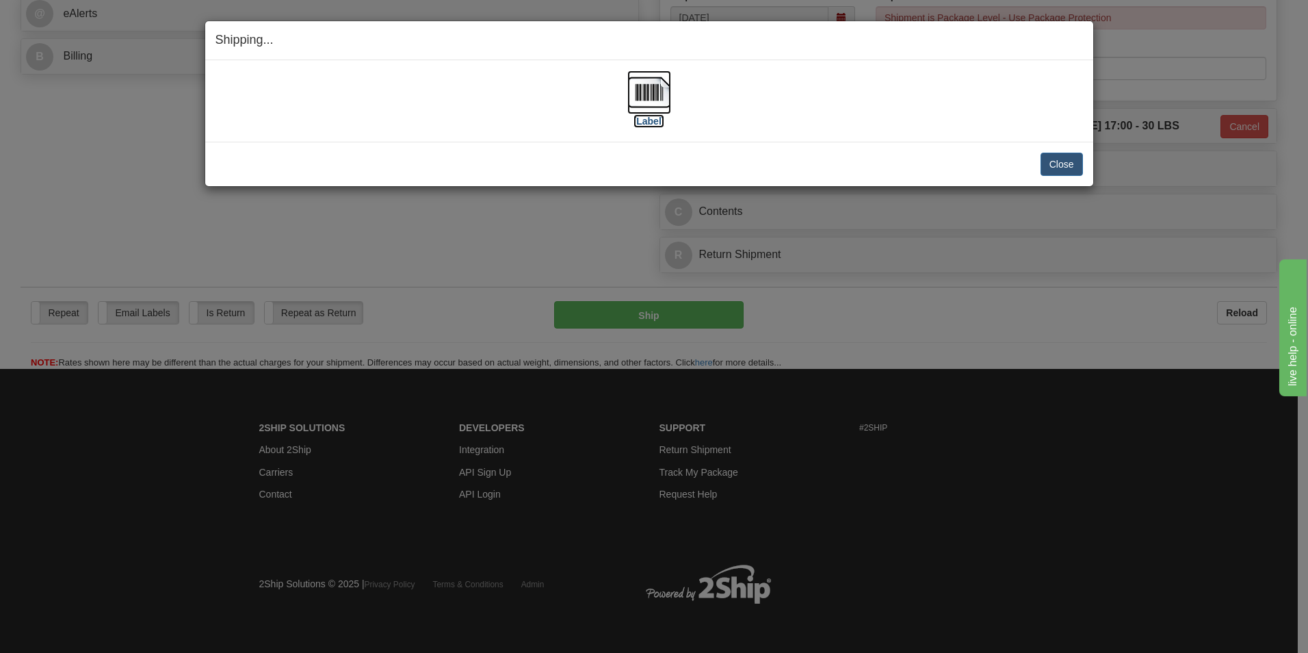
click at [640, 92] on img at bounding box center [649, 92] width 44 height 44
click at [1042, 155] on button "Close" at bounding box center [1062, 164] width 42 height 23
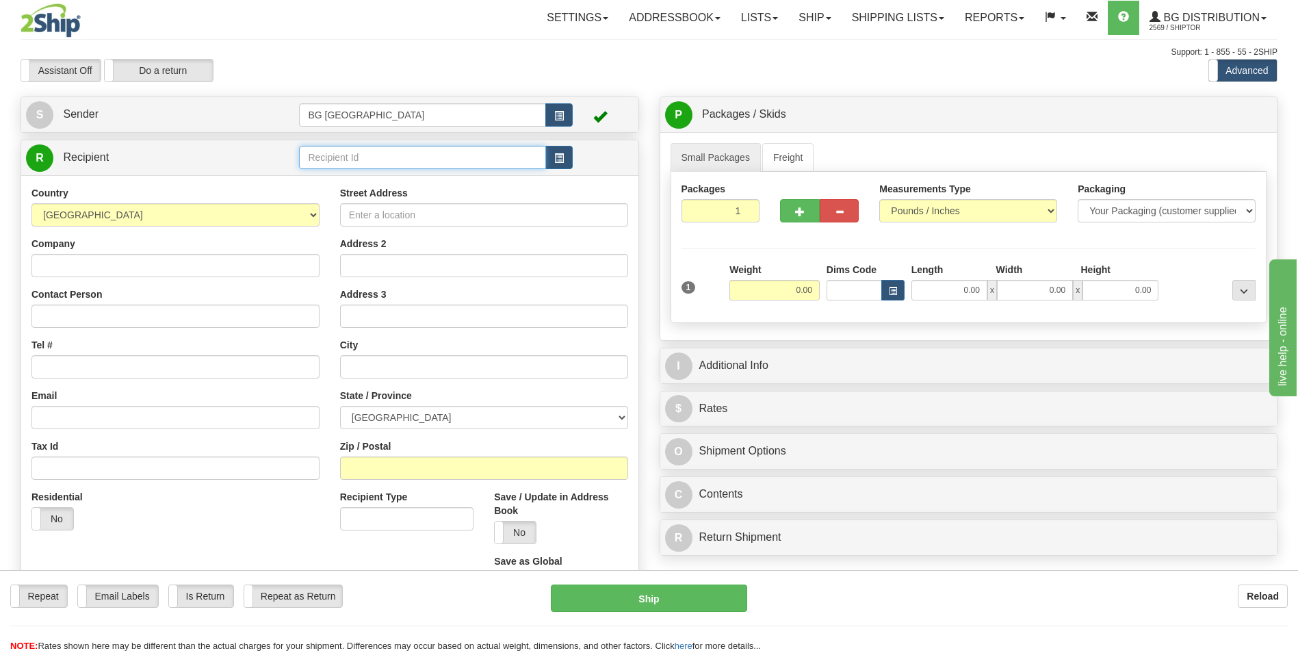
click at [398, 148] on input "text" at bounding box center [422, 157] width 246 height 23
click at [343, 172] on div "60209" at bounding box center [419, 178] width 233 height 15
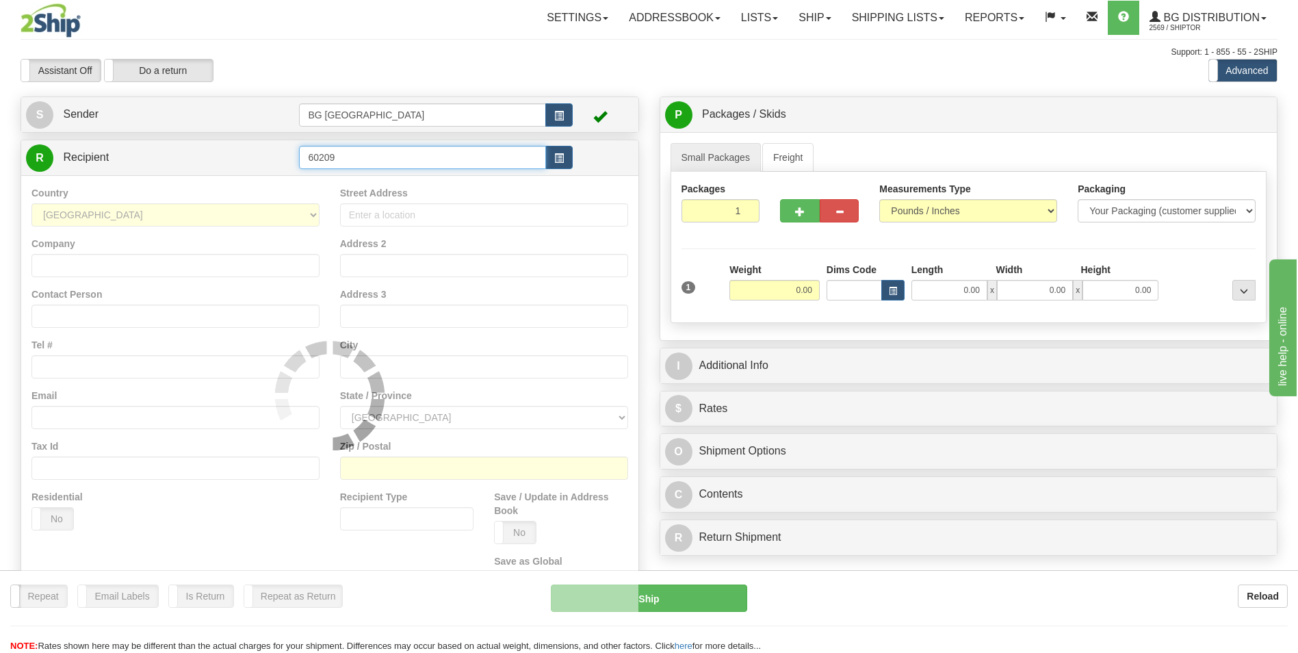
type input "60209"
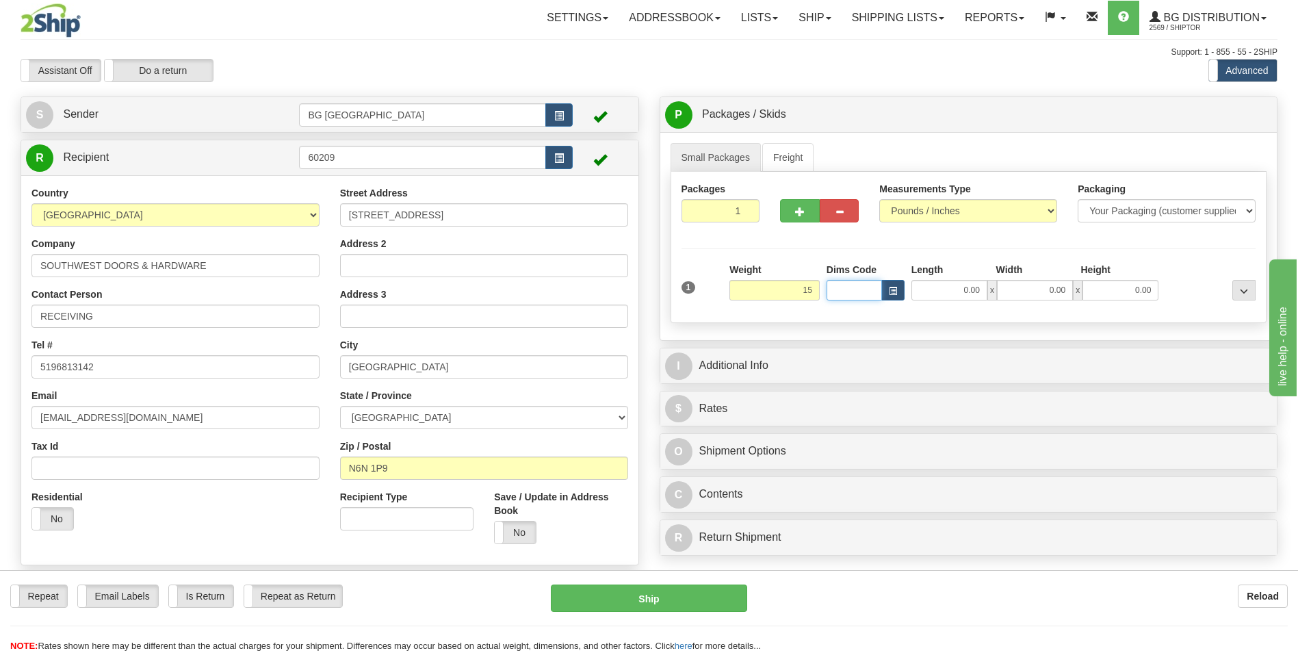
type input "15.00"
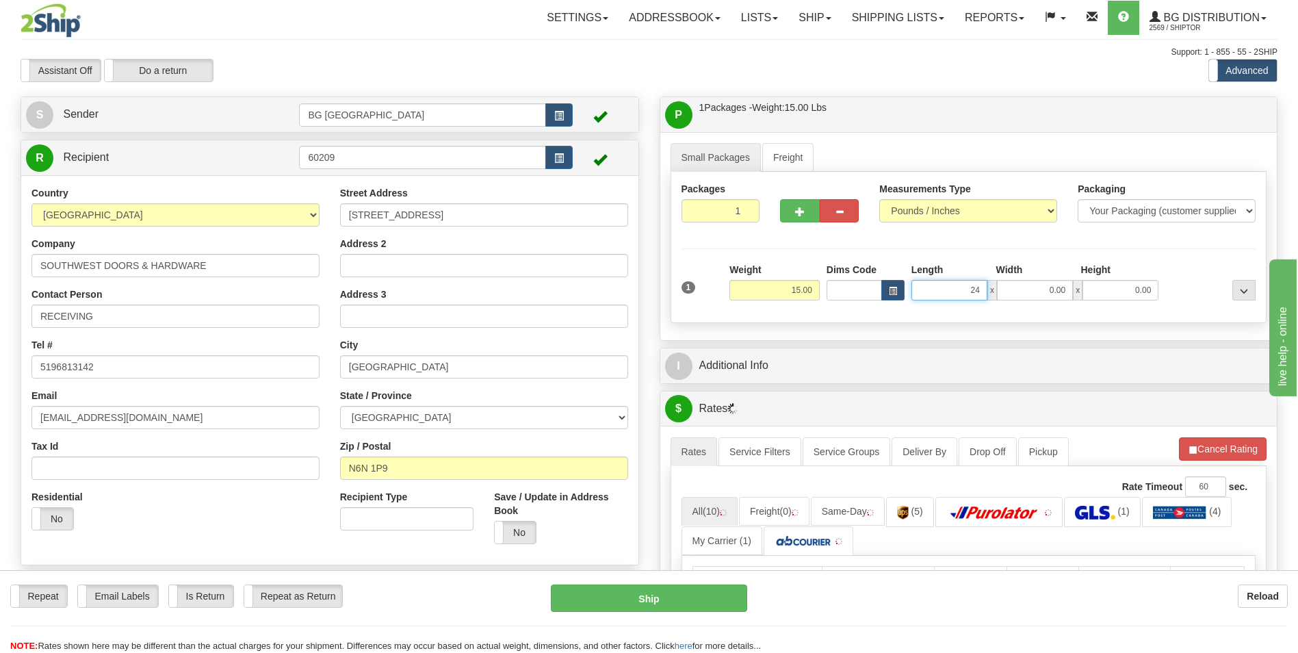
type input "24.00"
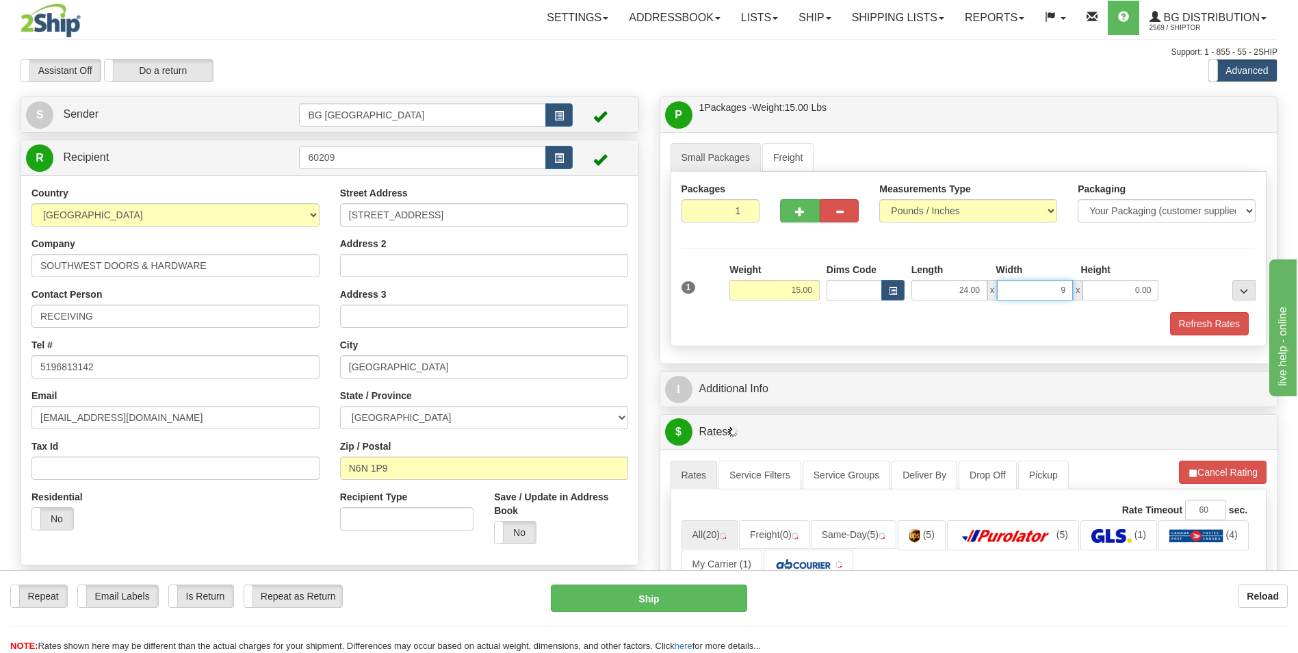
type input "9.00"
type input "5.00"
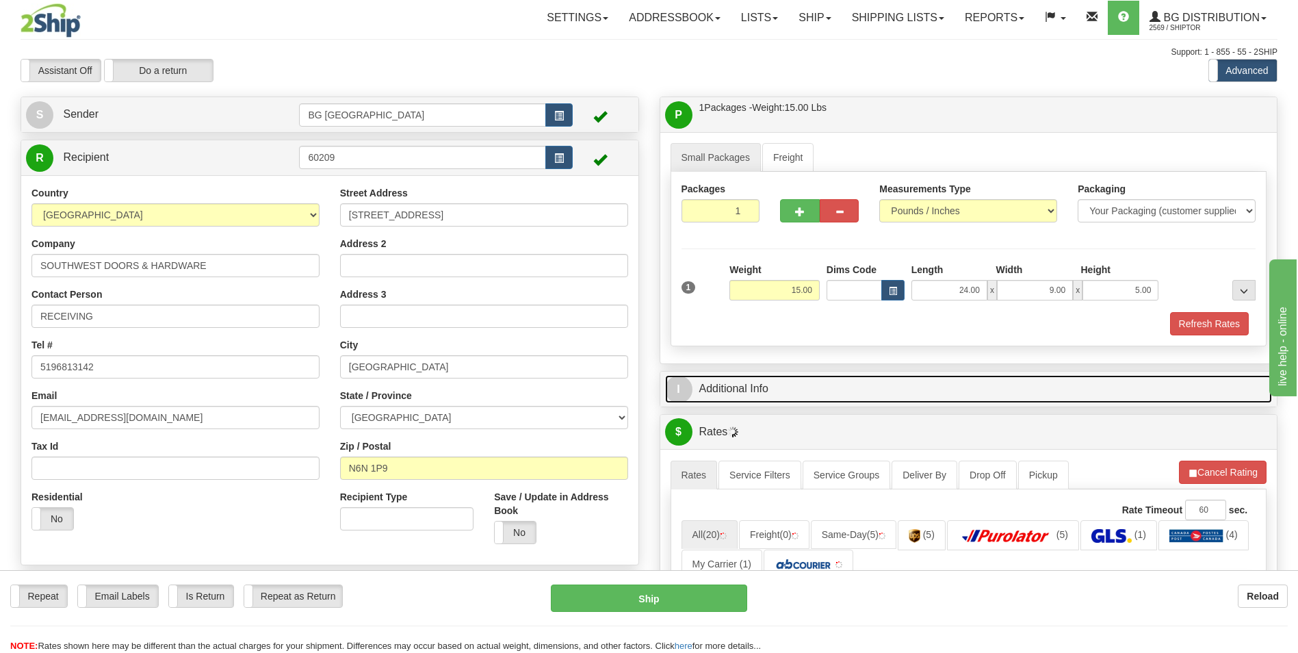
click at [749, 378] on link "I Additional Info" at bounding box center [969, 389] width 608 height 28
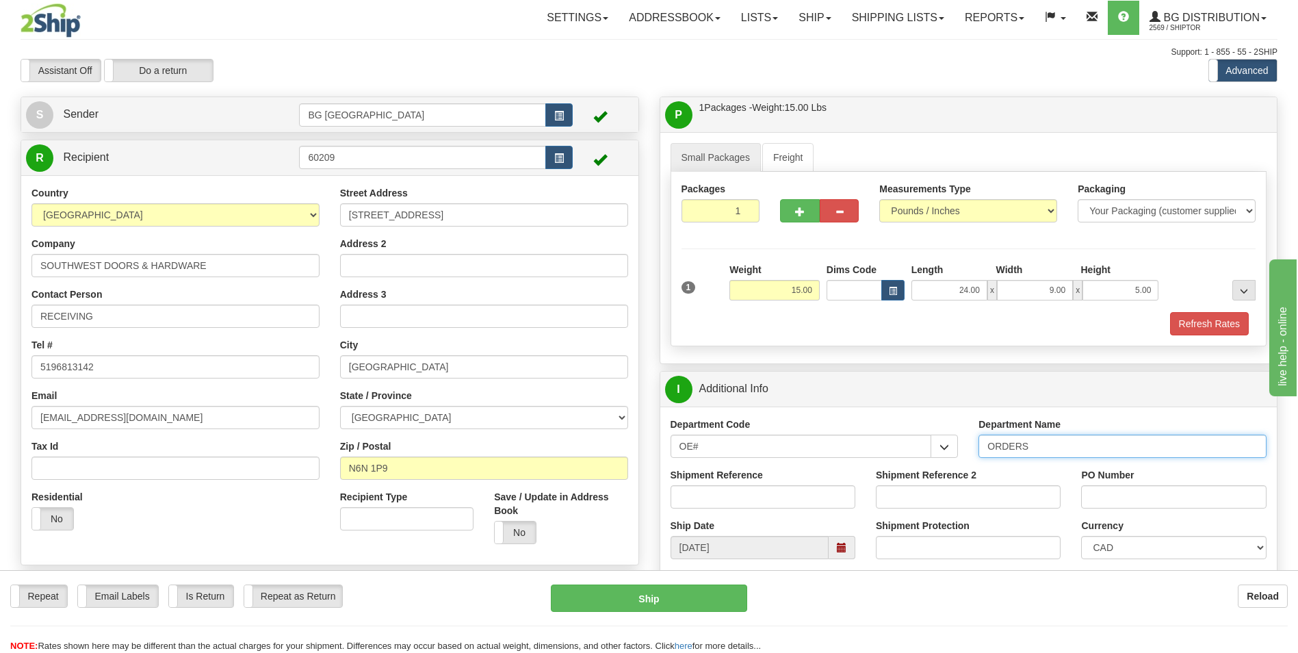
click at [1048, 449] on input "ORDERS" at bounding box center [1123, 446] width 288 height 23
type input "70182571-00"
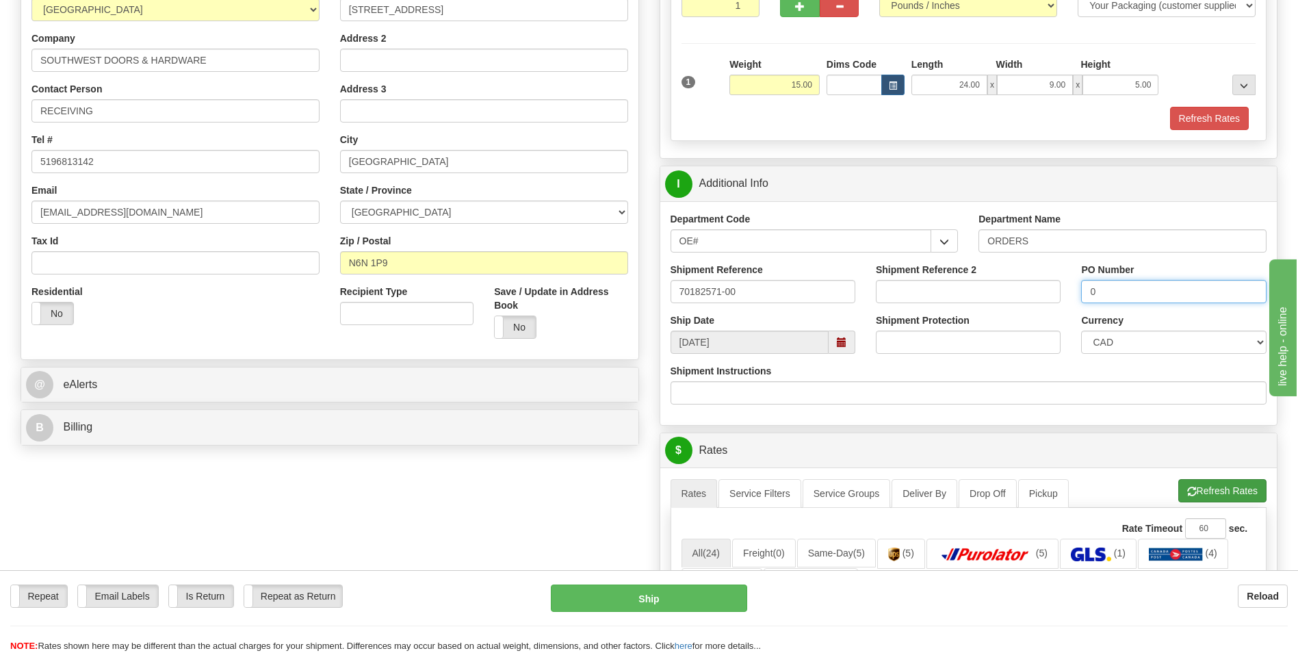
type input "0"
click at [1179, 479] on button "Refresh Rates" at bounding box center [1222, 490] width 88 height 23
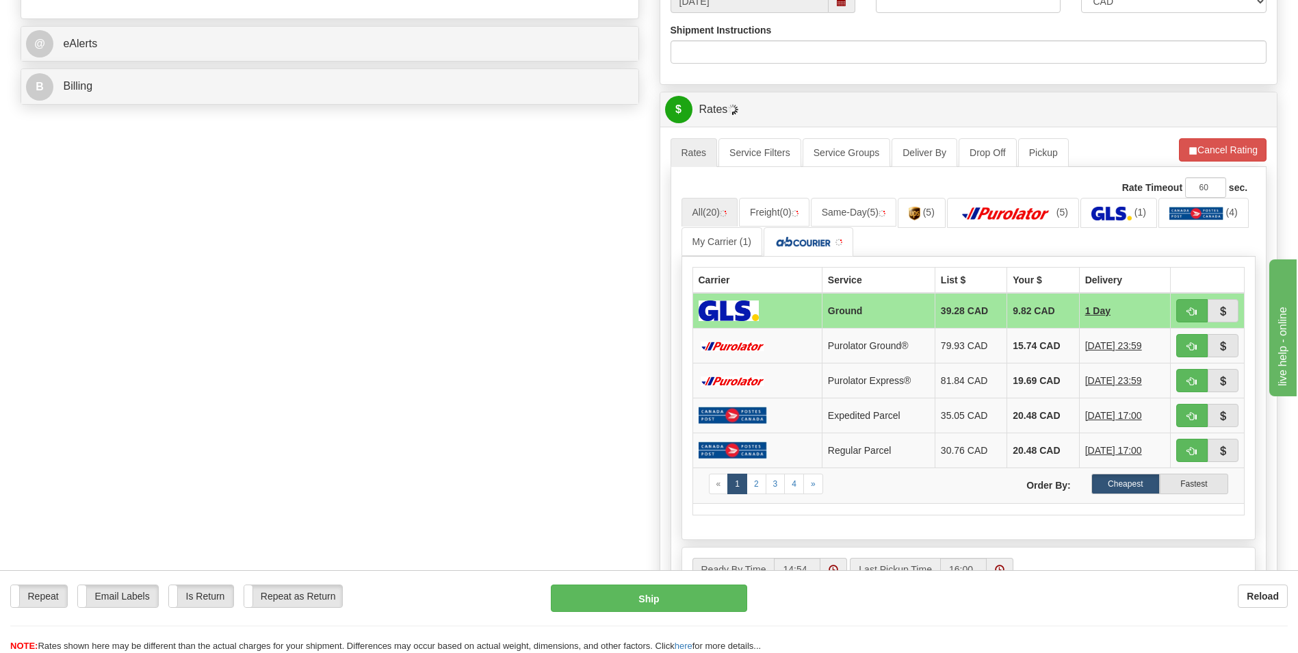
scroll to position [547, 0]
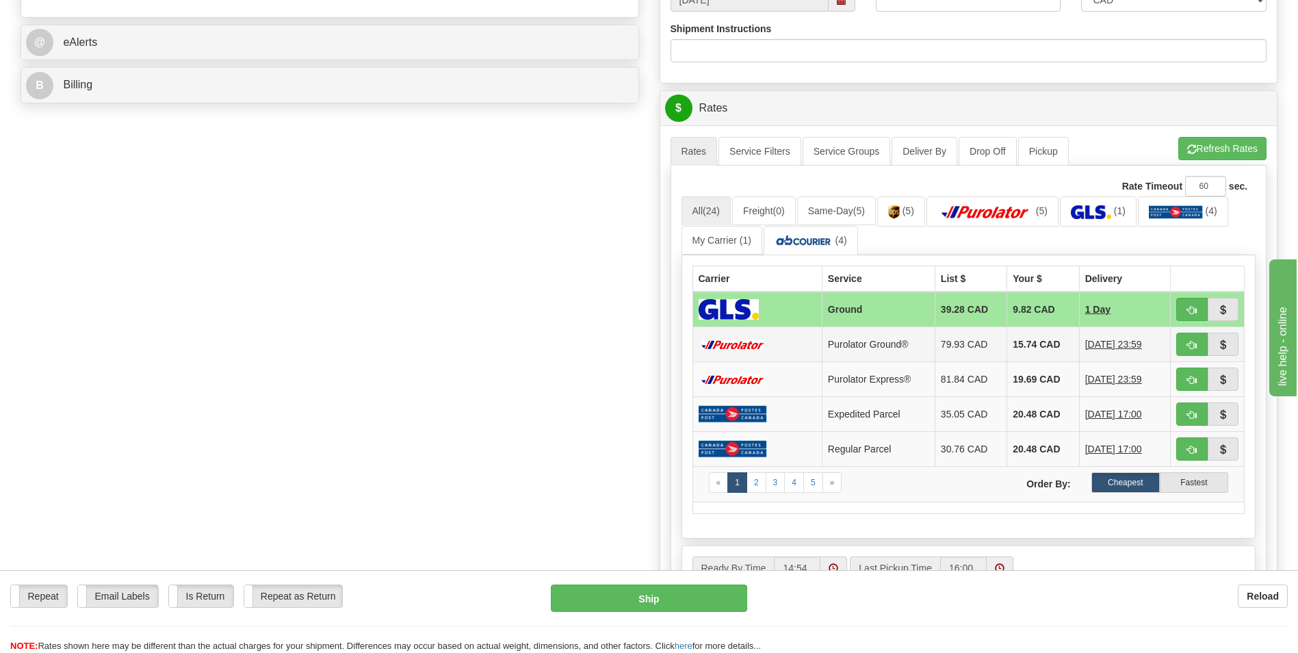
click at [1041, 333] on td "15.74 CAD" at bounding box center [1043, 344] width 72 height 35
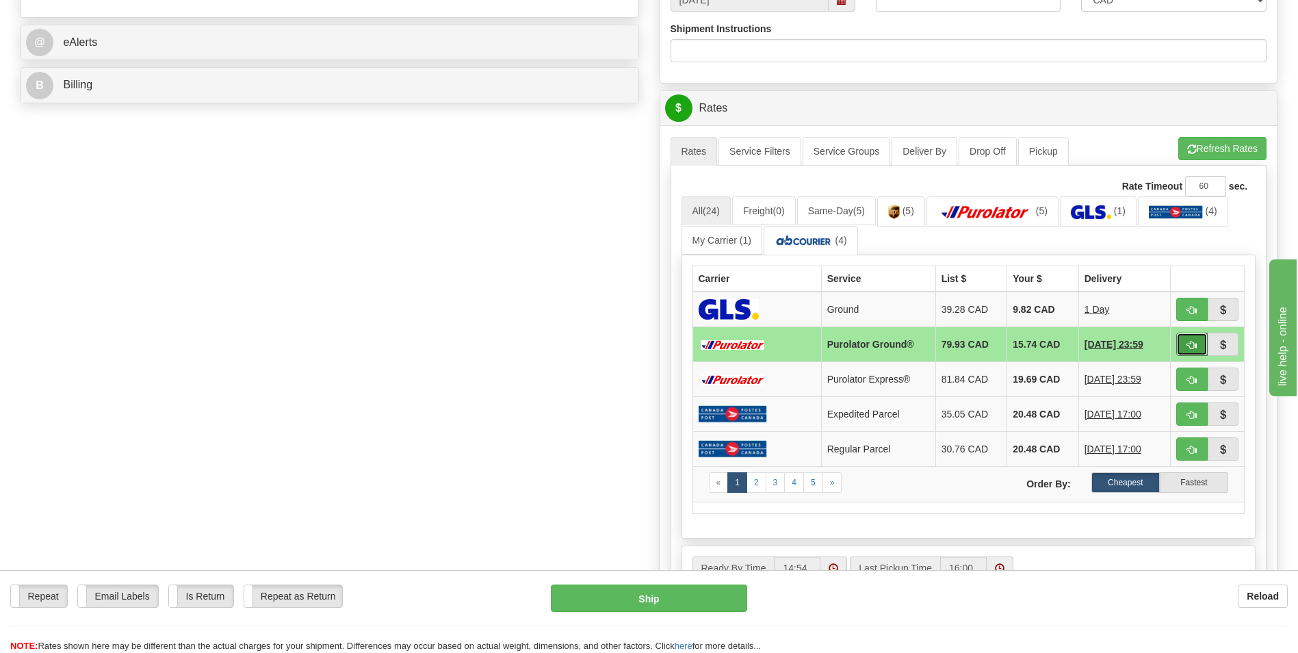
click at [1184, 342] on button "button" at bounding box center [1191, 344] width 31 height 23
type input "260"
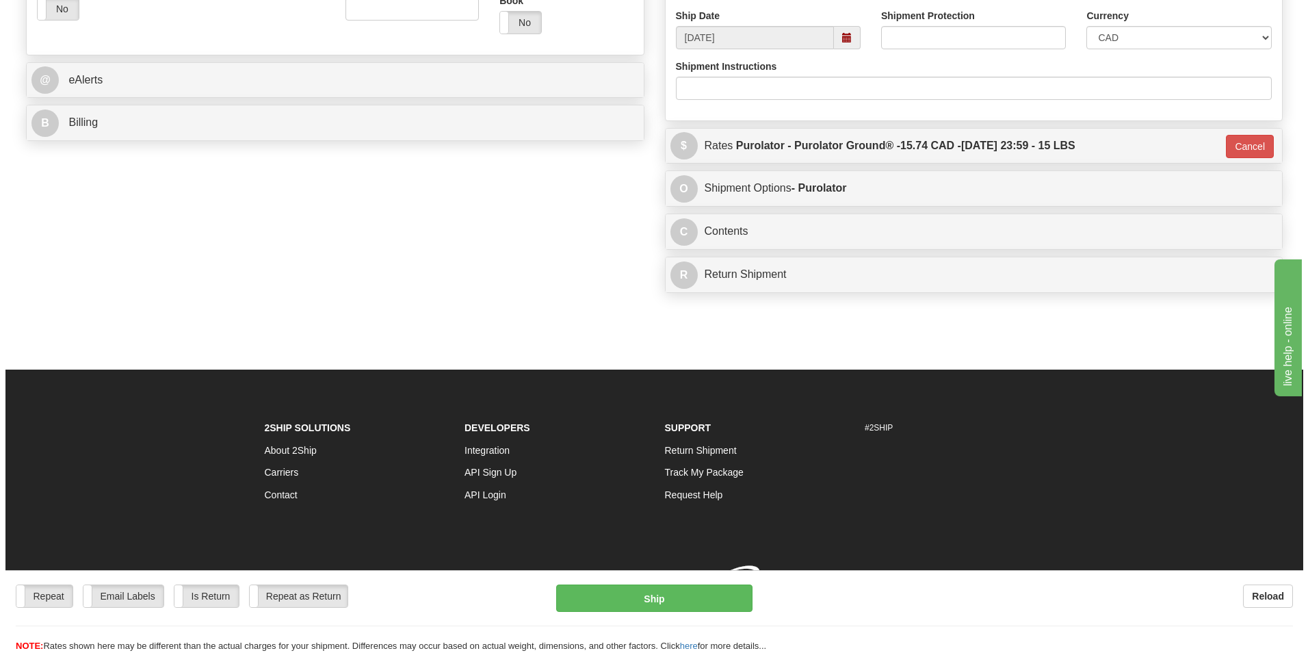
scroll to position [530, 0]
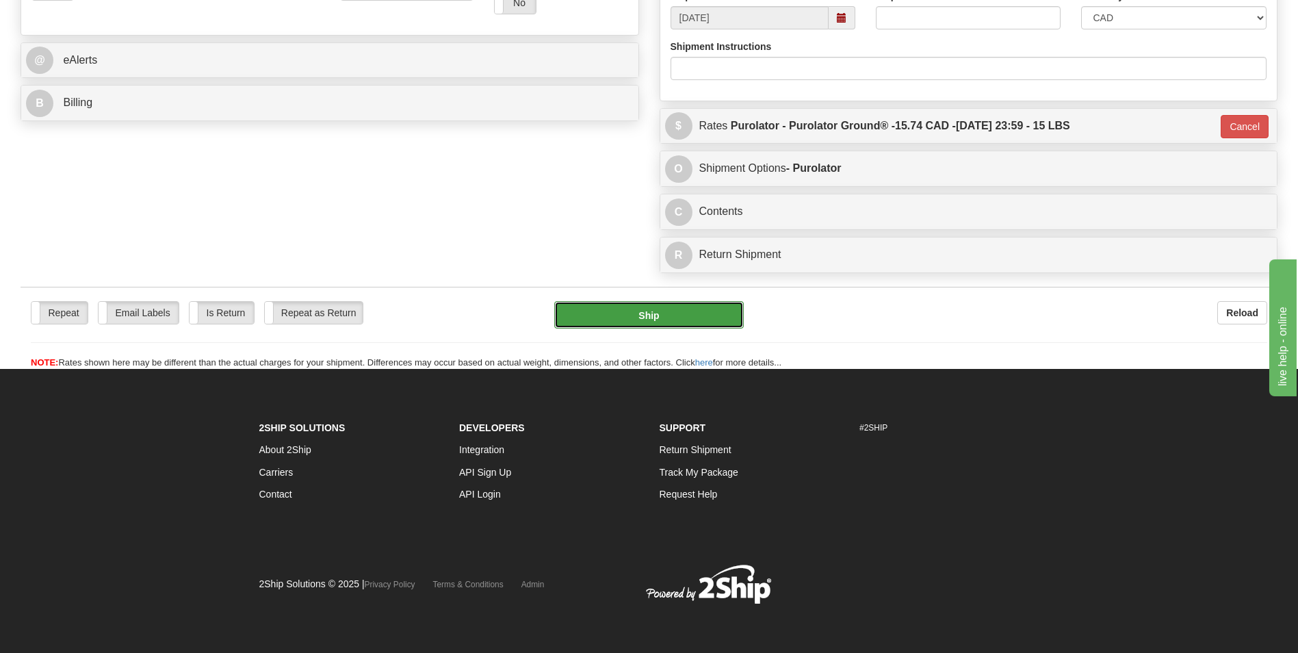
click at [583, 314] on button "Ship" at bounding box center [648, 314] width 189 height 27
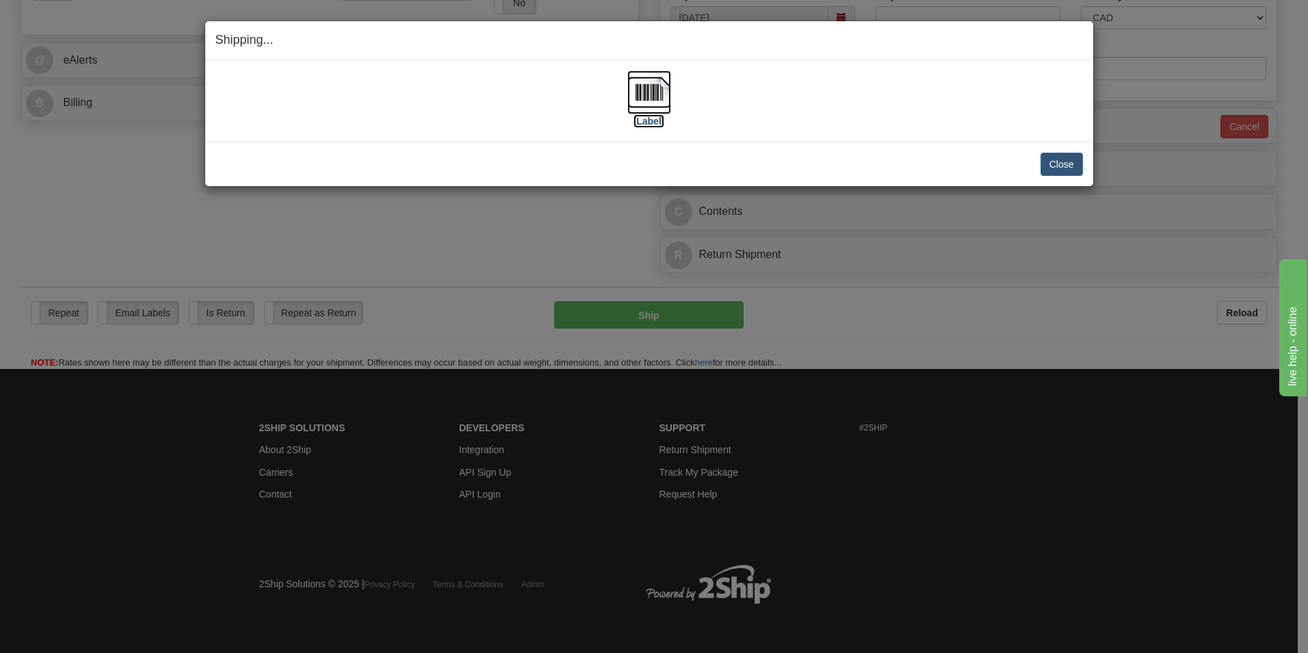
click at [638, 72] on img at bounding box center [649, 92] width 44 height 44
click at [1052, 165] on button "Close" at bounding box center [1062, 164] width 42 height 23
